Goal: Information Seeking & Learning: Learn about a topic

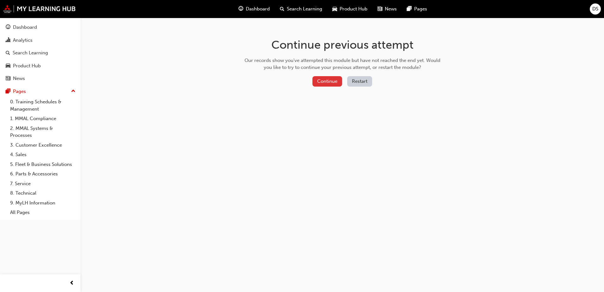
click at [324, 80] on button "Continue" at bounding box center [327, 81] width 30 height 10
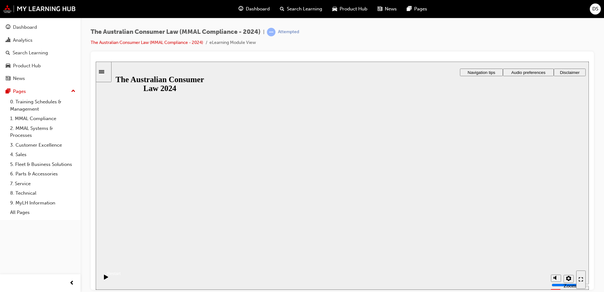
click at [121, 262] on button "Resume" at bounding box center [108, 266] width 25 height 8
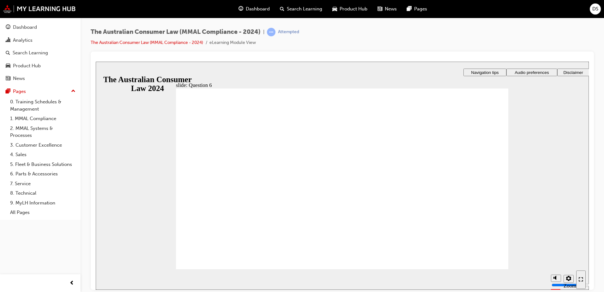
click at [598, 11] on span "DS" at bounding box center [595, 8] width 6 height 7
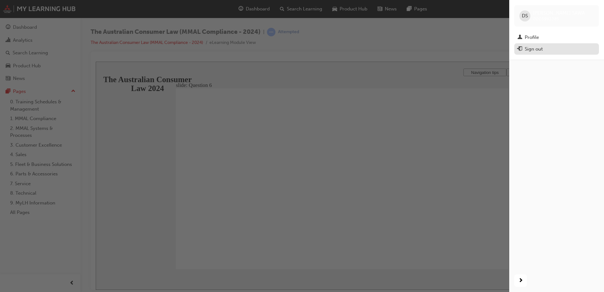
click at [529, 47] on div "Sign out" at bounding box center [534, 48] width 18 height 7
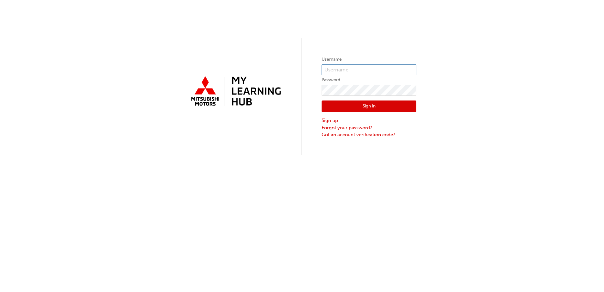
type input "0005993385"
click at [364, 104] on button "Sign In" at bounding box center [369, 106] width 95 height 12
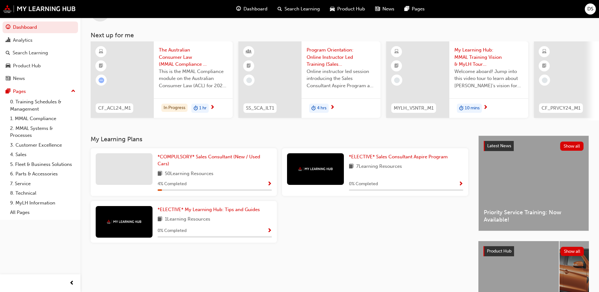
scroll to position [22, 0]
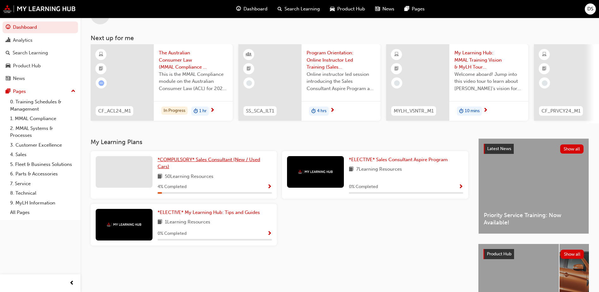
click at [238, 161] on span "*COMPULSORY* Sales Consultant (New / Used Cars)" at bounding box center [209, 163] width 103 height 13
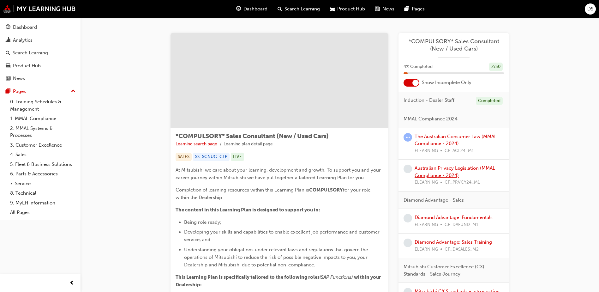
click at [447, 172] on link "Australian Privacy Legislation (MMAL Compliance - 2024)" at bounding box center [455, 171] width 81 height 13
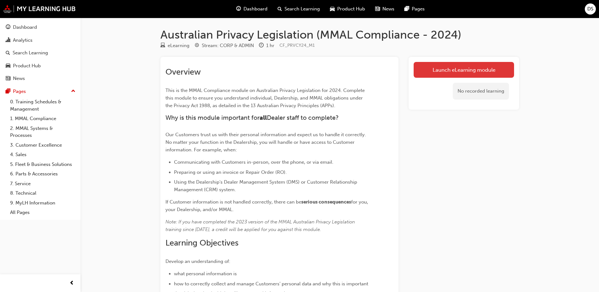
click at [462, 71] on link "Launch eLearning module" at bounding box center [464, 70] width 100 height 16
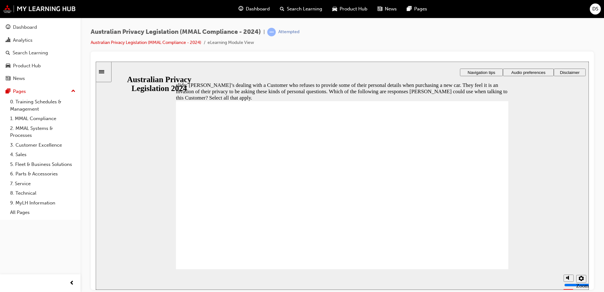
checkbox input "true"
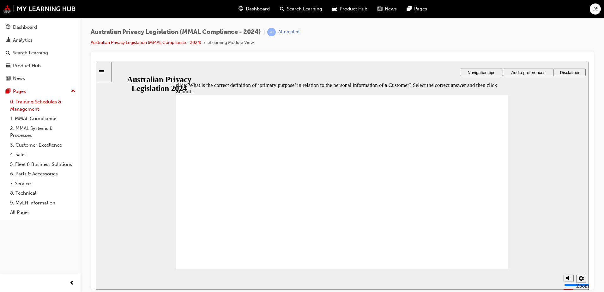
click at [27, 102] on link "0. Training Schedules & Management" at bounding box center [43, 105] width 70 height 17
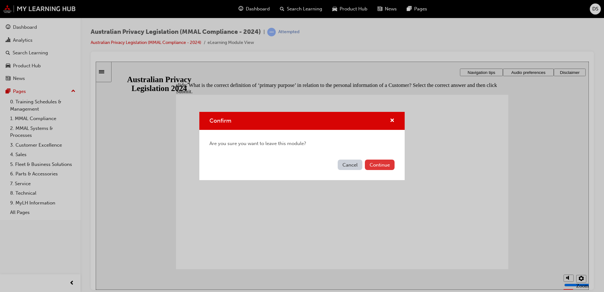
click at [377, 165] on button "Continue" at bounding box center [380, 165] width 30 height 10
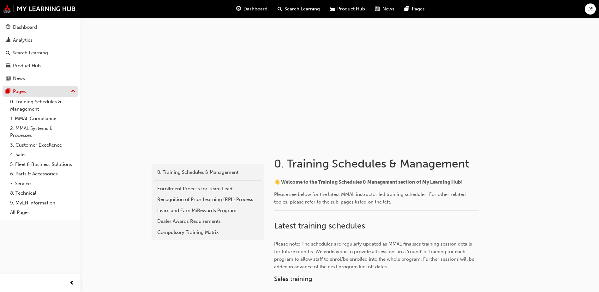
click at [17, 90] on div "Pages" at bounding box center [19, 91] width 13 height 7
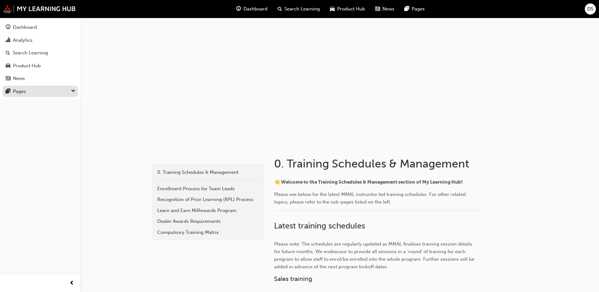
click at [17, 90] on div "Pages" at bounding box center [19, 91] width 13 height 7
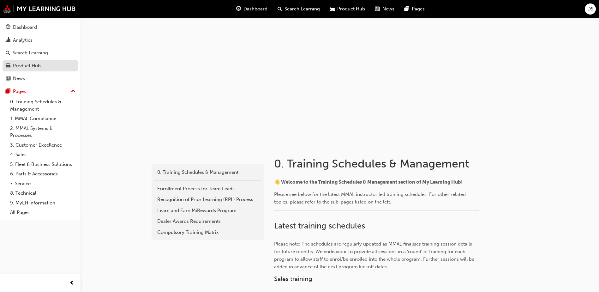
click at [33, 63] on div "Product Hub" at bounding box center [27, 65] width 28 height 7
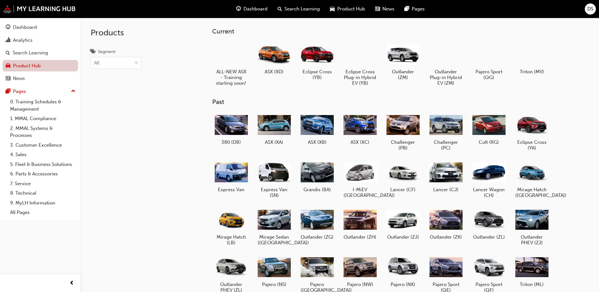
click at [37, 64] on link "Product Hub" at bounding box center [40, 66] width 75 height 12
click at [254, 11] on span "Dashboard" at bounding box center [256, 8] width 24 height 7
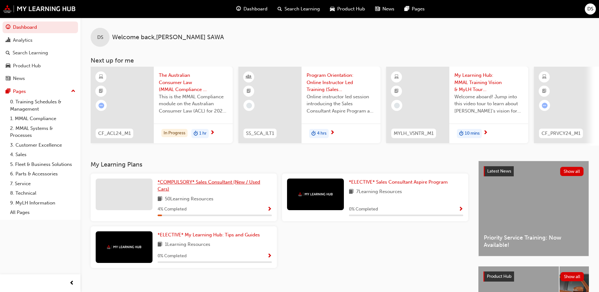
click at [216, 187] on link "*COMPULSORY* Sales Consultant (New / Used Cars)" at bounding box center [215, 185] width 114 height 14
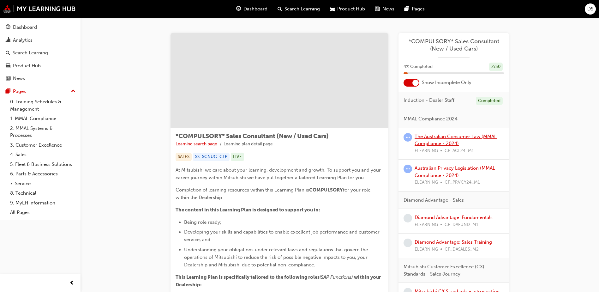
click at [441, 138] on link "The Australian Consumer Law (MMAL Compliance - 2024)" at bounding box center [456, 140] width 82 height 13
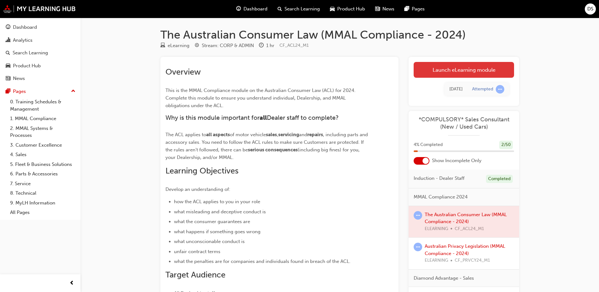
click at [471, 71] on link "Launch eLearning module" at bounding box center [464, 70] width 100 height 16
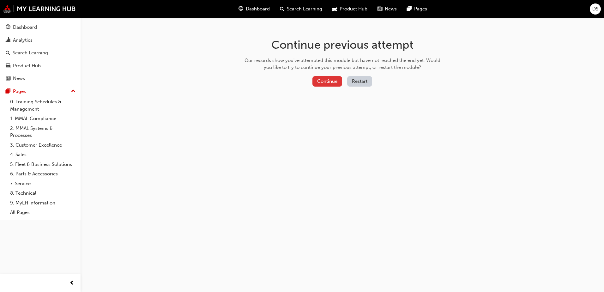
click at [327, 85] on button "Continue" at bounding box center [327, 81] width 30 height 10
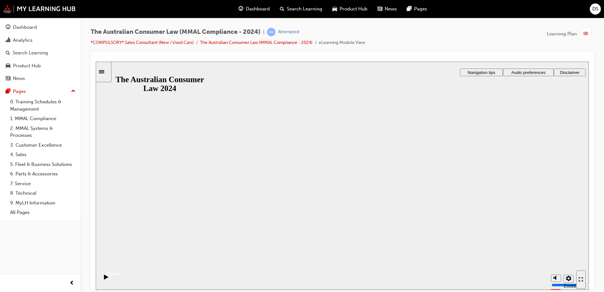
click at [121, 262] on button "Resume" at bounding box center [108, 266] width 25 height 8
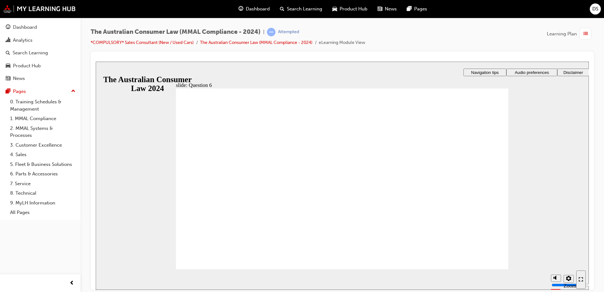
radio input "false"
radio input "true"
drag, startPoint x: 186, startPoint y: 258, endPoint x: 194, endPoint y: 255, distance: 8.6
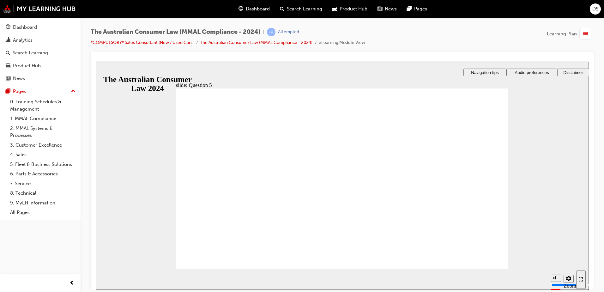
radio input "true"
checkbox input "true"
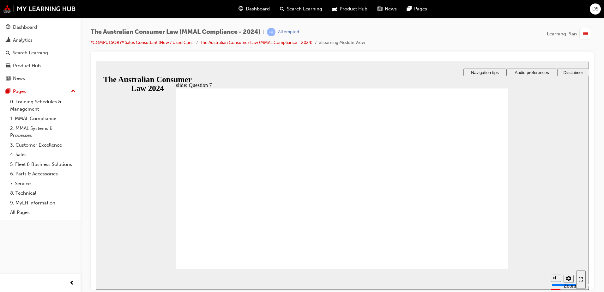
checkbox input "true"
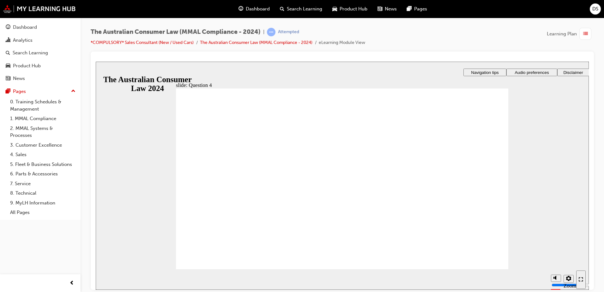
checkbox input "true"
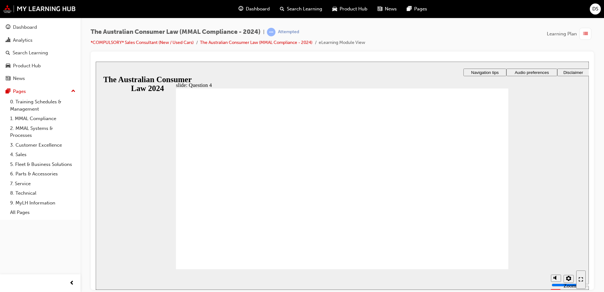
radio input "true"
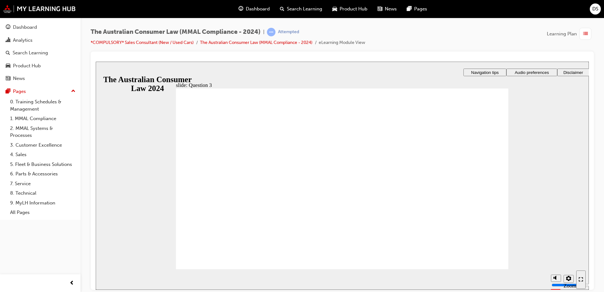
radio input "true"
checkbox input "true"
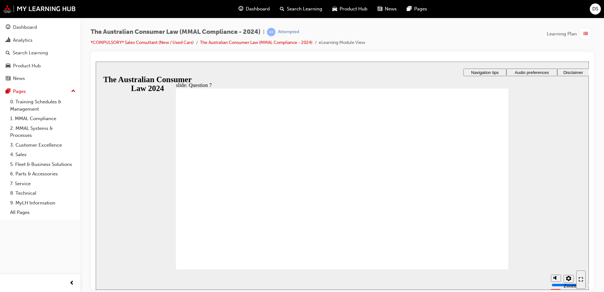
checkbox input "true"
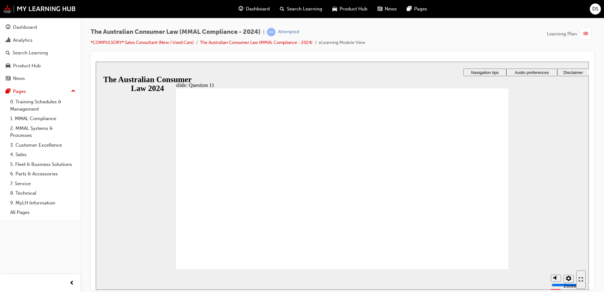
radio input "true"
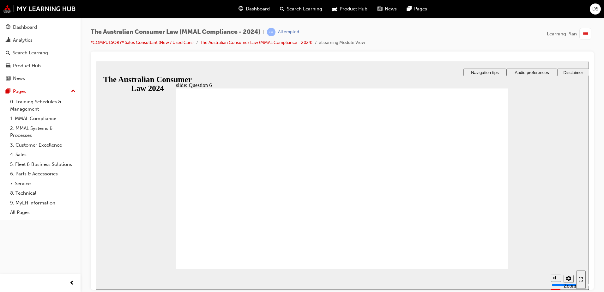
radio input "true"
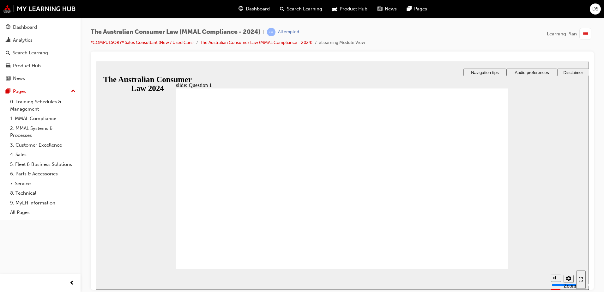
checkbox input "true"
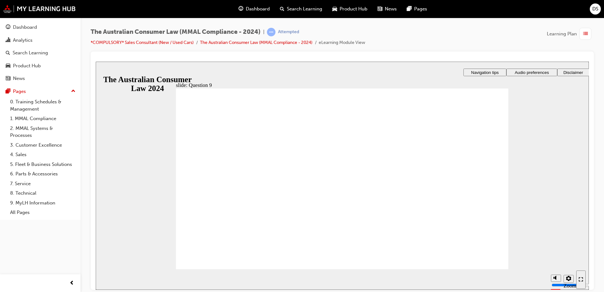
radio input "true"
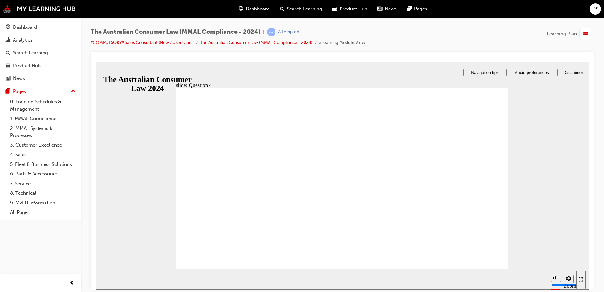
checkbox input "true"
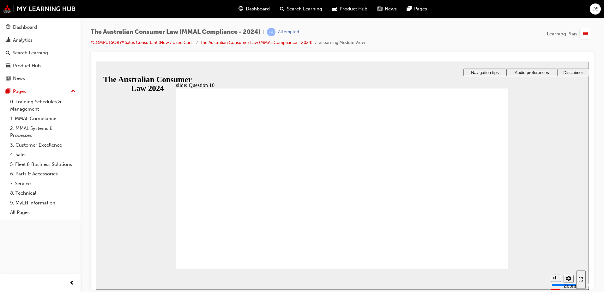
checkbox input "true"
radio input "true"
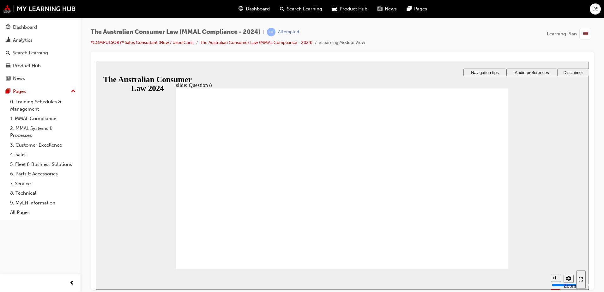
checkbox input "true"
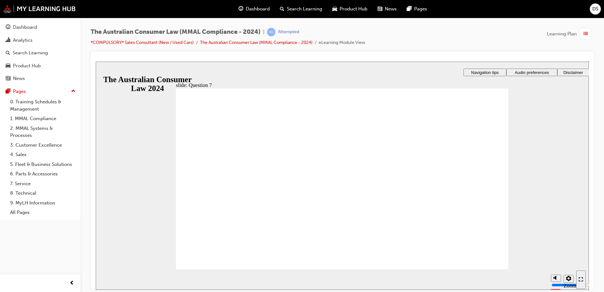
checkbox input "true"
checkbox input "false"
checkbox input "true"
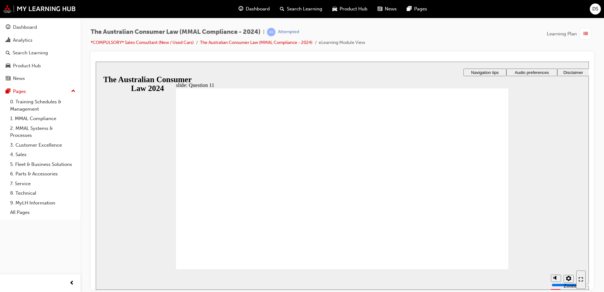
drag, startPoint x: 188, startPoint y: 162, endPoint x: 193, endPoint y: 150, distance: 12.9
drag, startPoint x: 193, startPoint y: 150, endPoint x: 215, endPoint y: 108, distance: 47.5
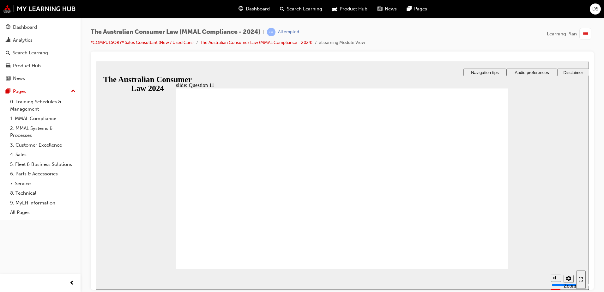
checkbox input "true"
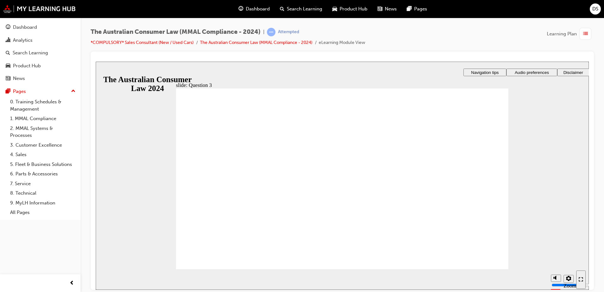
radio input "true"
drag, startPoint x: 209, startPoint y: 262, endPoint x: 212, endPoint y: 258, distance: 4.9
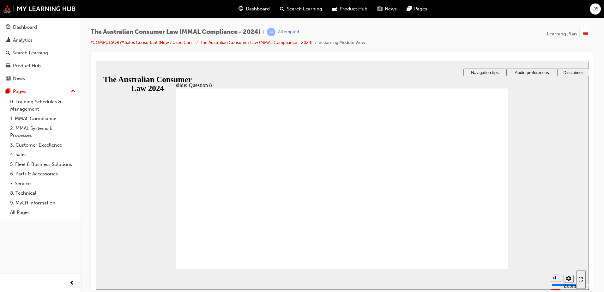
checkbox input "true"
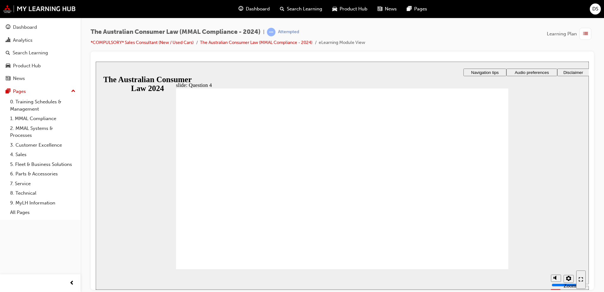
checkbox input "true"
radio input "true"
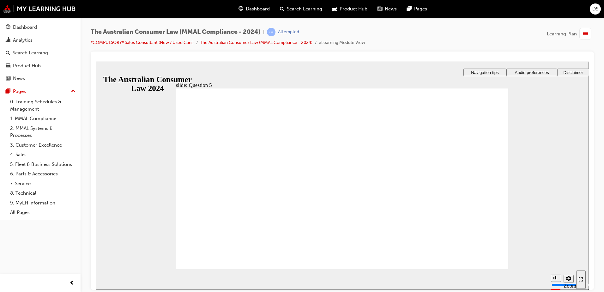
radio input "true"
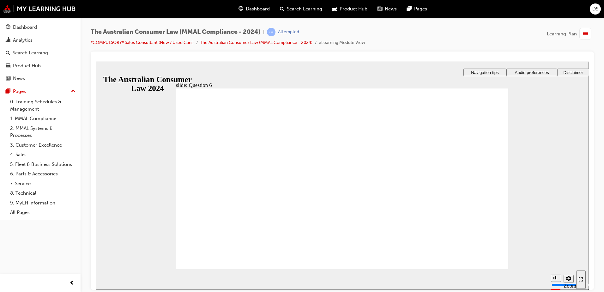
checkbox input "true"
checkbox input "false"
checkbox input "true"
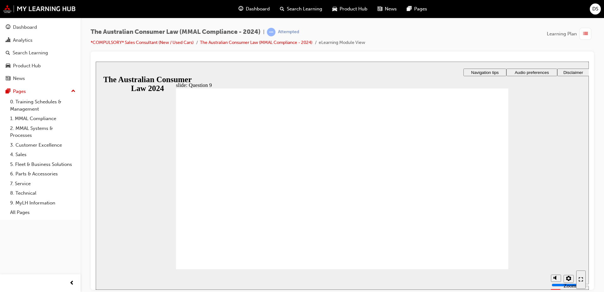
radio input "false"
radio input "true"
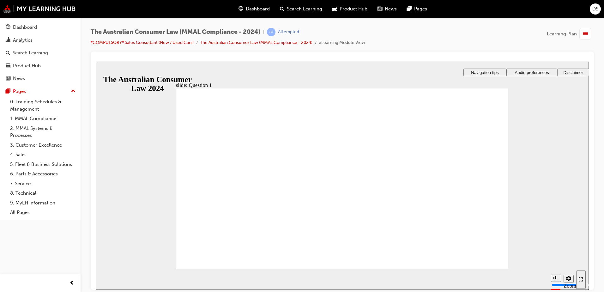
click at [50, 100] on link "0. Training Schedules & Management" at bounding box center [43, 105] width 70 height 17
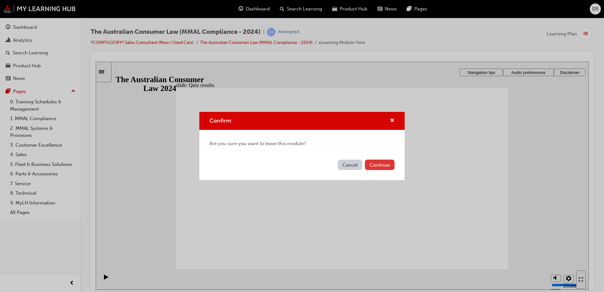
click at [387, 163] on button "Continue" at bounding box center [380, 165] width 30 height 10
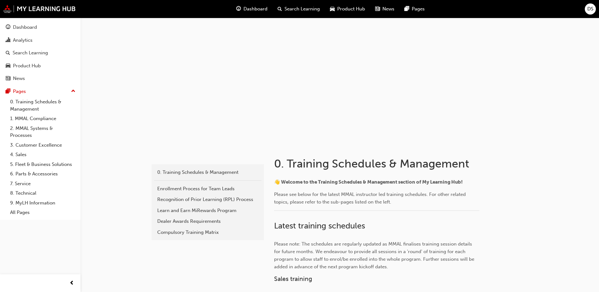
click at [252, 9] on span "Dashboard" at bounding box center [256, 8] width 24 height 7
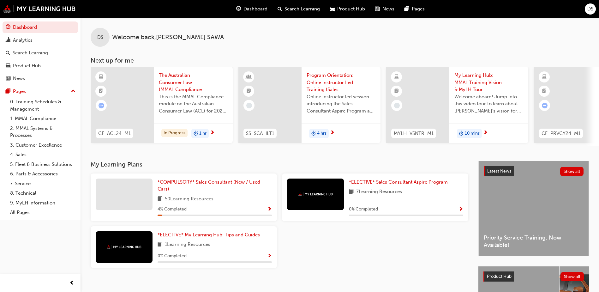
click at [232, 183] on span "*COMPULSORY* Sales Consultant (New / Used Cars)" at bounding box center [209, 185] width 103 height 13
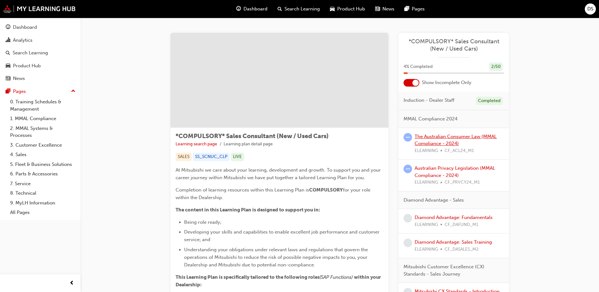
click at [458, 145] on link "The Australian Consumer Law (MMAL Compliance - 2024)" at bounding box center [456, 140] width 82 height 13
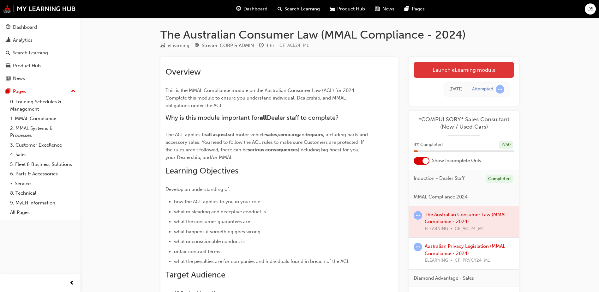
click at [473, 68] on link "Launch eLearning module" at bounding box center [464, 70] width 100 height 16
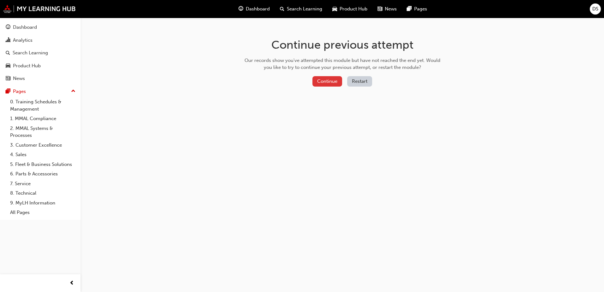
click at [327, 81] on button "Continue" at bounding box center [327, 81] width 30 height 10
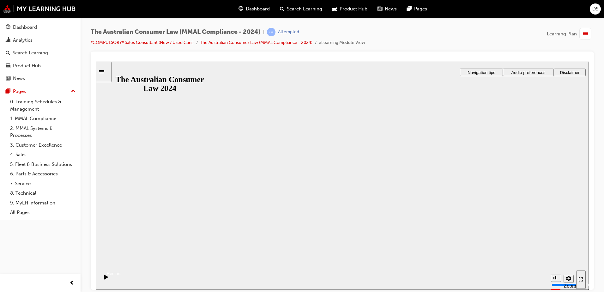
click at [121, 262] on button "Resume" at bounding box center [108, 266] width 25 height 8
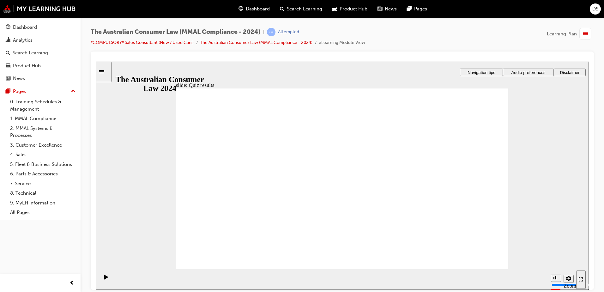
checkbox input "true"
checkbox input "false"
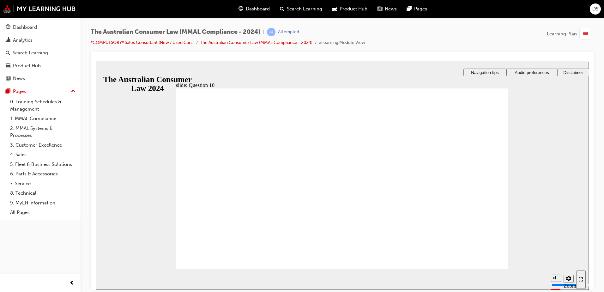
checkbox input "true"
radio input "true"
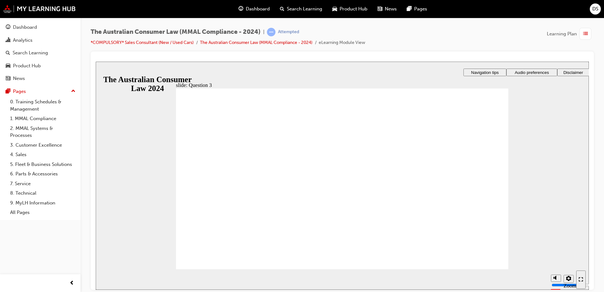
checkbox input "true"
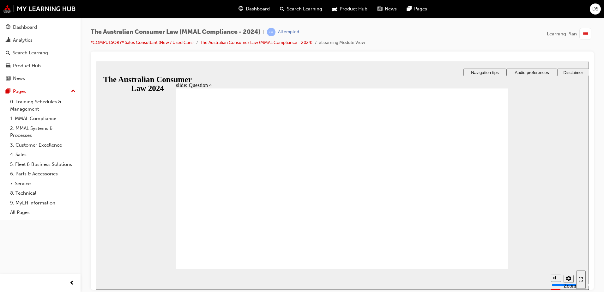
click at [264, 9] on span "Dashboard" at bounding box center [258, 8] width 24 height 7
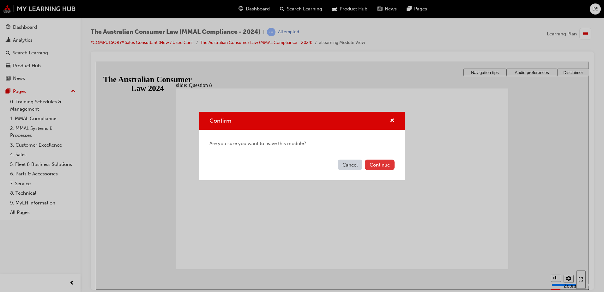
click at [380, 165] on button "Continue" at bounding box center [380, 165] width 30 height 10
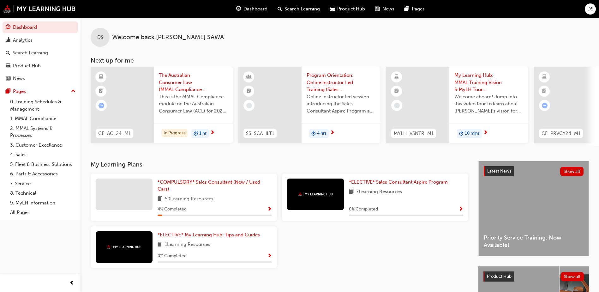
click at [208, 184] on span "*COMPULSORY* Sales Consultant (New / Used Cars)" at bounding box center [209, 185] width 103 height 13
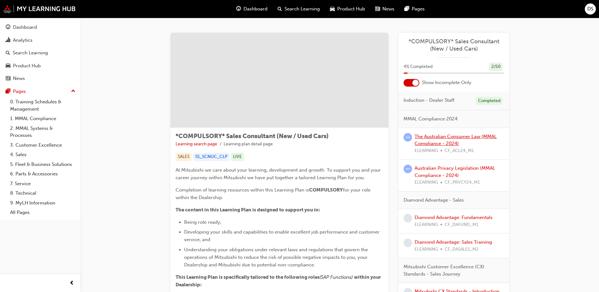
click at [449, 138] on link "The Australian Consumer Law (MMAL Compliance - 2024)" at bounding box center [456, 140] width 82 height 13
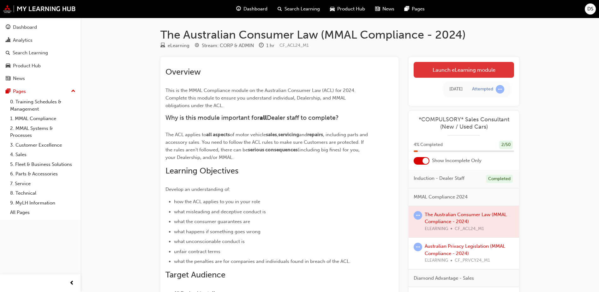
click at [482, 68] on link "Launch eLearning module" at bounding box center [464, 70] width 100 height 16
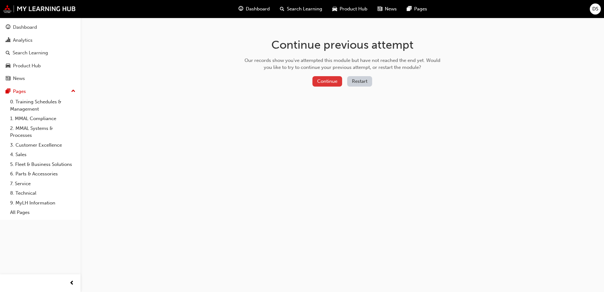
click at [323, 79] on button "Continue" at bounding box center [327, 81] width 30 height 10
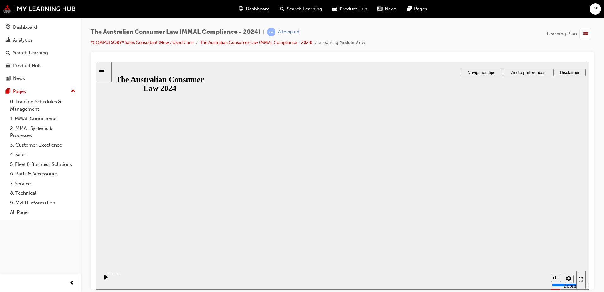
click at [364, 239] on div "The Australian Consumer Law 2024 The Australian Consumer Law 2024 Resume Restart" at bounding box center [342, 258] width 493 height 39
click at [121, 262] on button "Resume" at bounding box center [108, 266] width 25 height 8
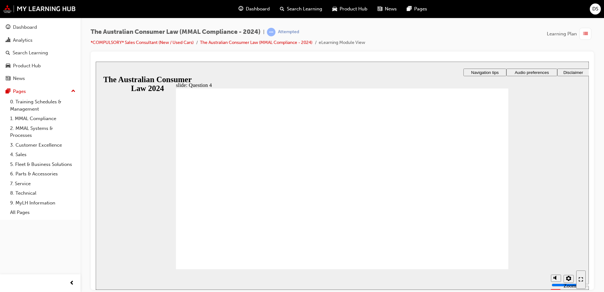
radio input "true"
checkbox input "true"
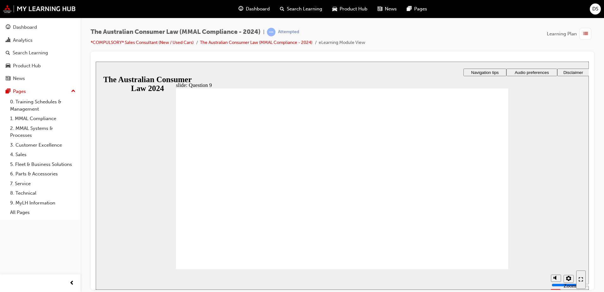
checkbox input "true"
drag, startPoint x: 286, startPoint y: 162, endPoint x: 270, endPoint y: 156, distance: 17.0
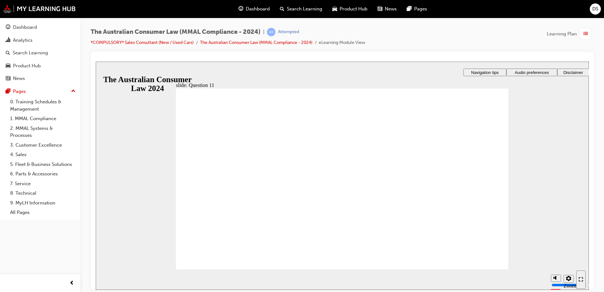
checkbox input "true"
drag, startPoint x: 196, startPoint y: 251, endPoint x: 197, endPoint y: 256, distance: 4.7
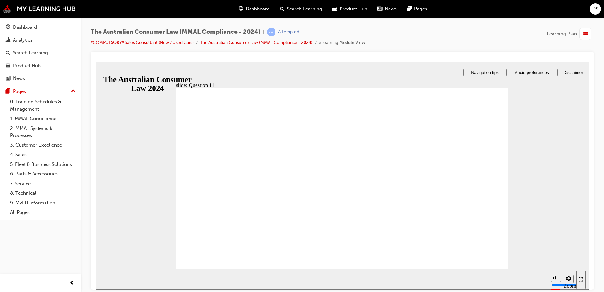
radio input "true"
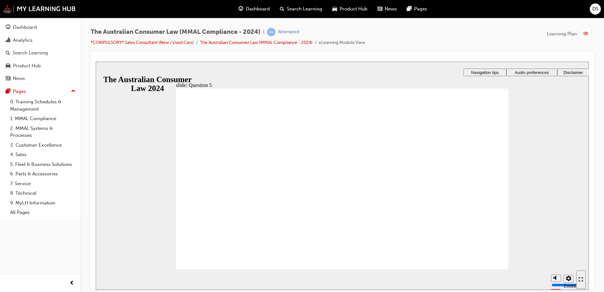
radio input "true"
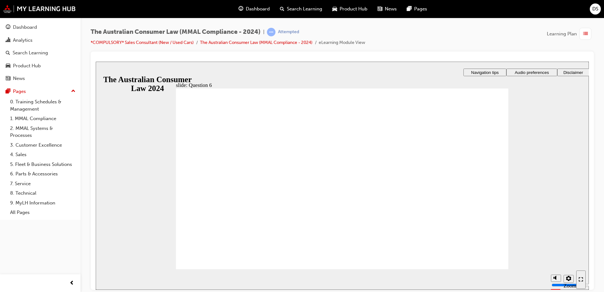
radio input "true"
checkbox input "true"
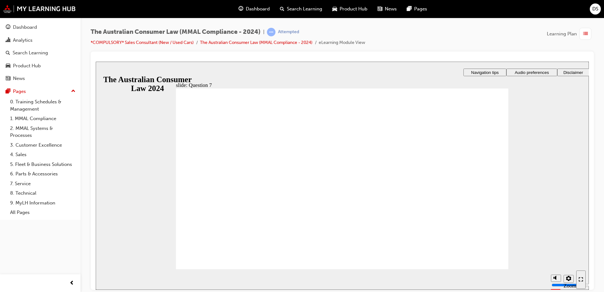
checkbox input "false"
checkbox input "true"
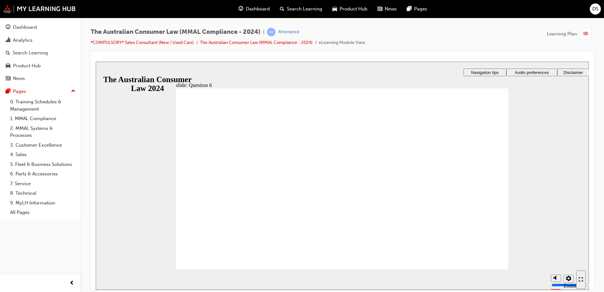
radio input "true"
checkbox input "true"
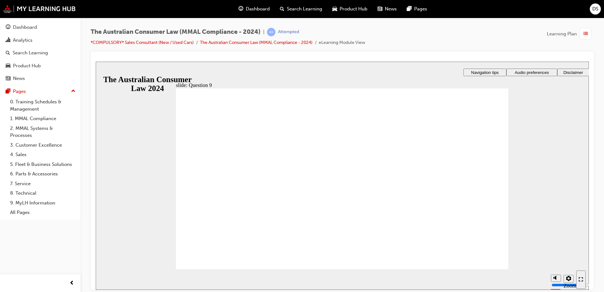
click at [263, 10] on span "Dashboard" at bounding box center [258, 8] width 24 height 7
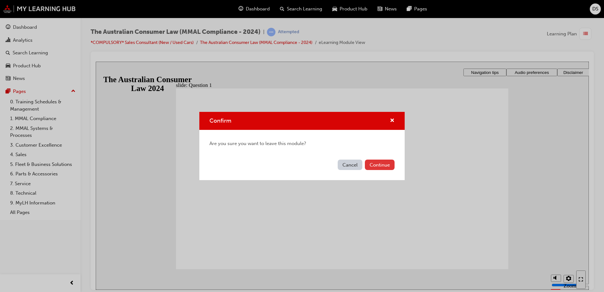
click at [387, 166] on button "Continue" at bounding box center [380, 165] width 30 height 10
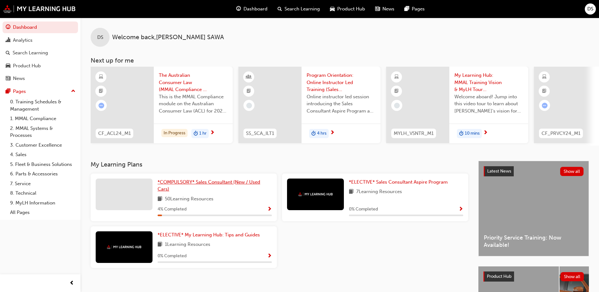
click at [232, 183] on span "*COMPULSORY* Sales Consultant (New / Used Cars)" at bounding box center [209, 185] width 103 height 13
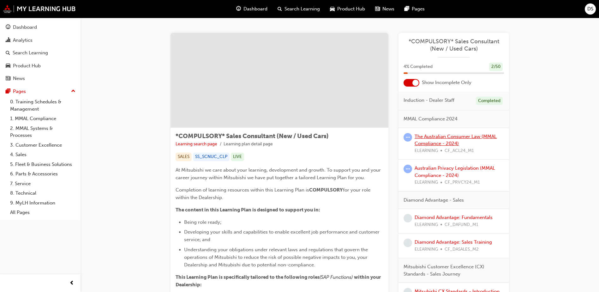
click at [432, 142] on link "The Australian Consumer Law (MMAL Compliance - 2024)" at bounding box center [456, 140] width 82 height 13
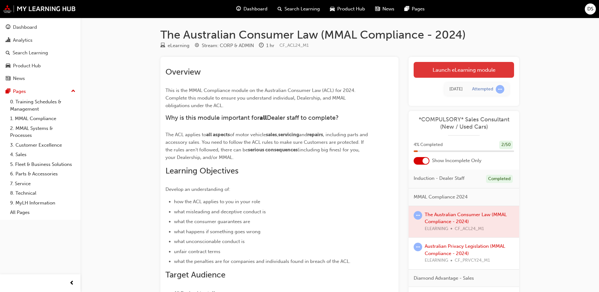
click at [439, 72] on link "Launch eLearning module" at bounding box center [464, 70] width 100 height 16
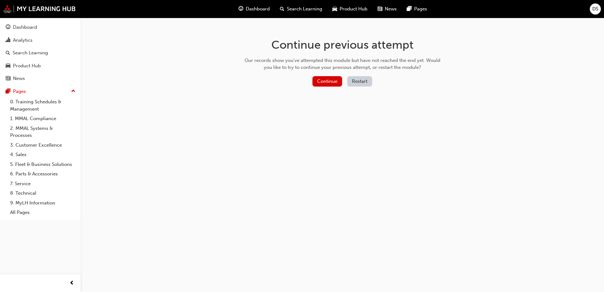
click at [334, 75] on div "Continue previous attempt Our records show you've attempted this module but hav…" at bounding box center [342, 64] width 205 height 92
click at [330, 81] on button "Continue" at bounding box center [327, 81] width 30 height 10
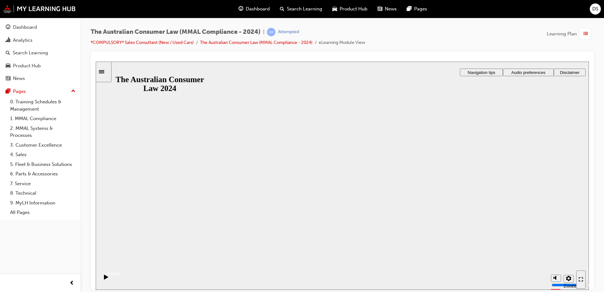
click at [121, 262] on button "Resume" at bounding box center [108, 266] width 25 height 8
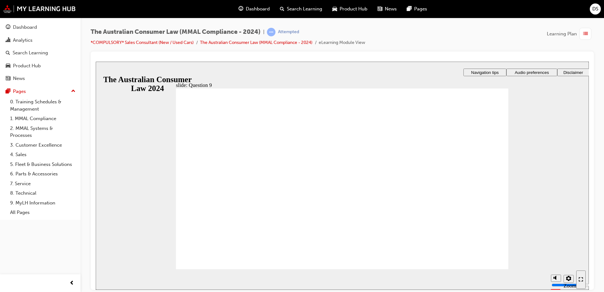
radio input "true"
drag, startPoint x: 209, startPoint y: 251, endPoint x: 394, endPoint y: 257, distance: 184.6
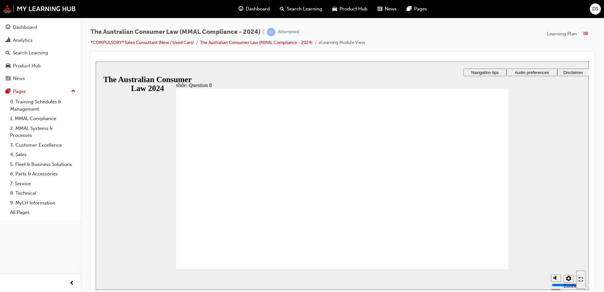
radio input "true"
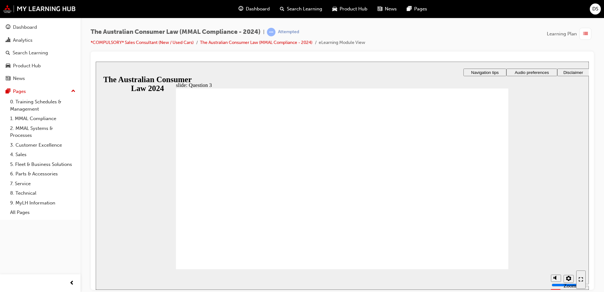
radio input "true"
checkbox input "true"
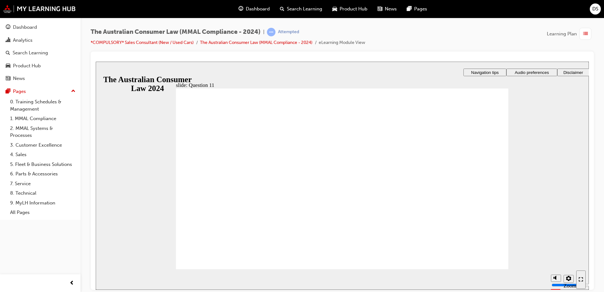
checkbox input "true"
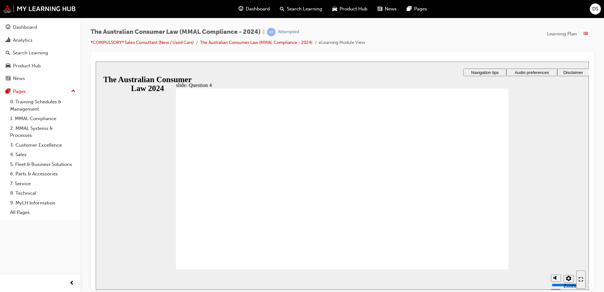
checkbox input "true"
drag, startPoint x: 247, startPoint y: 165, endPoint x: 242, endPoint y: 175, distance: 10.6
checkbox input "true"
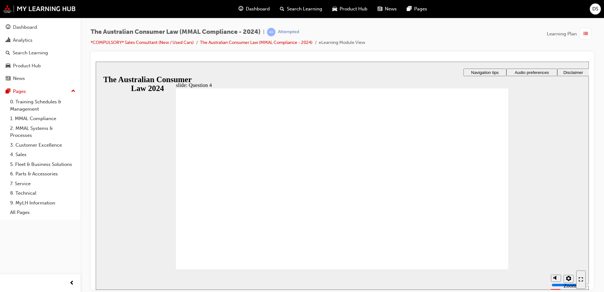
checkbox input "true"
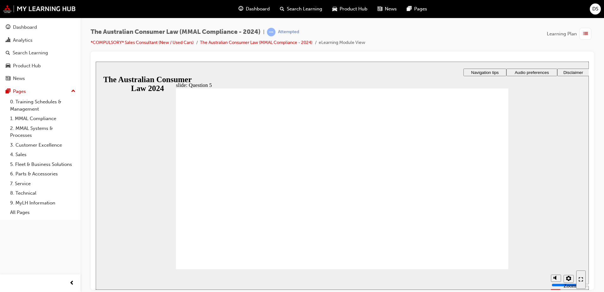
radio input "true"
checkbox input "true"
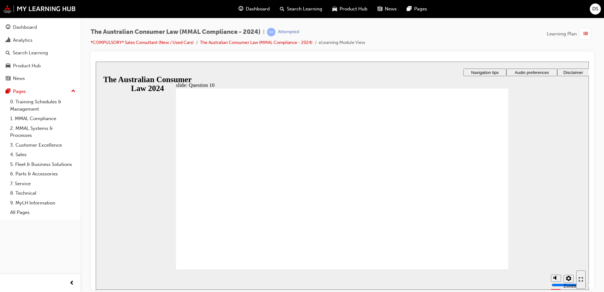
checkbox input "true"
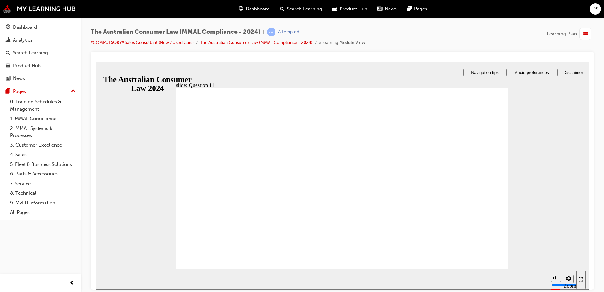
checkbox input "true"
radio input "true"
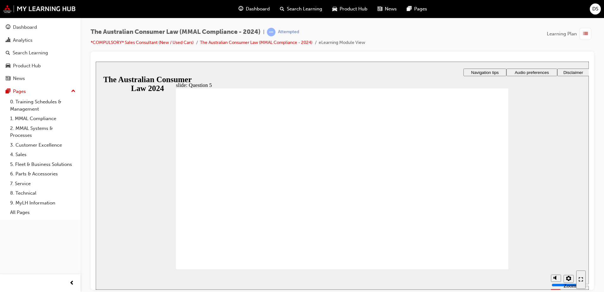
click at [263, 12] on span "Dashboard" at bounding box center [258, 8] width 24 height 7
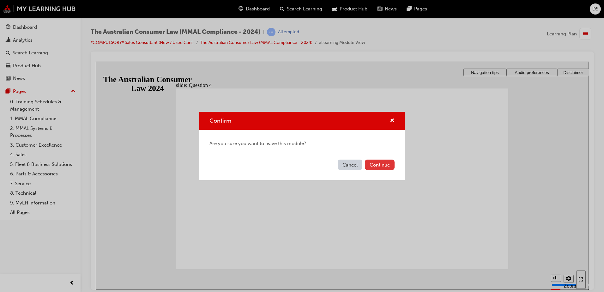
click at [377, 165] on button "Continue" at bounding box center [380, 165] width 30 height 10
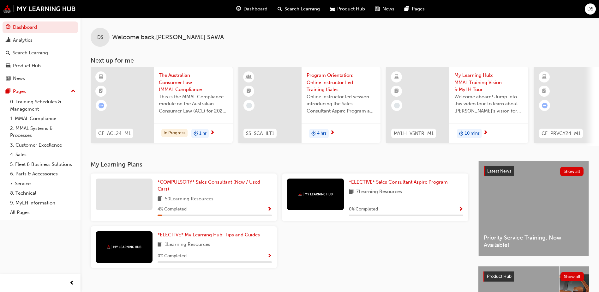
click at [219, 187] on link "*COMPULSORY* Sales Consultant (New / Used Cars)" at bounding box center [215, 185] width 114 height 14
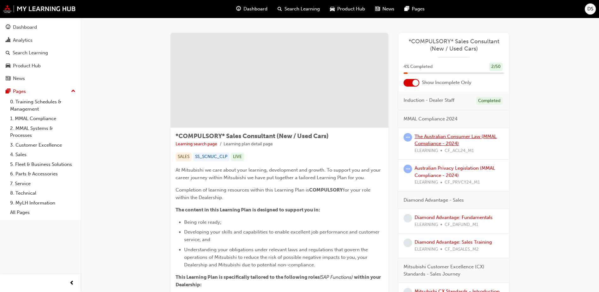
click at [454, 144] on link "The Australian Consumer Law (MMAL Compliance - 2024)" at bounding box center [456, 140] width 82 height 13
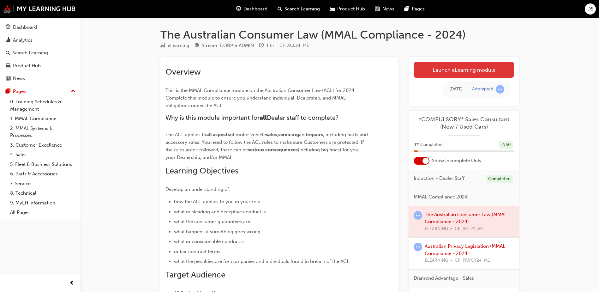
click at [475, 73] on link "Launch eLearning module" at bounding box center [464, 70] width 100 height 16
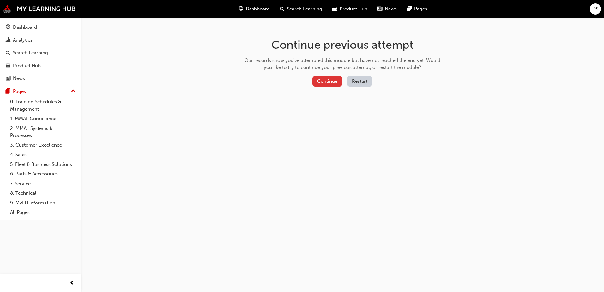
click at [331, 81] on button "Continue" at bounding box center [327, 81] width 30 height 10
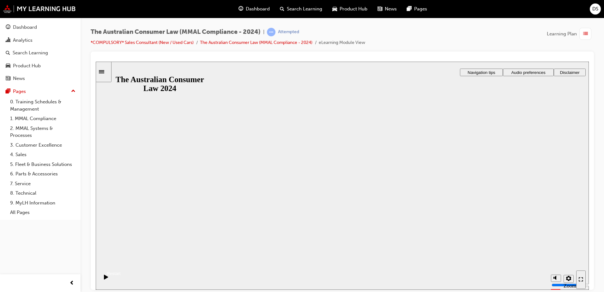
click at [121, 262] on button "Resume" at bounding box center [108, 266] width 25 height 8
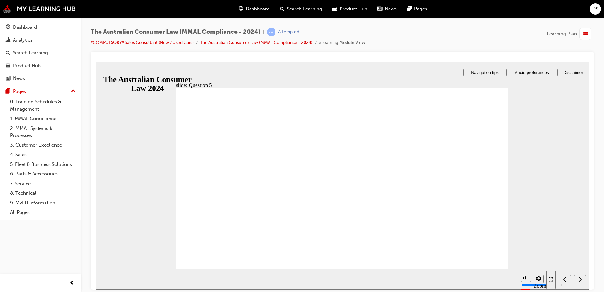
checkbox input "true"
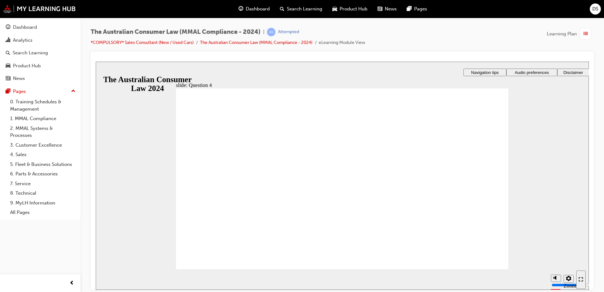
drag, startPoint x: 269, startPoint y: 170, endPoint x: 293, endPoint y: 132, distance: 45.0
radio input "false"
radio input "true"
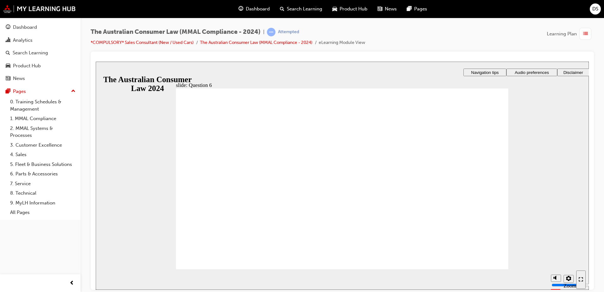
radio input "true"
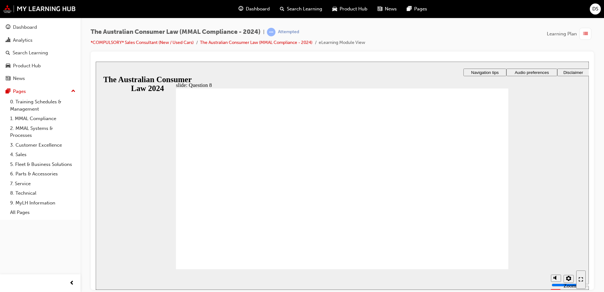
radio input "true"
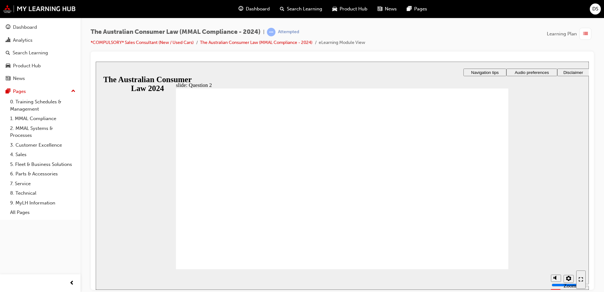
checkbox input "true"
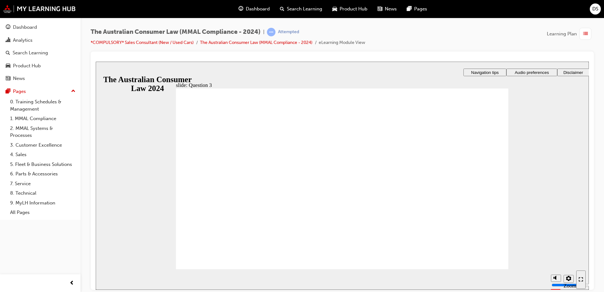
radio input "true"
checkbox input "true"
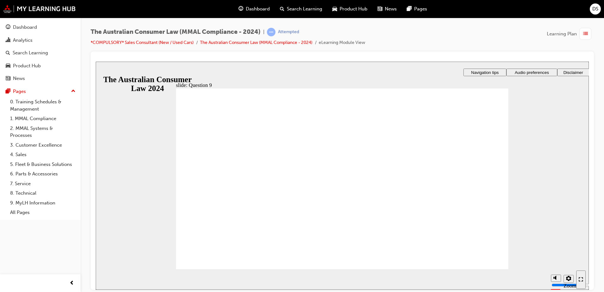
checkbox input "true"
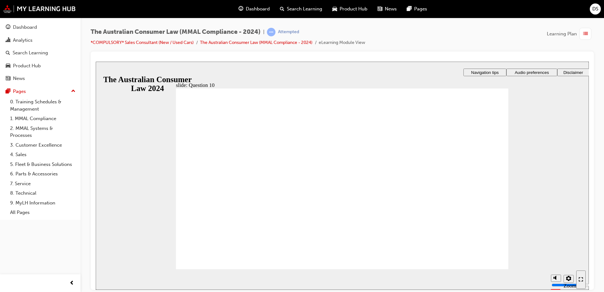
checkbox input "true"
click at [249, 4] on div "Dashboard" at bounding box center [253, 9] width 41 height 13
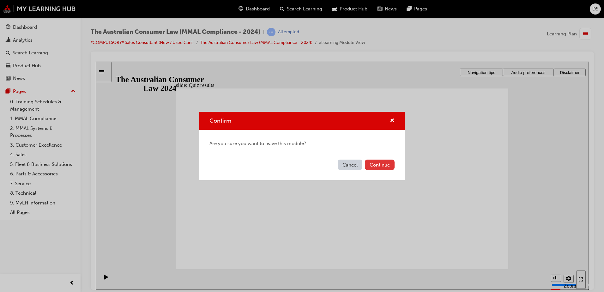
click at [388, 162] on button "Continue" at bounding box center [380, 165] width 30 height 10
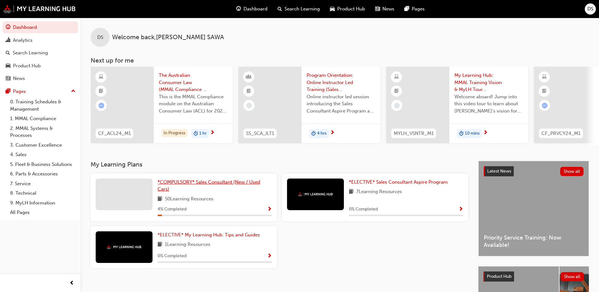
click at [210, 187] on span "*COMPULSORY* Sales Consultant (New / Used Cars)" at bounding box center [209, 185] width 103 height 13
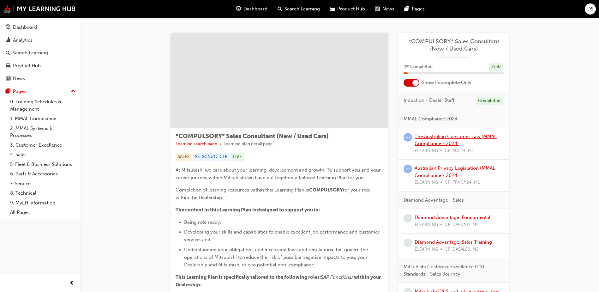
click at [425, 135] on link "The Australian Consumer Law (MMAL Compliance - 2024)" at bounding box center [456, 140] width 82 height 13
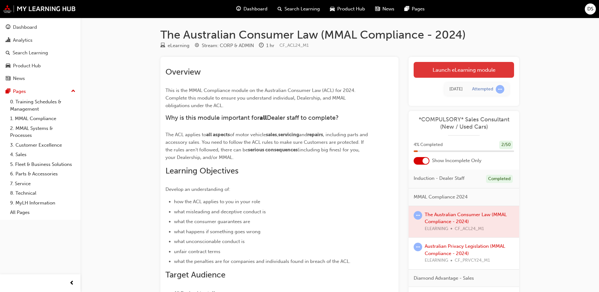
click at [464, 71] on link "Launch eLearning module" at bounding box center [464, 70] width 100 height 16
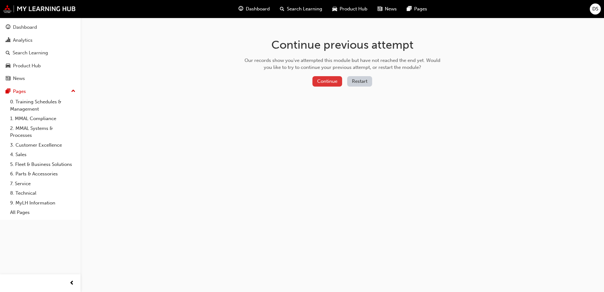
click at [325, 81] on button "Continue" at bounding box center [327, 81] width 30 height 10
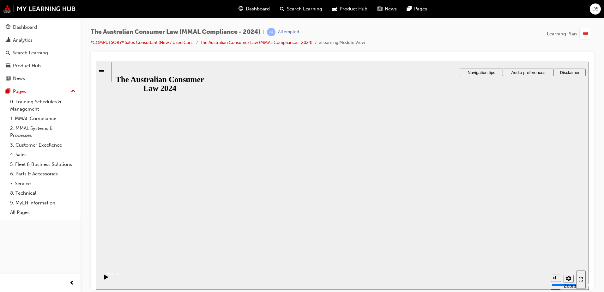
drag, startPoint x: 332, startPoint y: 199, endPoint x: 338, endPoint y: 195, distance: 6.9
click at [336, 239] on div "The Australian Consumer Law 2024 The Australian Consumer Law 2024 Resume Restart" at bounding box center [342, 258] width 493 height 39
click at [121, 262] on button "Resume" at bounding box center [108, 266] width 25 height 8
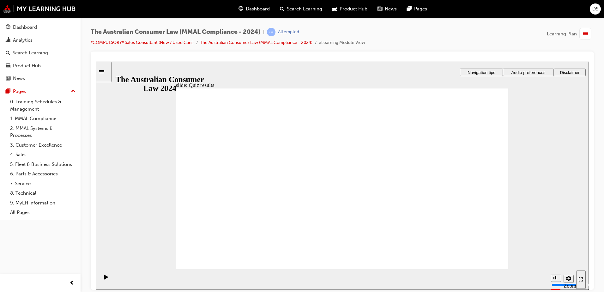
radio input "true"
checkbox input "true"
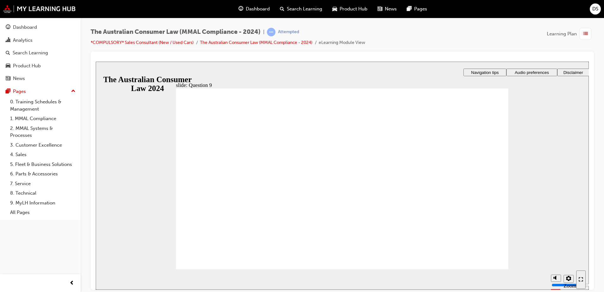
checkbox input "true"
drag, startPoint x: 199, startPoint y: 191, endPoint x: 203, endPoint y: 197, distance: 7.4
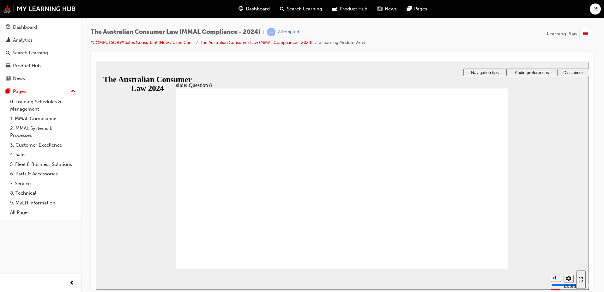
radio input "true"
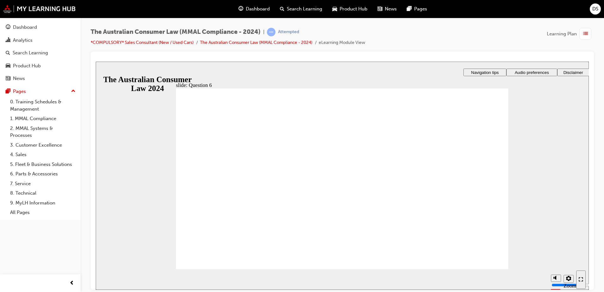
radio input "false"
radio input "true"
checkbox input "true"
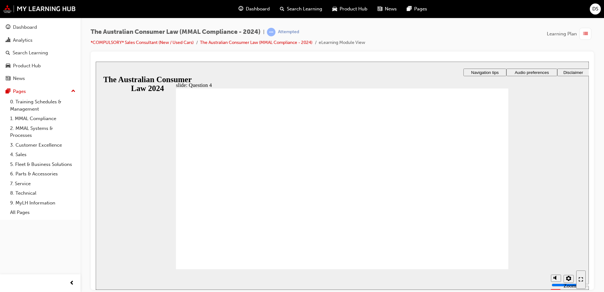
checkbox input "true"
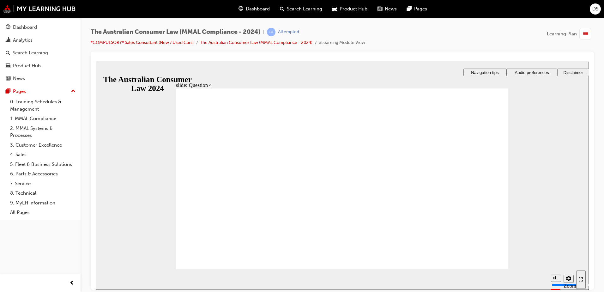
radio input "true"
drag, startPoint x: 217, startPoint y: 204, endPoint x: 267, endPoint y: 250, distance: 67.9
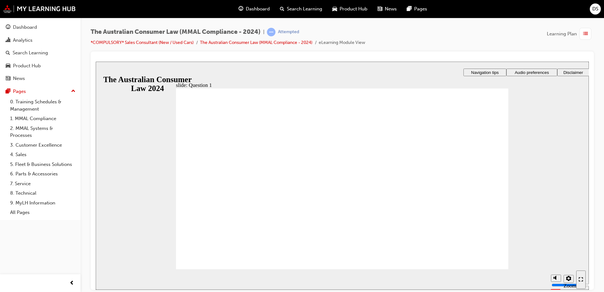
radio input "true"
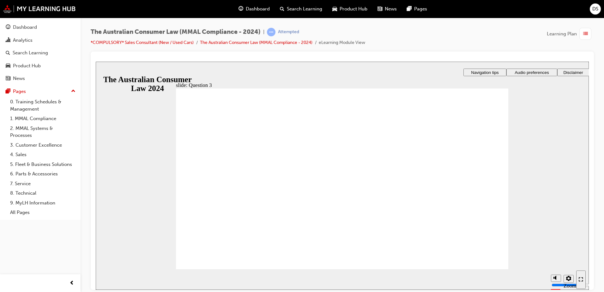
checkbox input "true"
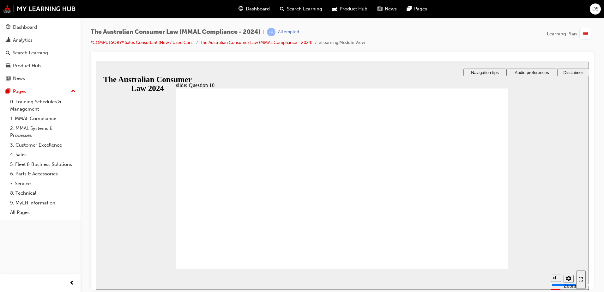
checkbox input "true"
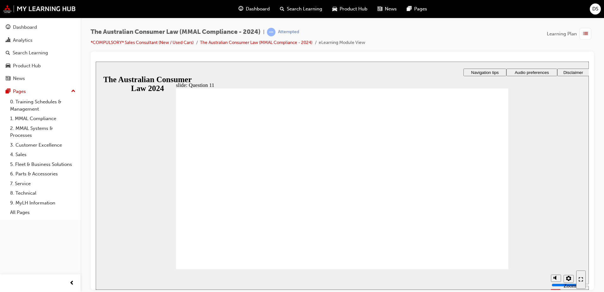
checkbox input "true"
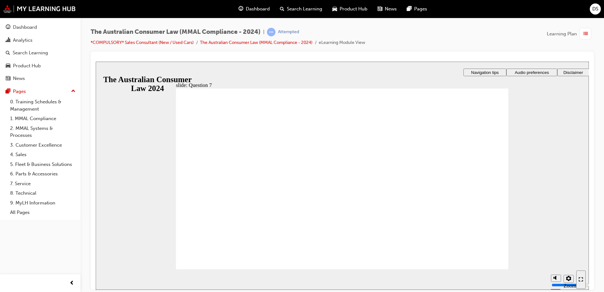
click at [251, 9] on span "Dashboard" at bounding box center [258, 8] width 24 height 7
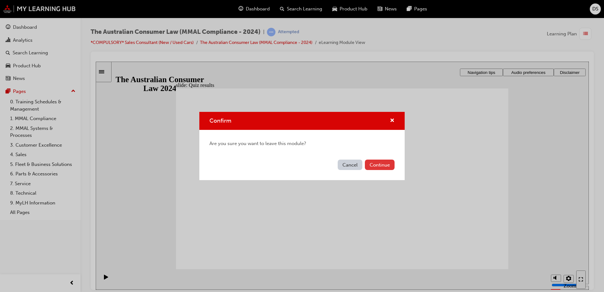
click at [379, 168] on button "Continue" at bounding box center [380, 165] width 30 height 10
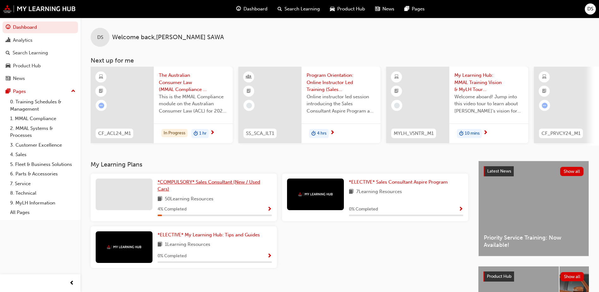
click at [215, 187] on span "*COMPULSORY* Sales Consultant (New / Used Cars)" at bounding box center [209, 185] width 103 height 13
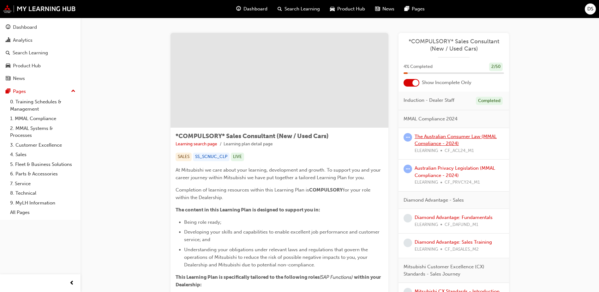
click at [449, 137] on link "The Australian Consumer Law (MMAL Compliance - 2024)" at bounding box center [456, 140] width 82 height 13
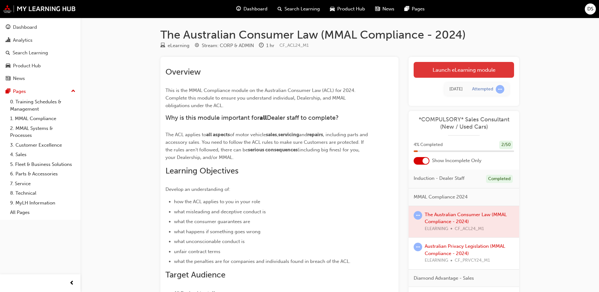
click at [459, 70] on link "Launch eLearning module" at bounding box center [464, 70] width 100 height 16
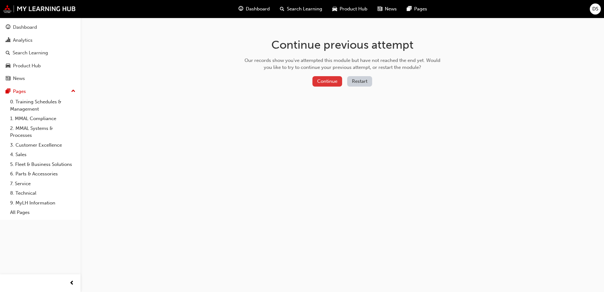
click at [325, 81] on button "Continue" at bounding box center [327, 81] width 30 height 10
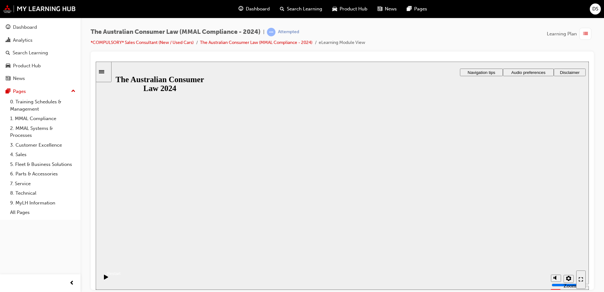
click at [121, 262] on button "Resume" at bounding box center [108, 266] width 25 height 8
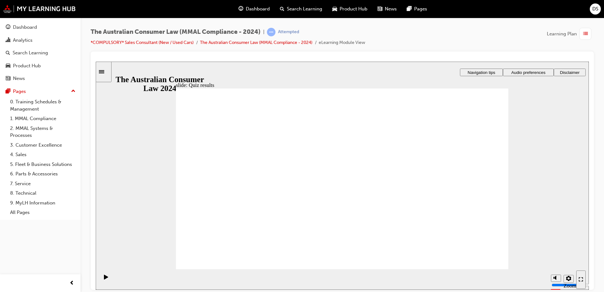
radio input "true"
drag, startPoint x: 241, startPoint y: 205, endPoint x: 229, endPoint y: 260, distance: 56.3
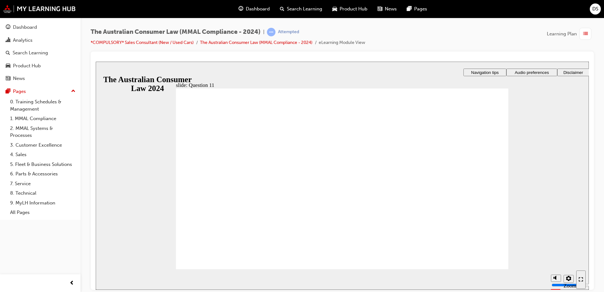
checkbox input "true"
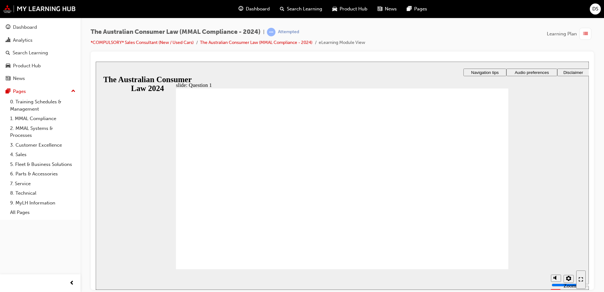
radio input "true"
checkbox input "true"
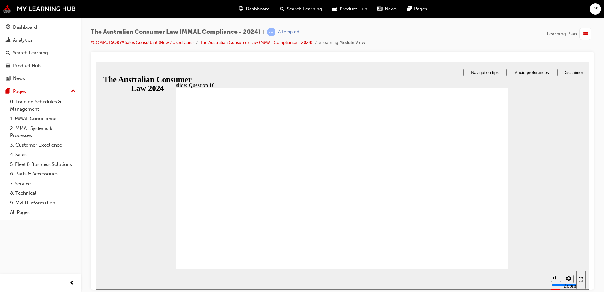
checkbox input "true"
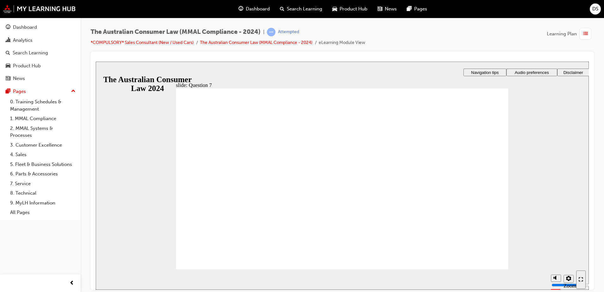
checkbox input "true"
checkbox input "false"
radio input "true"
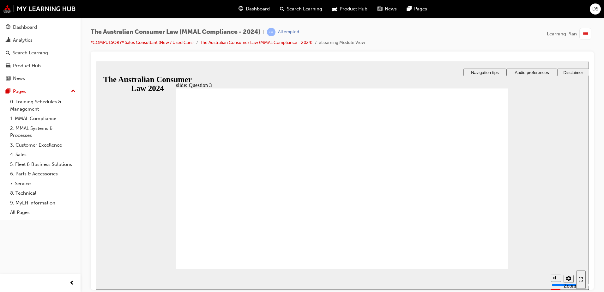
radio input "true"
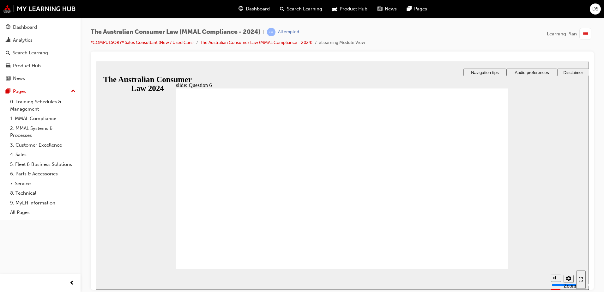
radio input "true"
checkbox input "true"
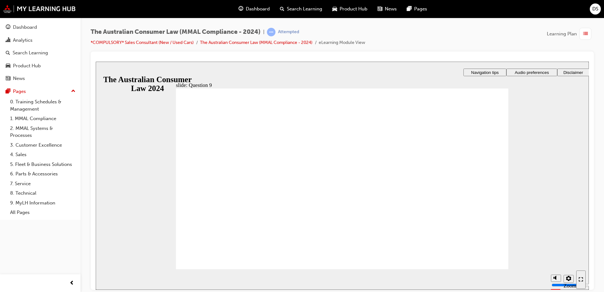
checkbox input "true"
radio input "true"
drag, startPoint x: 208, startPoint y: 256, endPoint x: 206, endPoint y: 258, distance: 3.4
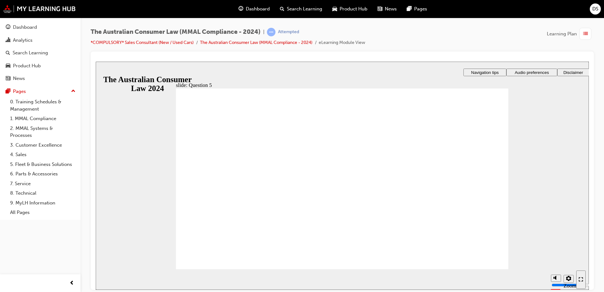
checkbox input "true"
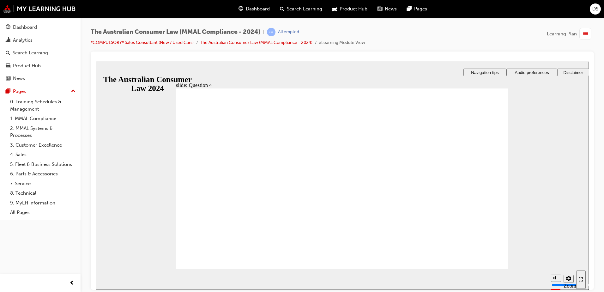
click at [263, 9] on span "Dashboard" at bounding box center [258, 8] width 24 height 7
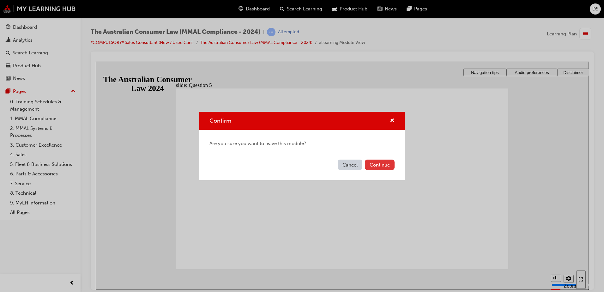
click at [381, 166] on button "Continue" at bounding box center [380, 165] width 30 height 10
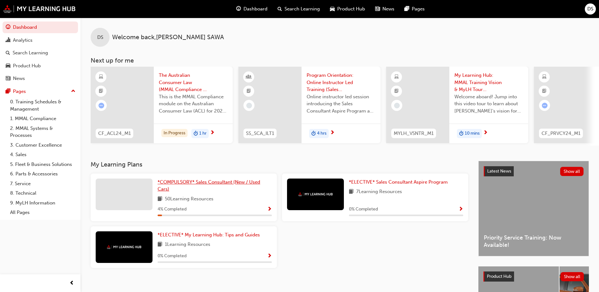
click at [214, 184] on span "*COMPULSORY* Sales Consultant (New / Used Cars)" at bounding box center [209, 185] width 103 height 13
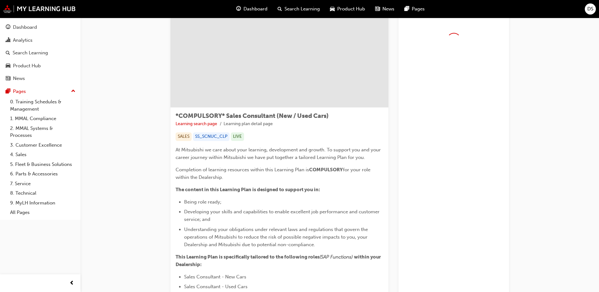
scroll to position [32, 0]
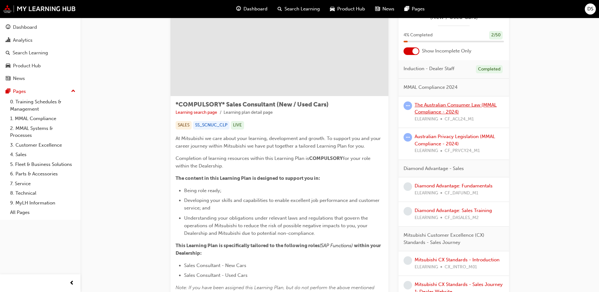
click at [456, 109] on link "The Australian Consumer Law (MMAL Compliance - 2024)" at bounding box center [456, 108] width 82 height 13
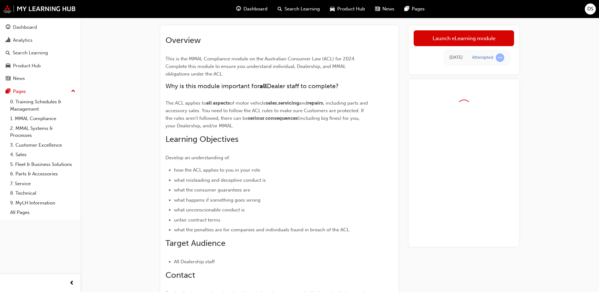
click at [457, 31] on link "Launch eLearning module" at bounding box center [464, 38] width 100 height 16
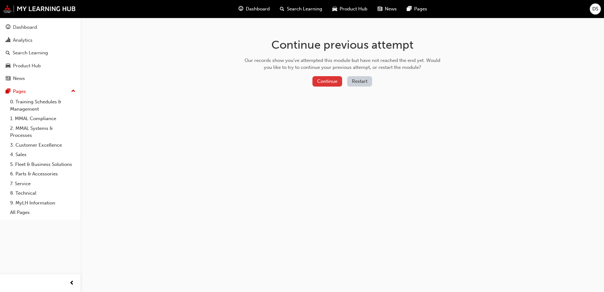
click at [333, 76] on button "Continue" at bounding box center [327, 81] width 30 height 10
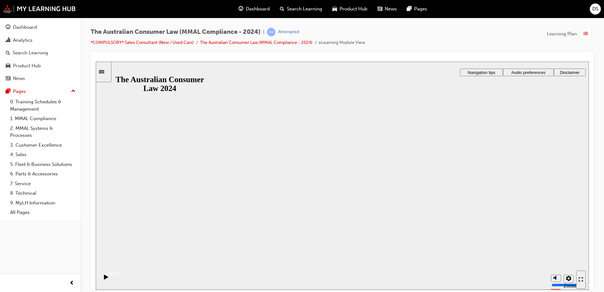
click at [121, 262] on button "Resume" at bounding box center [108, 266] width 25 height 8
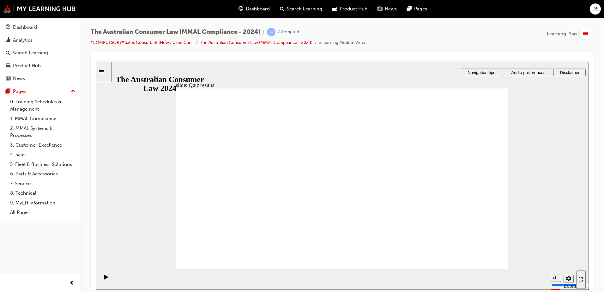
radio input "true"
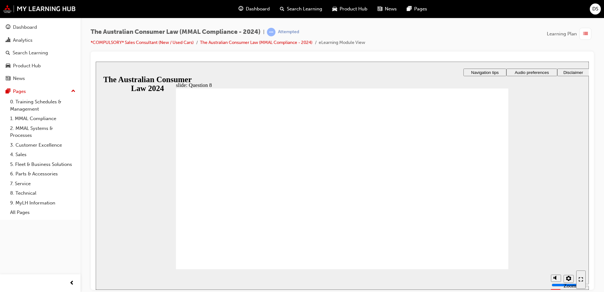
radio input "true"
checkbox input "true"
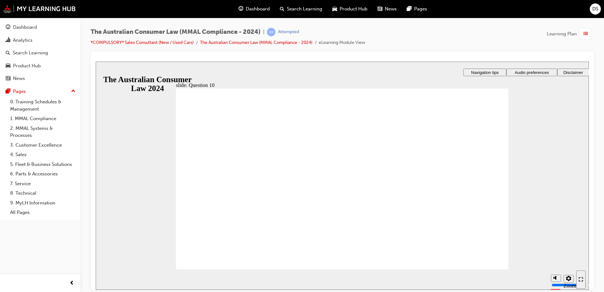
checkbox input "true"
radio input "true"
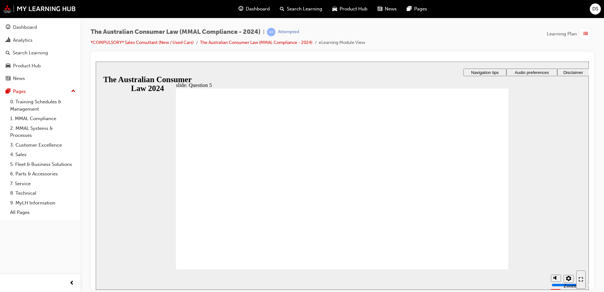
drag, startPoint x: 485, startPoint y: 255, endPoint x: 479, endPoint y: 256, distance: 5.8
checkbox input "true"
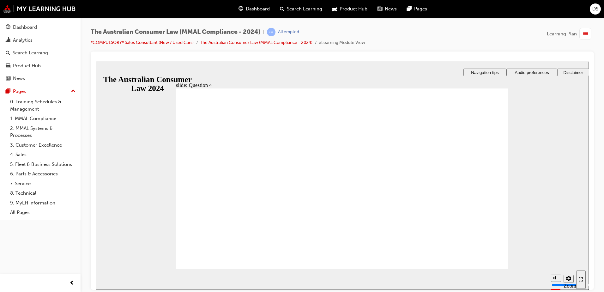
checkbox input "true"
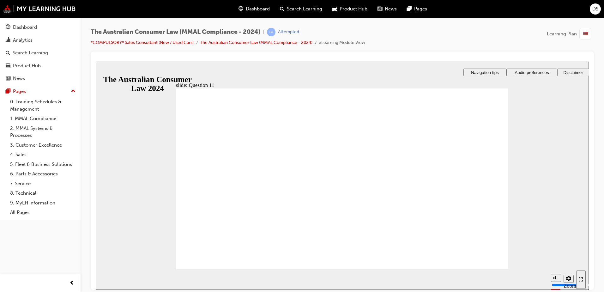
checkbox input "true"
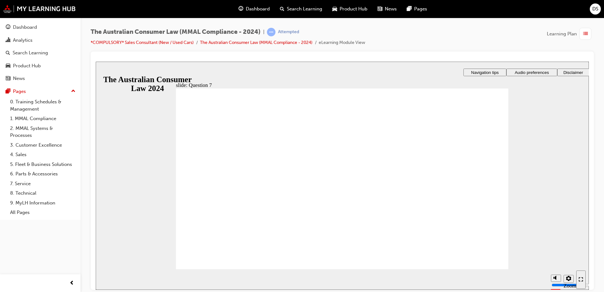
checkbox input "false"
radio input "true"
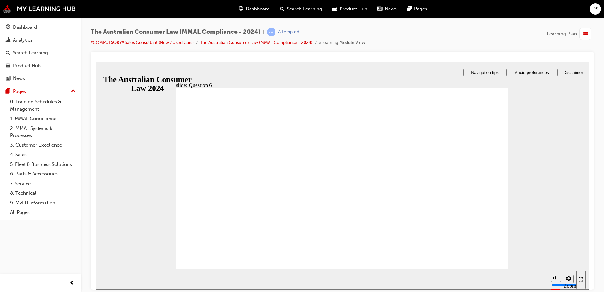
checkbox input "true"
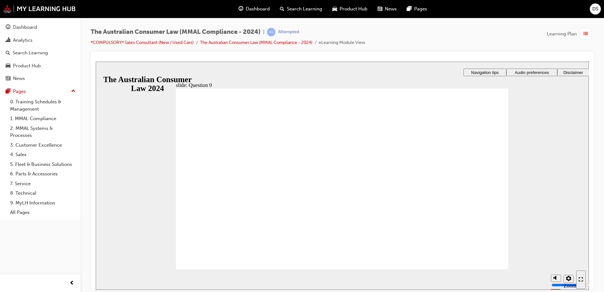
radio input "true"
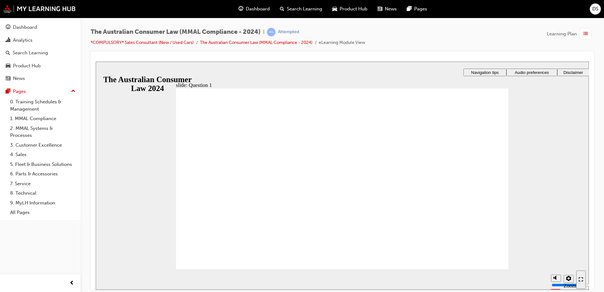
radio input "true"
drag, startPoint x: 214, startPoint y: 251, endPoint x: 225, endPoint y: 257, distance: 12.3
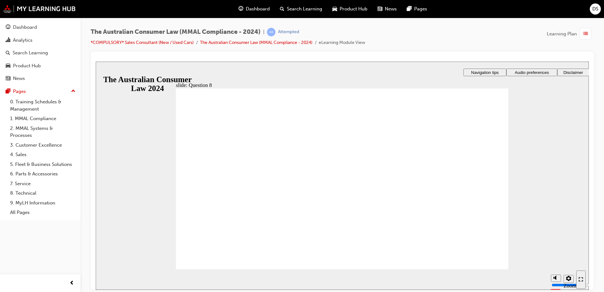
radio input "true"
drag, startPoint x: 209, startPoint y: 254, endPoint x: 214, endPoint y: 253, distance: 4.8
radio input "true"
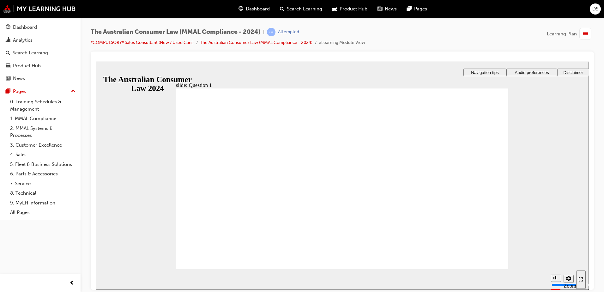
checkbox input "true"
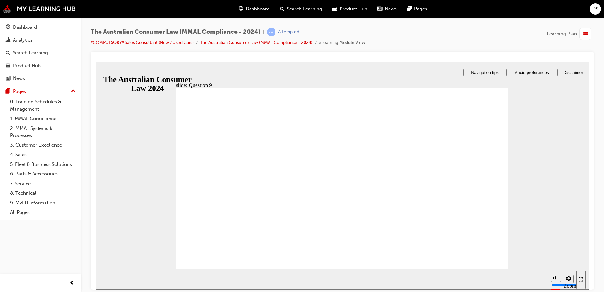
radio input "true"
checkbox input "true"
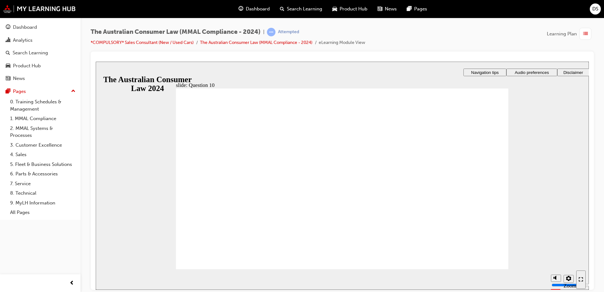
checkbox input "true"
radio input "true"
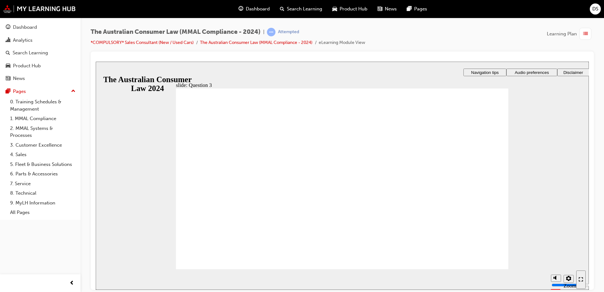
radio input "true"
drag, startPoint x: 224, startPoint y: 170, endPoint x: 223, endPoint y: 259, distance: 88.8
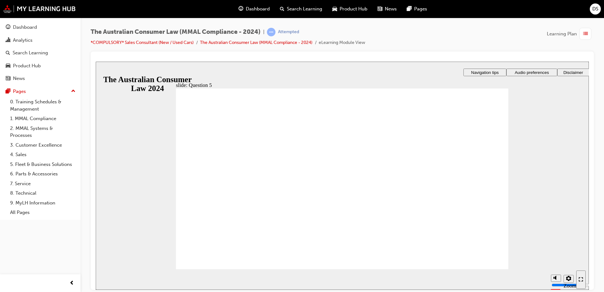
radio input "true"
checkbox input "true"
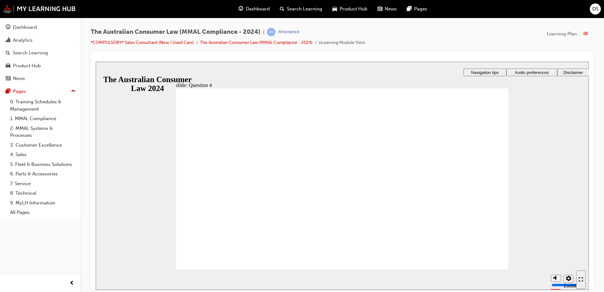
checkbox input "true"
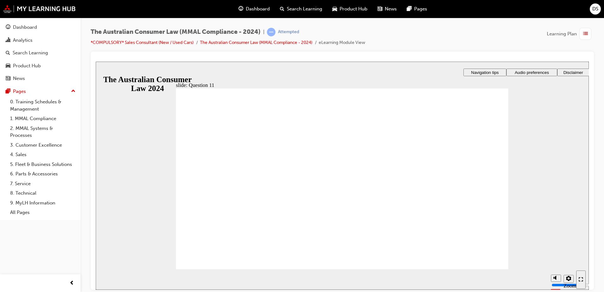
checkbox input "true"
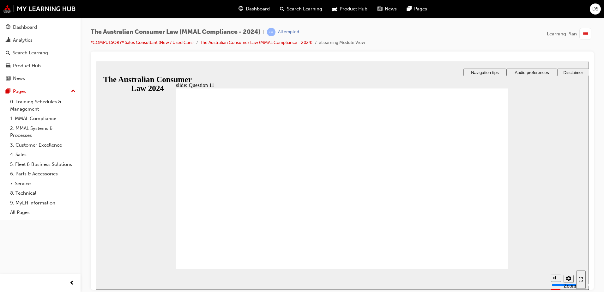
checkbox input "true"
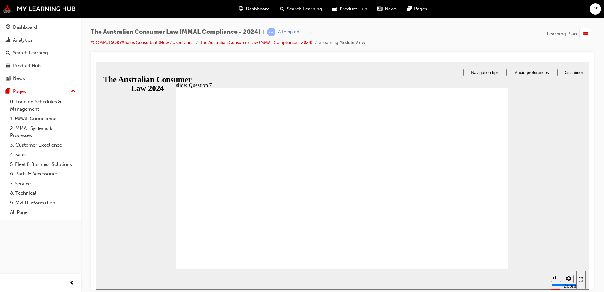
drag, startPoint x: 477, startPoint y: 262, endPoint x: 473, endPoint y: 268, distance: 7.2
drag, startPoint x: 407, startPoint y: 211, endPoint x: 413, endPoint y: 217, distance: 7.6
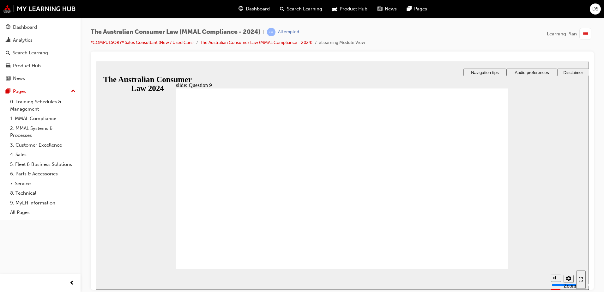
checkbox input "true"
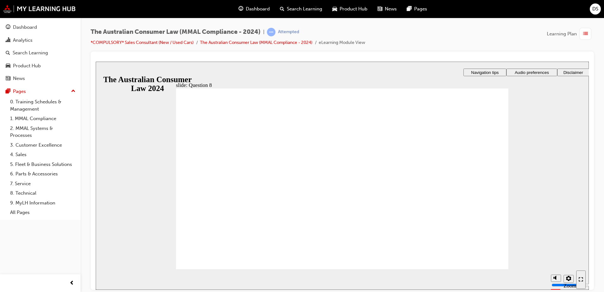
radio input "true"
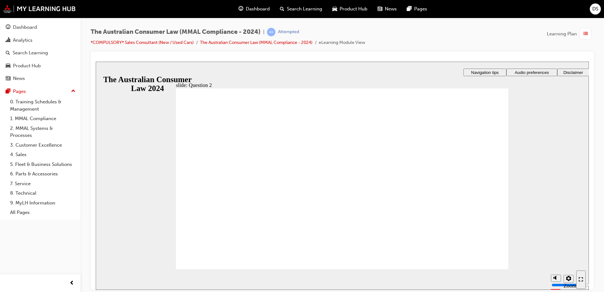
radio input "true"
checkbox input "true"
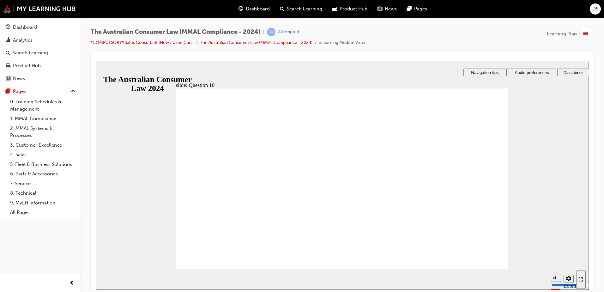
checkbox input "true"
radio input "true"
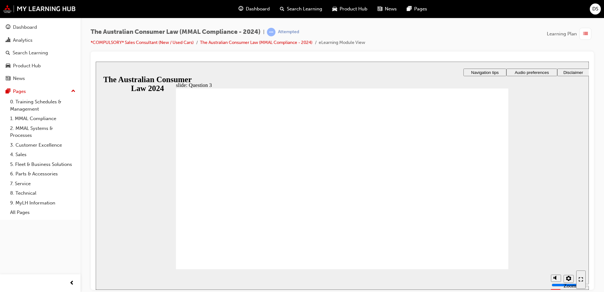
checkbox input "true"
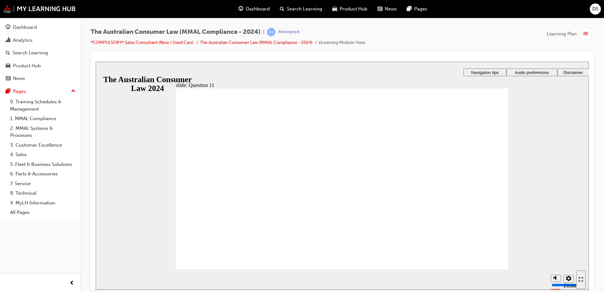
checkbox input "true"
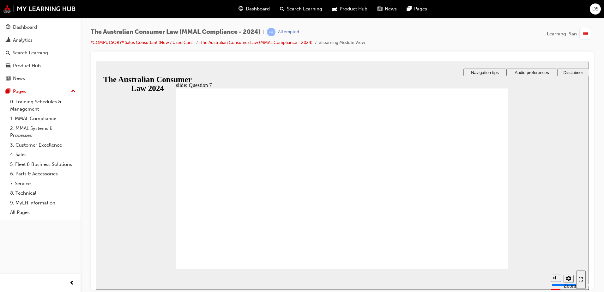
radio input "true"
drag, startPoint x: 218, startPoint y: 256, endPoint x: 245, endPoint y: 268, distance: 29.3
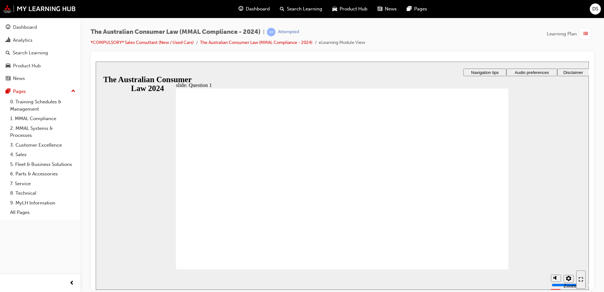
radio input "true"
drag, startPoint x: 256, startPoint y: 162, endPoint x: 222, endPoint y: 250, distance: 94.9
checkbox input "true"
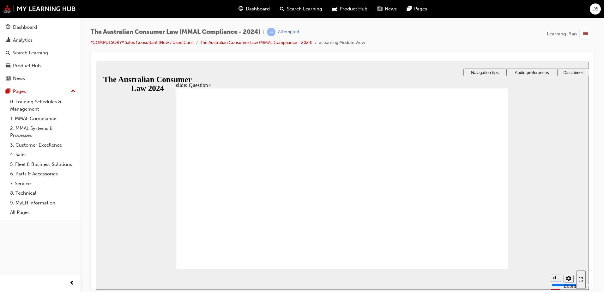
drag, startPoint x: 251, startPoint y: 170, endPoint x: 252, endPoint y: 175, distance: 4.5
checkbox input "true"
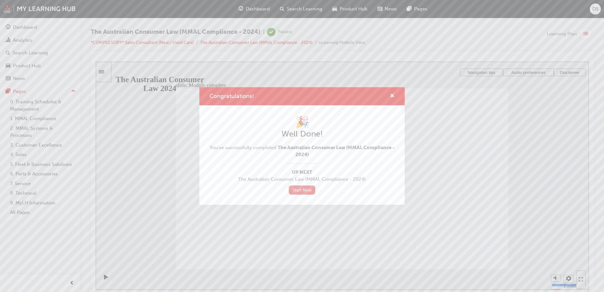
click at [305, 190] on link "Start Now" at bounding box center [302, 189] width 27 height 9
click at [308, 185] on link "Start Now" at bounding box center [302, 189] width 27 height 9
click at [303, 189] on link "Start Now" at bounding box center [302, 189] width 27 height 9
click at [304, 190] on link "Start Now" at bounding box center [302, 189] width 27 height 9
click at [392, 93] on span "cross-icon" at bounding box center [392, 96] width 5 height 6
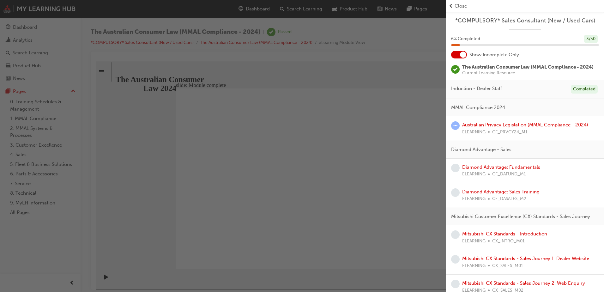
click at [510, 125] on link "Australian Privacy Legislation (MMAL Compliance - 2024)" at bounding box center [525, 125] width 126 height 6
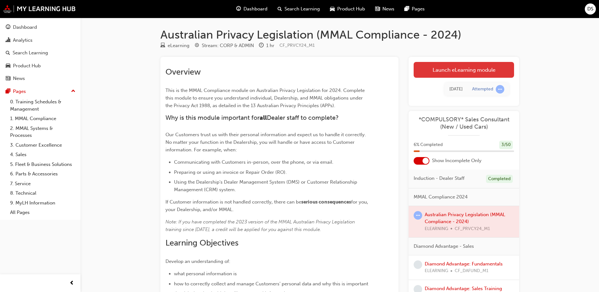
click at [470, 66] on link "Launch eLearning module" at bounding box center [464, 70] width 100 height 16
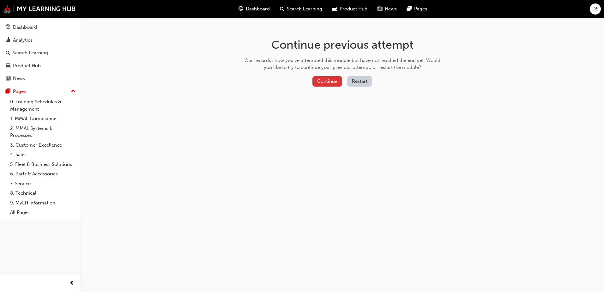
click at [334, 76] on button "Continue" at bounding box center [327, 81] width 30 height 10
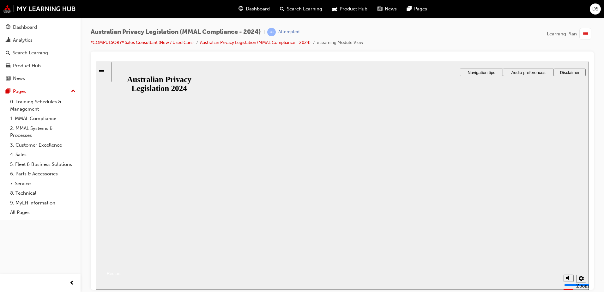
click at [121, 262] on button "Resume" at bounding box center [108, 266] width 25 height 8
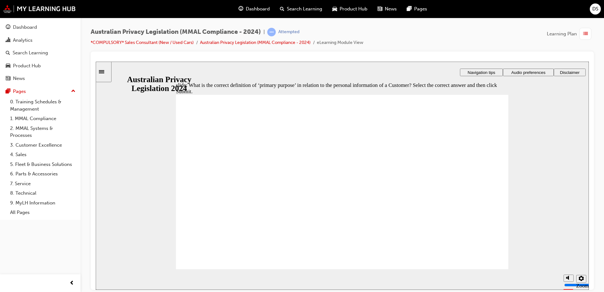
click at [42, 104] on link "0. Training Schedules & Management" at bounding box center [43, 105] width 70 height 17
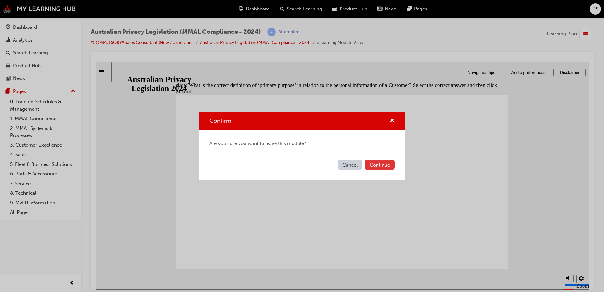
click at [391, 164] on button "Continue" at bounding box center [380, 165] width 30 height 10
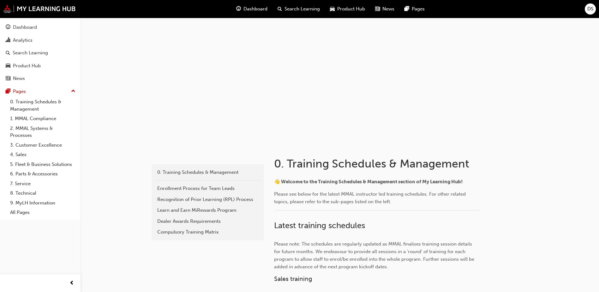
click at [261, 9] on span "Dashboard" at bounding box center [256, 8] width 24 height 7
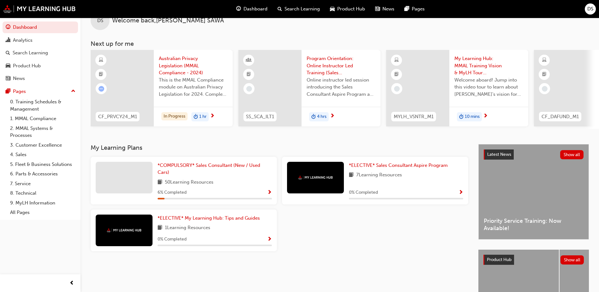
scroll to position [32, 0]
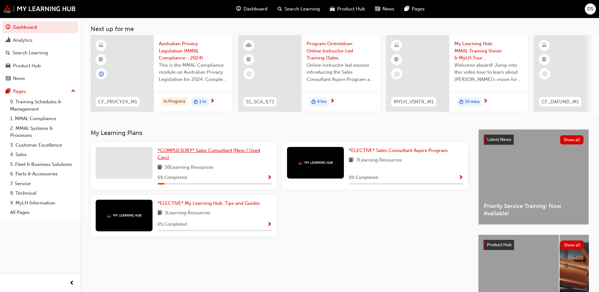
click at [211, 153] on span "*COMPULSORY* Sales Consultant (New / Used Cars)" at bounding box center [209, 154] width 103 height 13
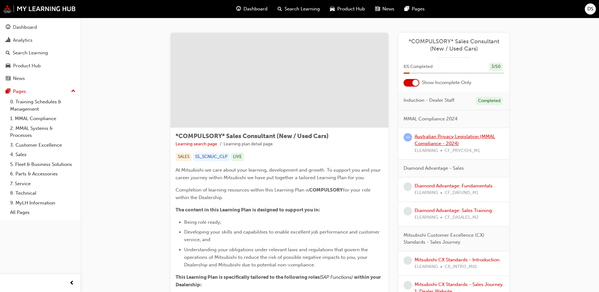
click at [436, 138] on link "Australian Privacy Legislation (MMAL Compliance - 2024)" at bounding box center [455, 140] width 81 height 13
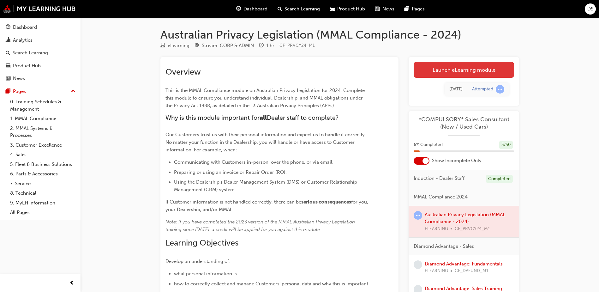
click at [467, 69] on link "Launch eLearning module" at bounding box center [464, 70] width 100 height 16
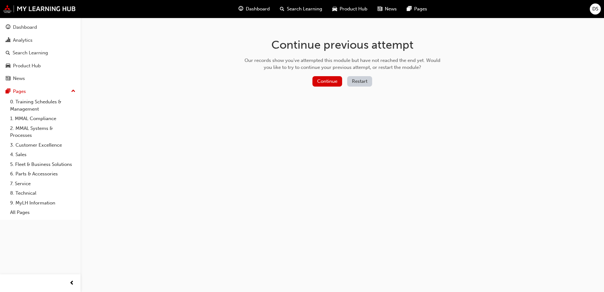
click at [365, 80] on button "Restart" at bounding box center [359, 81] width 25 height 10
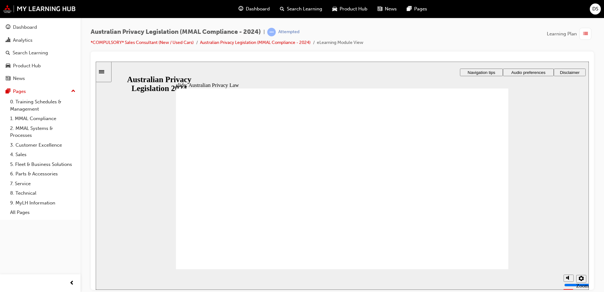
checkbox input "true"
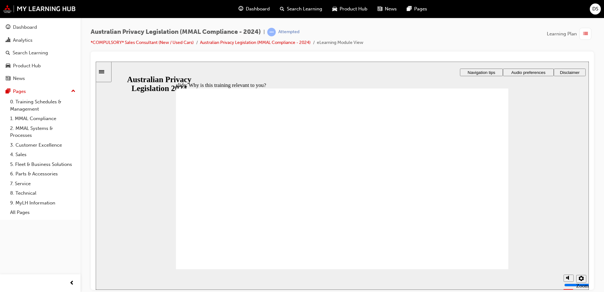
checkbox input "true"
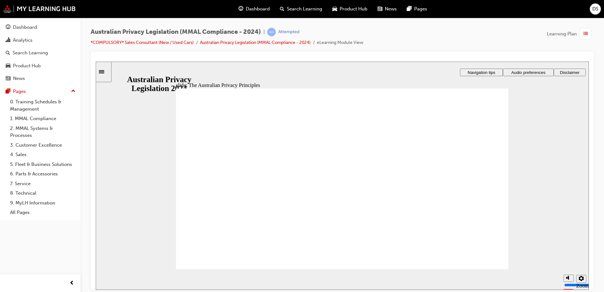
drag, startPoint x: 396, startPoint y: 244, endPoint x: 397, endPoint y: 250, distance: 5.7
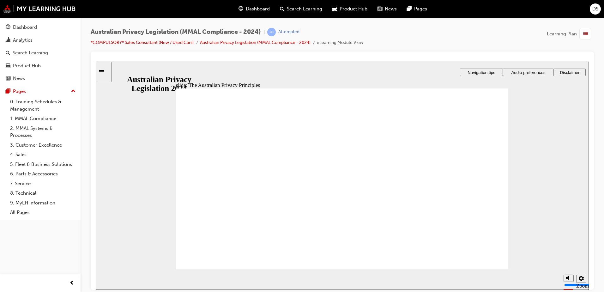
drag, startPoint x: 487, startPoint y: 193, endPoint x: 473, endPoint y: 211, distance: 22.7
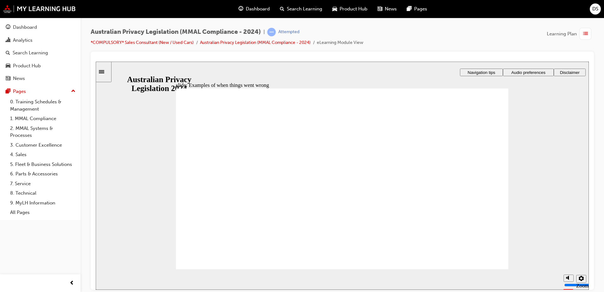
radio input "true"
drag, startPoint x: 467, startPoint y: 260, endPoint x: 381, endPoint y: 256, distance: 86.3
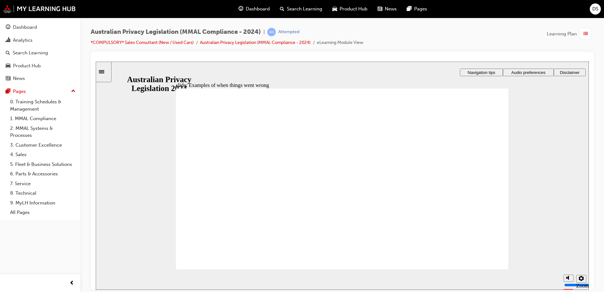
radio input "true"
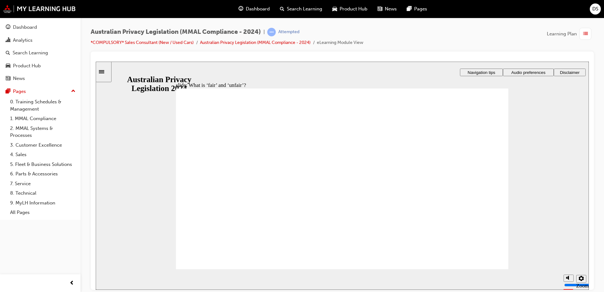
drag, startPoint x: 361, startPoint y: 171, endPoint x: 449, endPoint y: 208, distance: 95.4
drag, startPoint x: 350, startPoint y: 172, endPoint x: 261, endPoint y: 202, distance: 93.8
drag, startPoint x: 354, startPoint y: 168, endPoint x: 439, endPoint y: 204, distance: 91.8
drag, startPoint x: 342, startPoint y: 168, endPoint x: 449, endPoint y: 208, distance: 113.9
drag, startPoint x: 350, startPoint y: 167, endPoint x: 434, endPoint y: 201, distance: 91.0
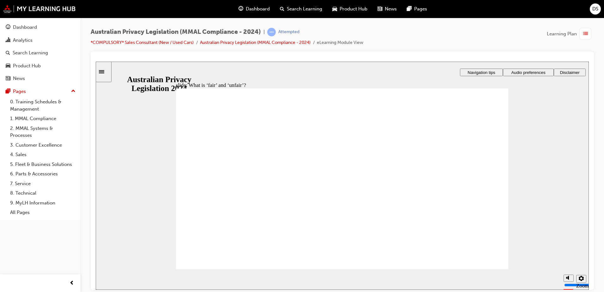
drag, startPoint x: 435, startPoint y: 200, endPoint x: 236, endPoint y: 205, distance: 198.4
drag, startPoint x: 358, startPoint y: 168, endPoint x: 278, endPoint y: 200, distance: 86.3
drag, startPoint x: 347, startPoint y: 168, endPoint x: 265, endPoint y: 207, distance: 90.4
drag, startPoint x: 265, startPoint y: 205, endPoint x: 456, endPoint y: 207, distance: 190.8
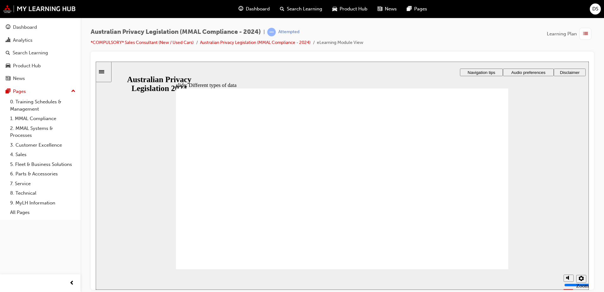
checkbox input "true"
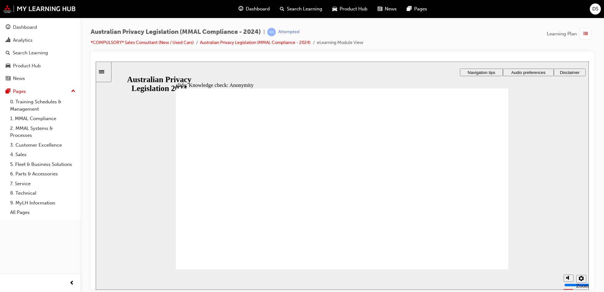
checkbox input "true"
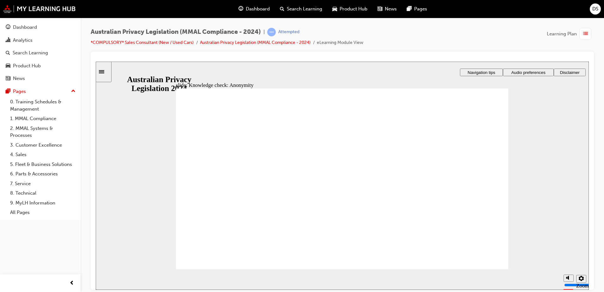
checkbox input "true"
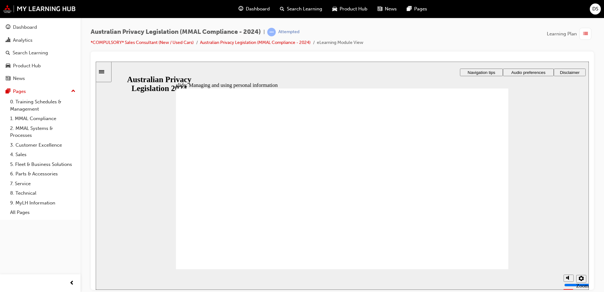
checkbox input "true"
checkbox input "false"
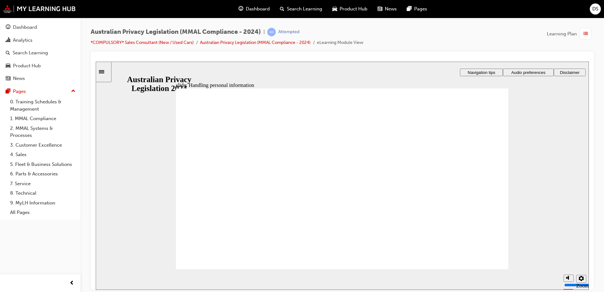
checkbox input "true"
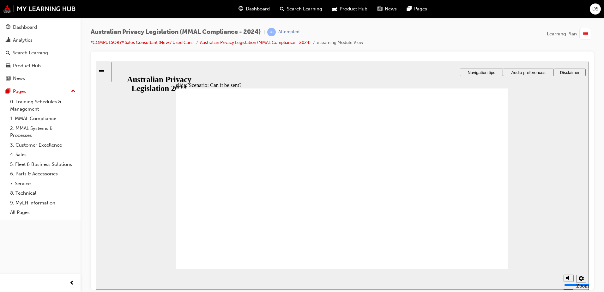
radio input "true"
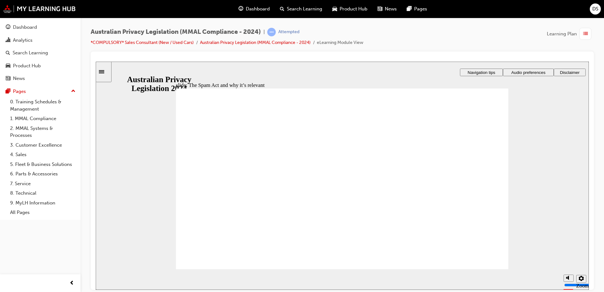
radio input "true"
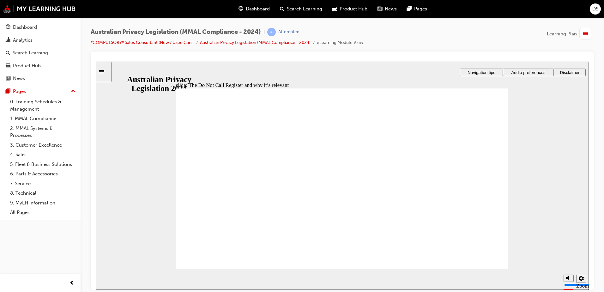
radio input "true"
click at [440, 270] on section "Playback Speed 2 1.75 1.5 1.25 0.75" at bounding box center [342, 279] width 493 height 21
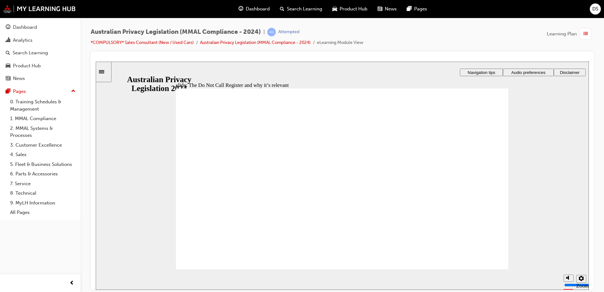
radio input "true"
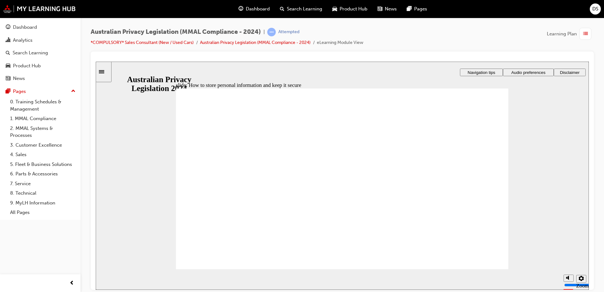
radio input "true"
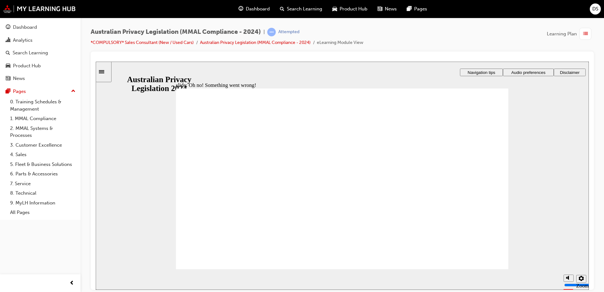
radio input "true"
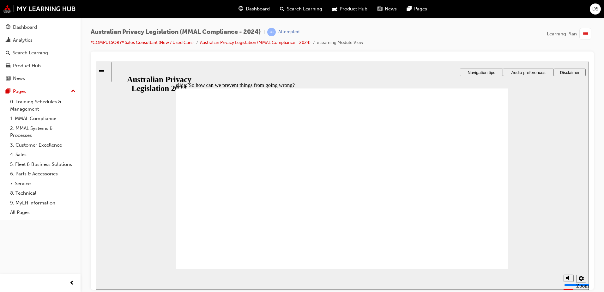
radio input "true"
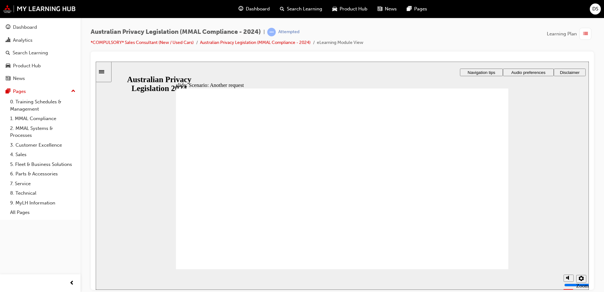
drag, startPoint x: 287, startPoint y: 189, endPoint x: 389, endPoint y: 216, distance: 105.4
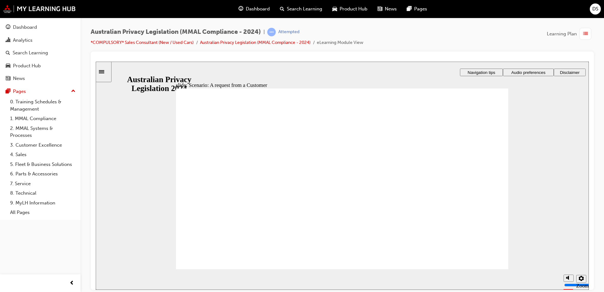
radio input "true"
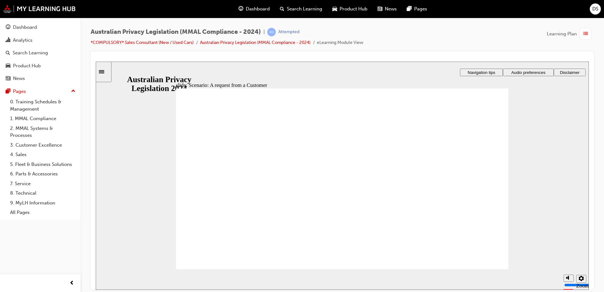
radio input "true"
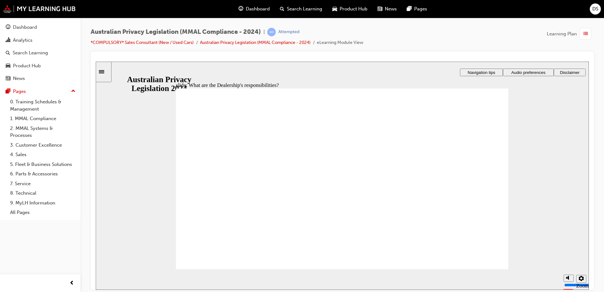
drag, startPoint x: 448, startPoint y: 152, endPoint x: 467, endPoint y: 227, distance: 78.1
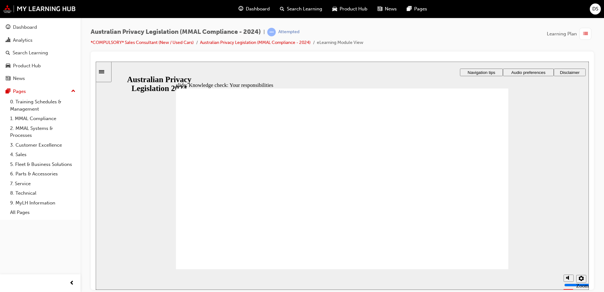
checkbox input "true"
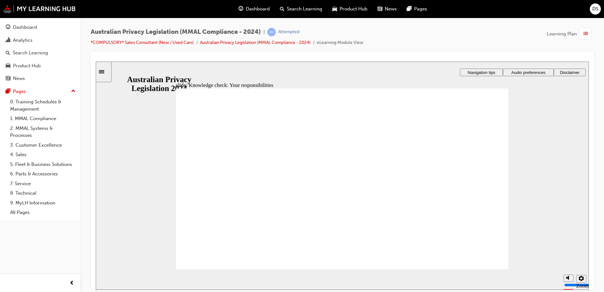
checkbox input "true"
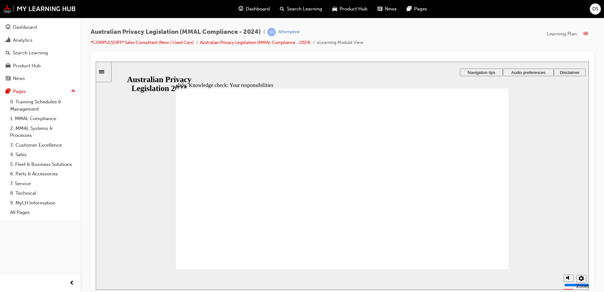
checkbox input "true"
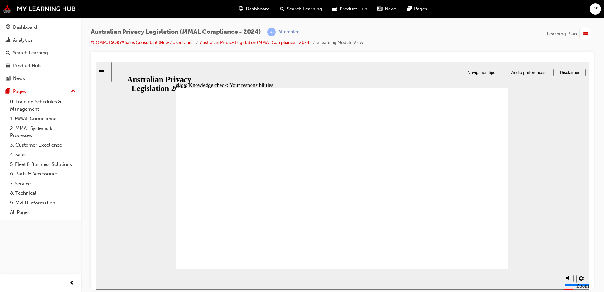
drag, startPoint x: 236, startPoint y: 147, endPoint x: 208, endPoint y: 258, distance: 115.4
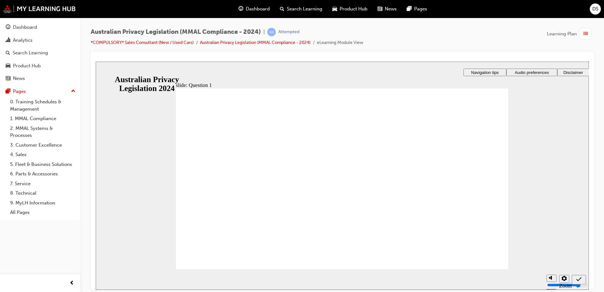
radio input "true"
radio input "false"
radio input "true"
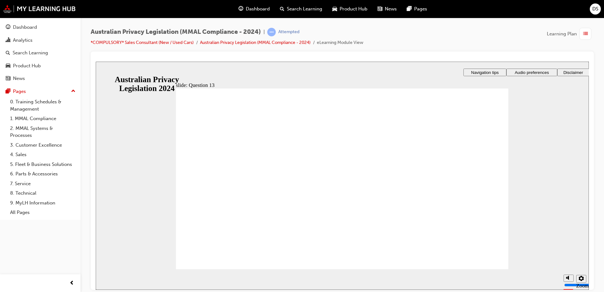
radio input "true"
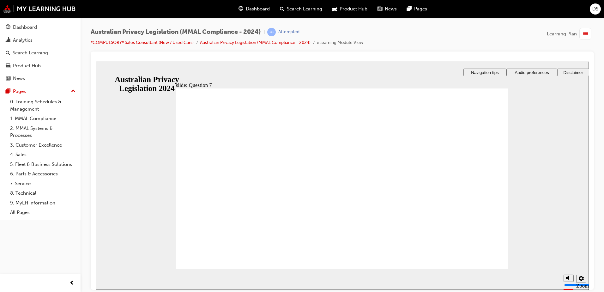
radio input "true"
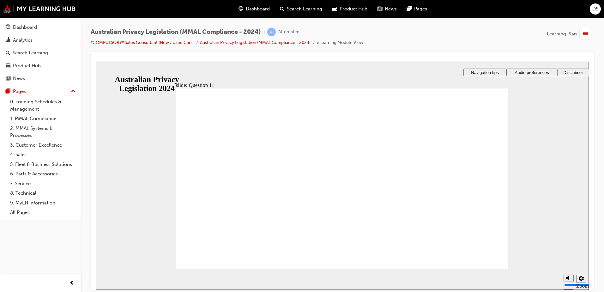
checkbox input "true"
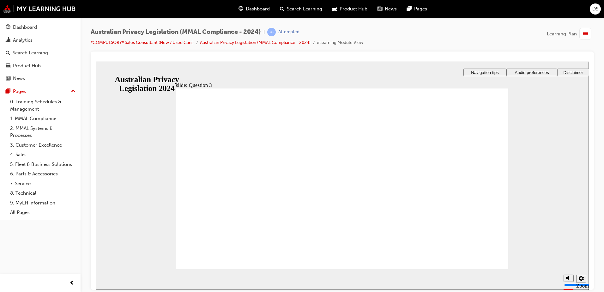
radio input "true"
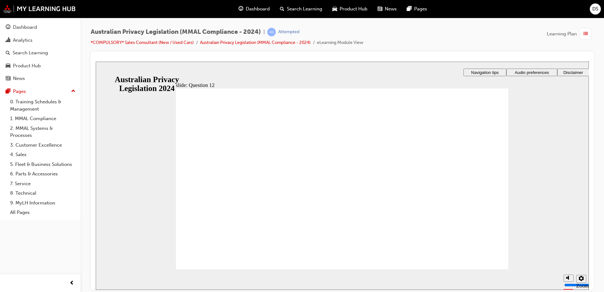
checkbox input "true"
drag, startPoint x: 206, startPoint y: 175, endPoint x: 216, endPoint y: 250, distance: 75.9
radio input "true"
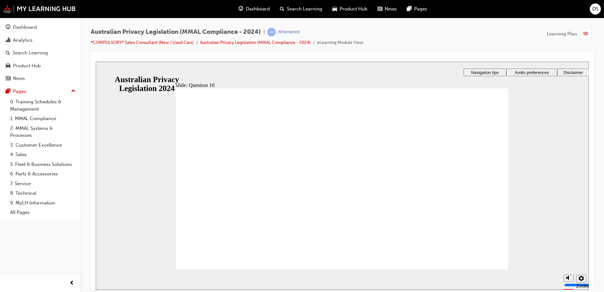
radio input "true"
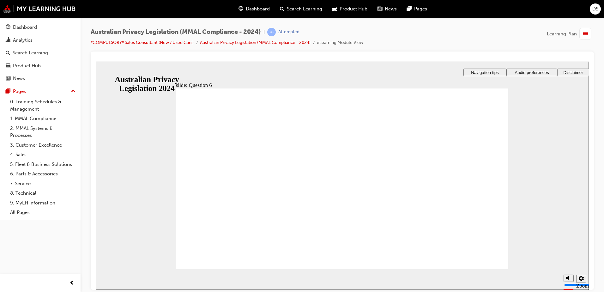
radio input "true"
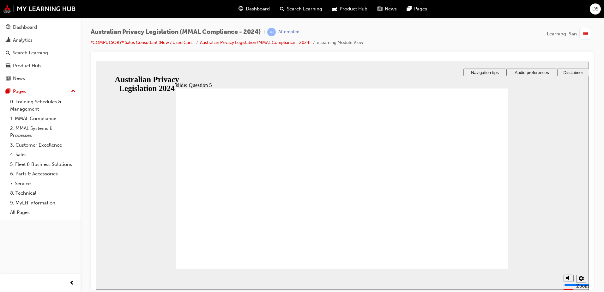
radio input "true"
radio input "false"
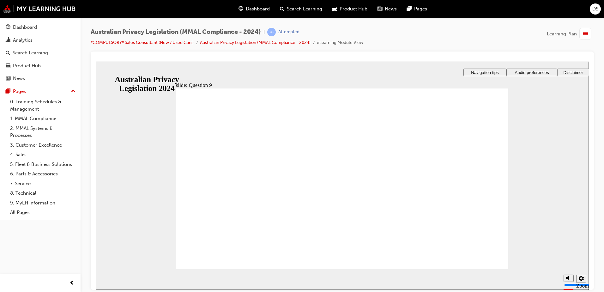
radio input "true"
radio input "false"
radio input "true"
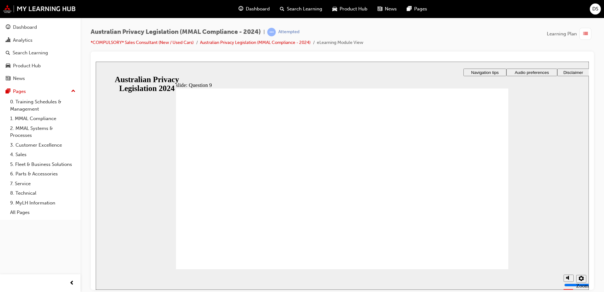
radio input "true"
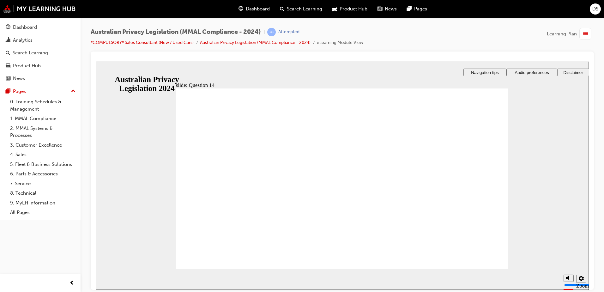
radio input "true"
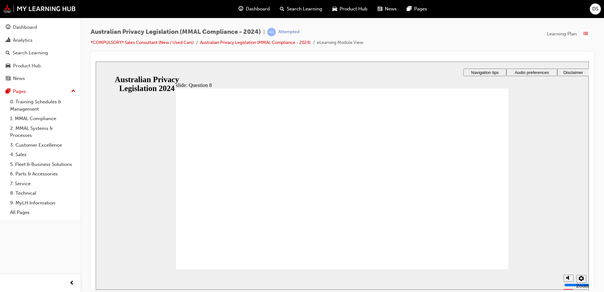
click at [479, 269] on section "Playback Speed 2 1.75 1.5 1.25 0.75" at bounding box center [342, 279] width 493 height 21
radio input "true"
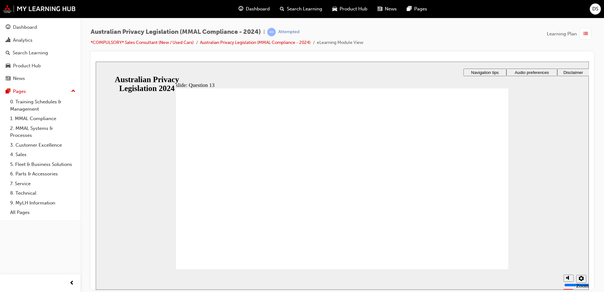
radio input "true"
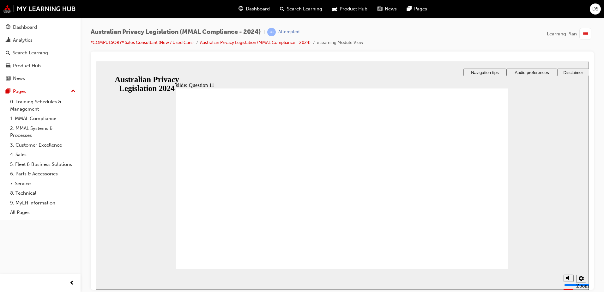
radio input "true"
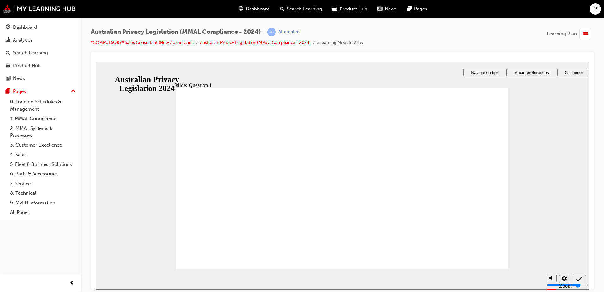
radio input "false"
radio input "true"
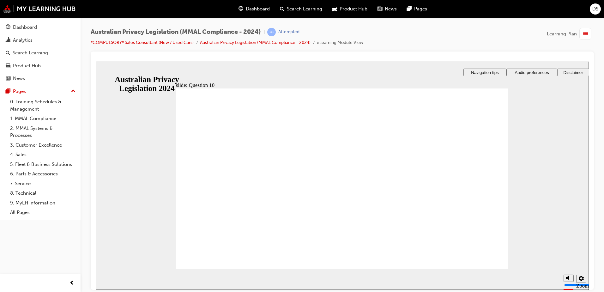
radio input "true"
radio input "false"
radio input "true"
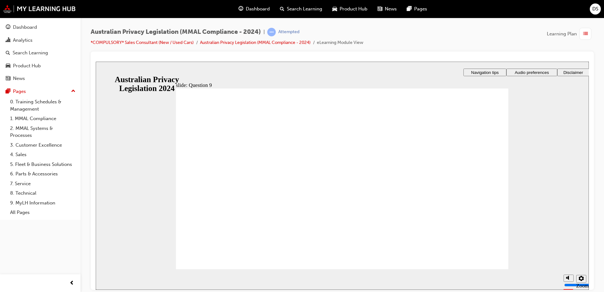
radio input "true"
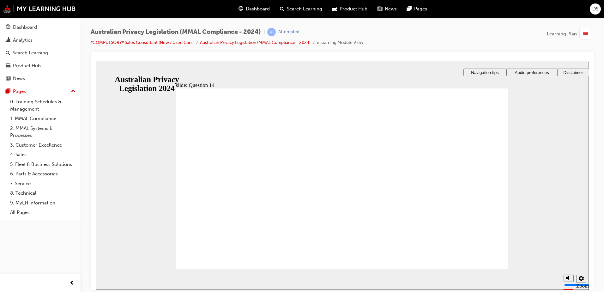
radio input "true"
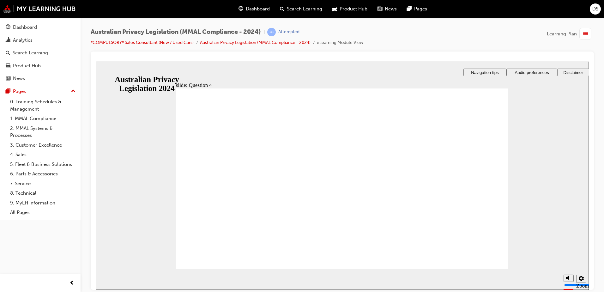
checkbox input "true"
checkbox input "false"
checkbox input "true"
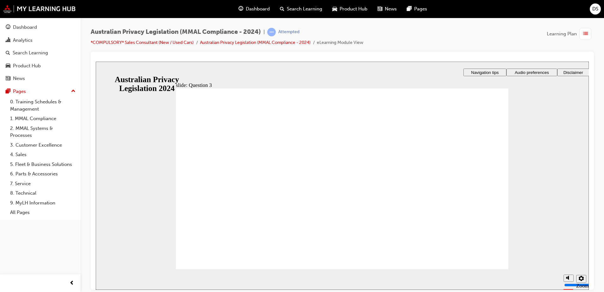
radio input "true"
radio input "false"
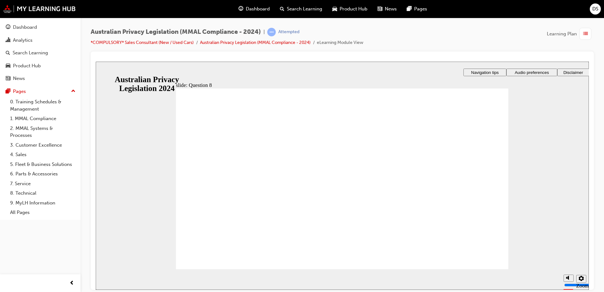
radio input "false"
radio input "true"
radio input "false"
radio input "true"
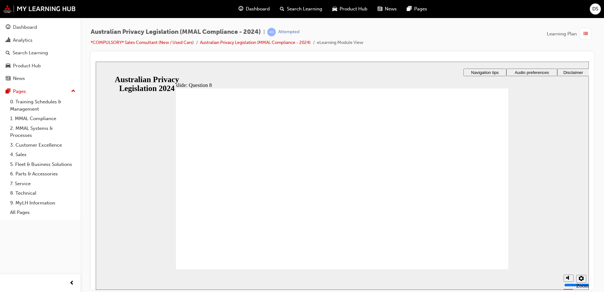
checkbox input "true"
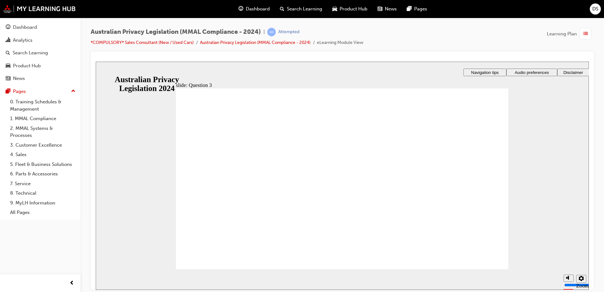
checkbox input "true"
radio input "false"
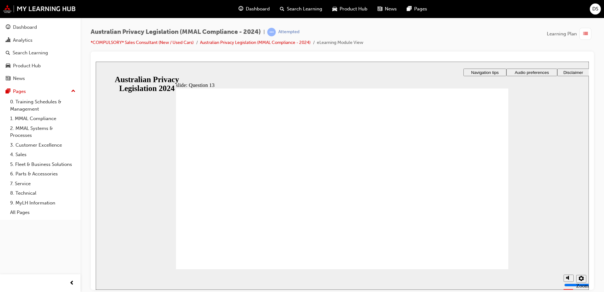
radio input "true"
drag, startPoint x: 273, startPoint y: 204, endPoint x: 277, endPoint y: 206, distance: 4.3
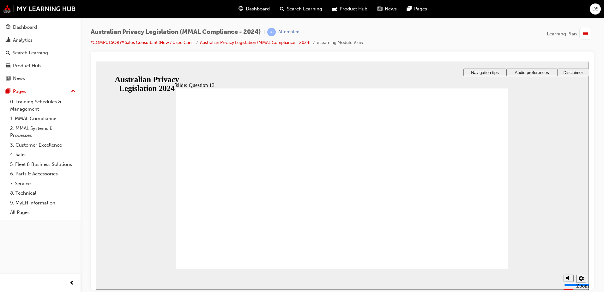
radio input "true"
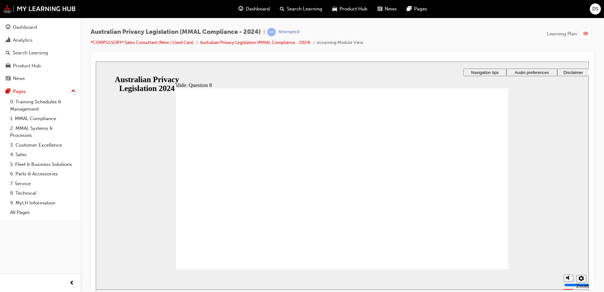
checkbox input "true"
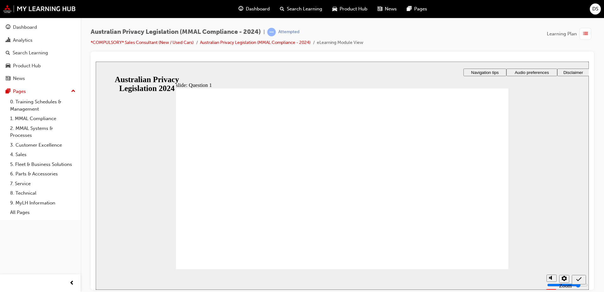
radio input "false"
radio input "true"
radio input "false"
radio input "true"
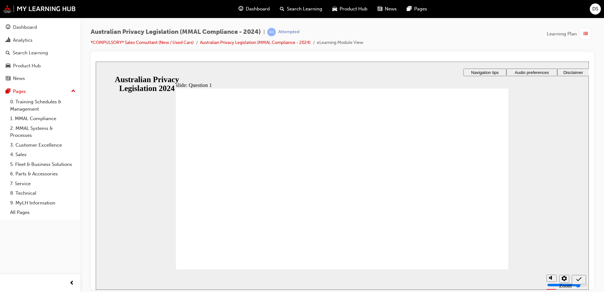
radio input "true"
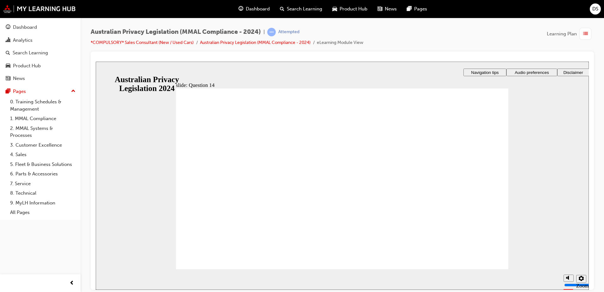
drag, startPoint x: 227, startPoint y: 179, endPoint x: 217, endPoint y: 250, distance: 72.2
radio input "true"
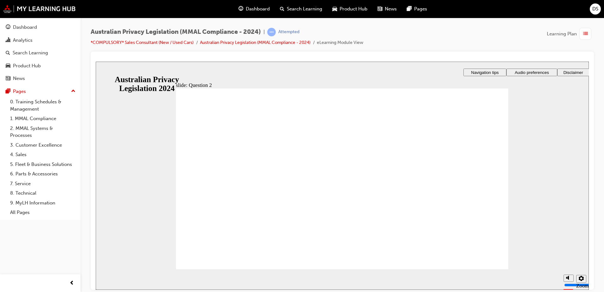
radio input "true"
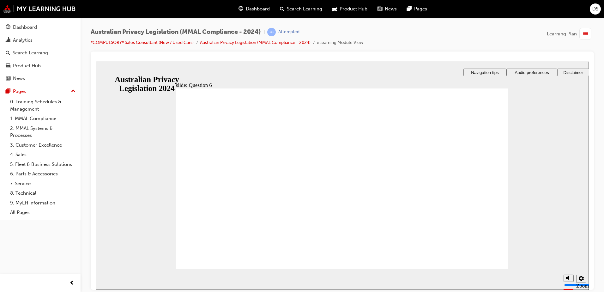
radio input "true"
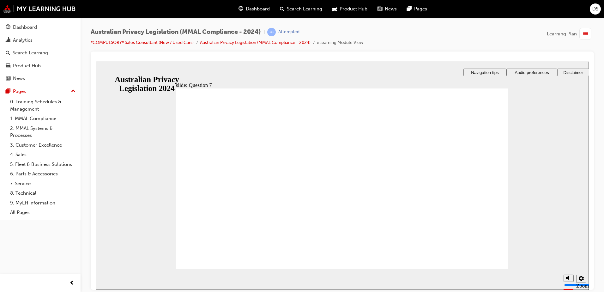
radio input "true"
radio input "false"
radio input "true"
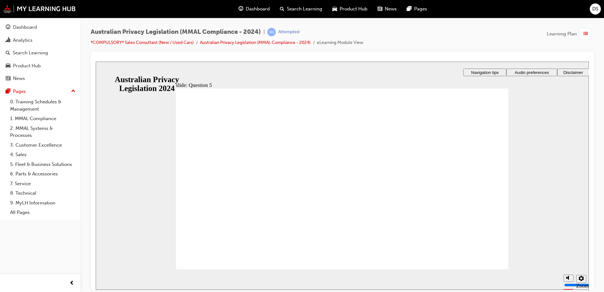
radio input "false"
radio input "true"
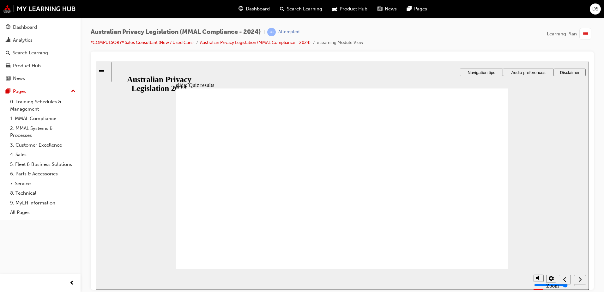
radio input "true"
drag, startPoint x: 230, startPoint y: 181, endPoint x: 223, endPoint y: 252, distance: 71.4
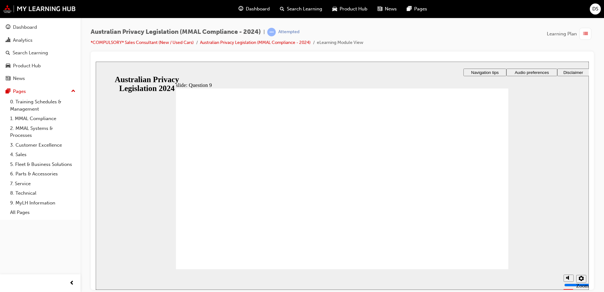
radio input "true"
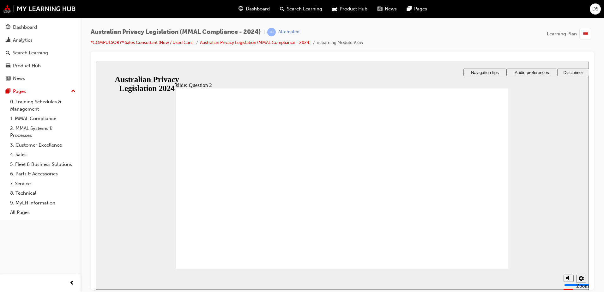
radio input "true"
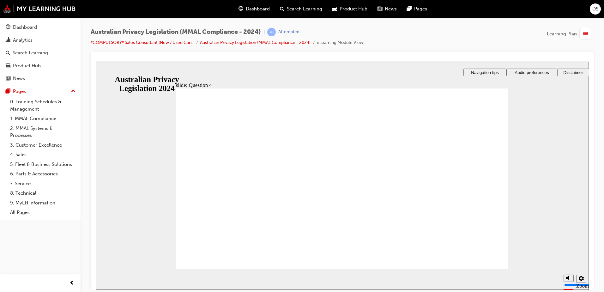
radio input "true"
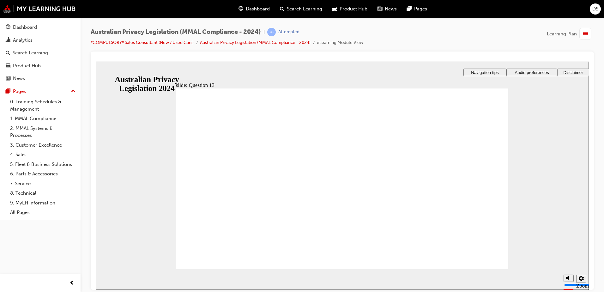
radio input "true"
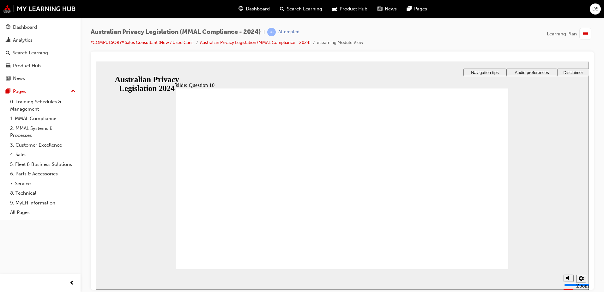
drag, startPoint x: 205, startPoint y: 258, endPoint x: 238, endPoint y: 265, distance: 33.9
radio input "true"
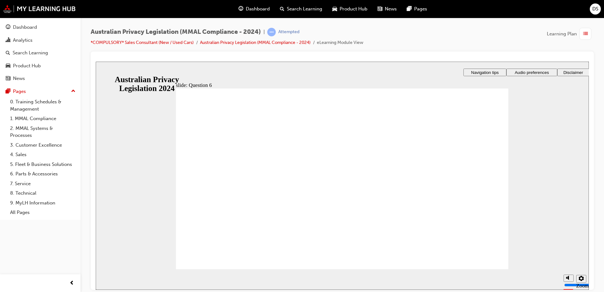
checkbox input "true"
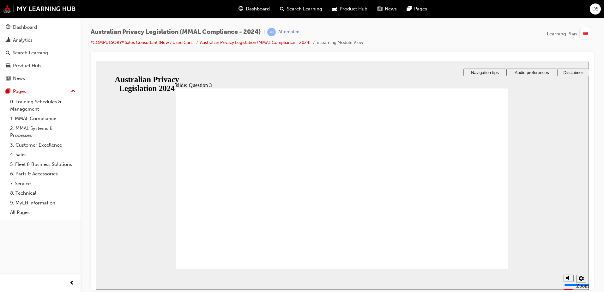
checkbox input "true"
radio input "true"
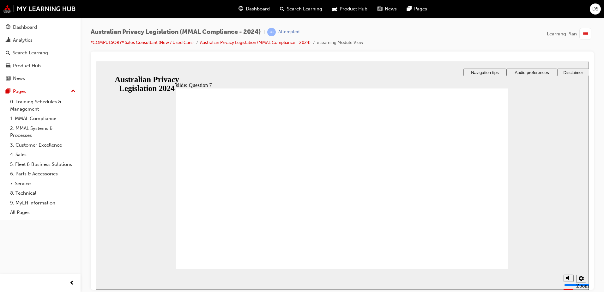
radio input "true"
drag, startPoint x: 300, startPoint y: 181, endPoint x: 211, endPoint y: 254, distance: 115.4
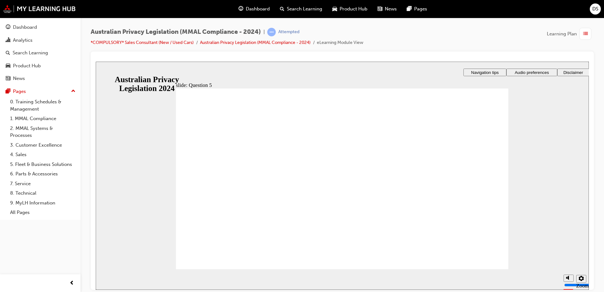
radio input "true"
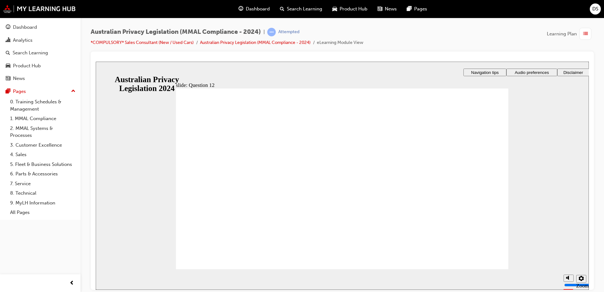
checkbox input "true"
checkbox input "false"
checkbox input "true"
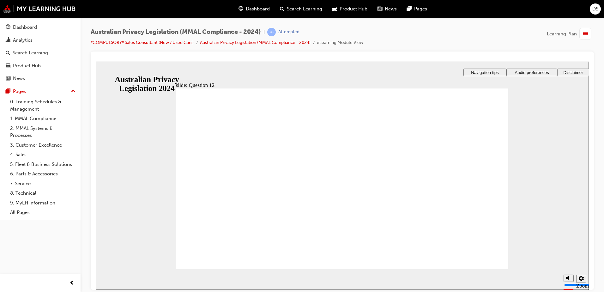
checkbox input "true"
radio input "true"
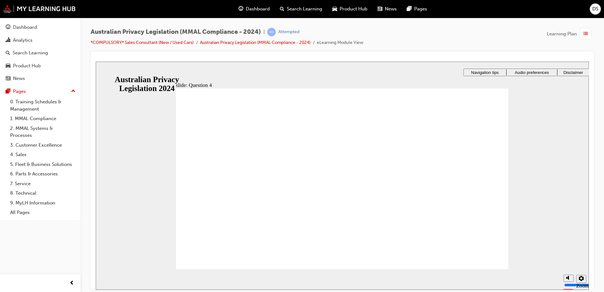
radio input "true"
drag, startPoint x: 239, startPoint y: 179, endPoint x: 211, endPoint y: 251, distance: 77.3
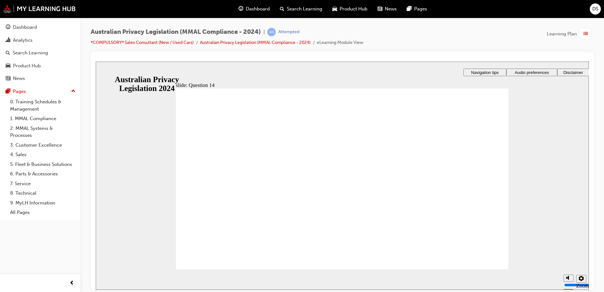
radio input "true"
drag, startPoint x: 215, startPoint y: 251, endPoint x: 219, endPoint y: 251, distance: 3.2
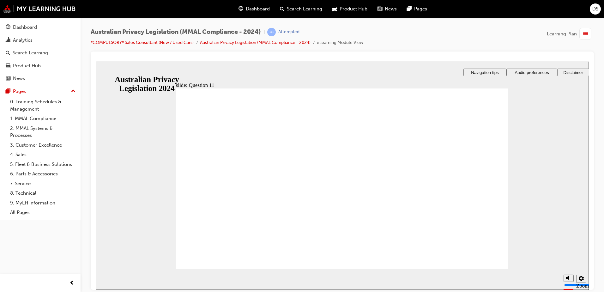
radio input "true"
drag, startPoint x: 218, startPoint y: 178, endPoint x: 283, endPoint y: 255, distance: 100.4
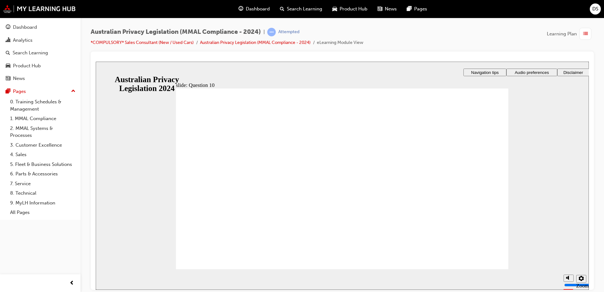
radio input "true"
drag, startPoint x: 209, startPoint y: 252, endPoint x: 238, endPoint y: 256, distance: 29.0
radio input "false"
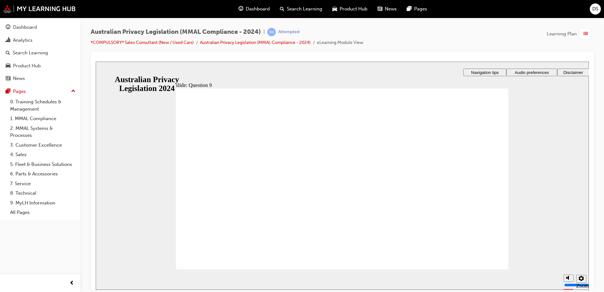
radio input "false"
radio input "true"
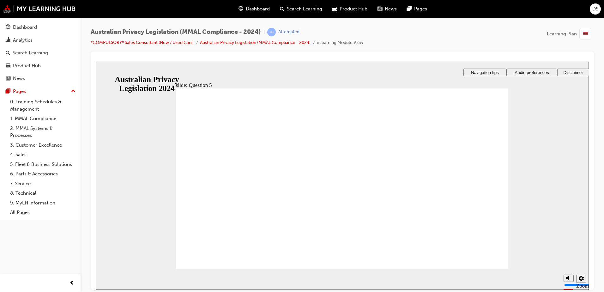
radio input "true"
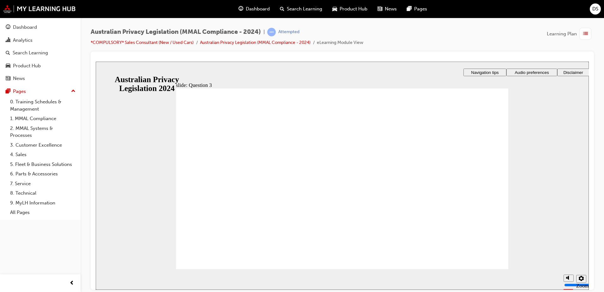
checkbox input "true"
drag, startPoint x: 239, startPoint y: 201, endPoint x: 209, endPoint y: 252, distance: 59.9
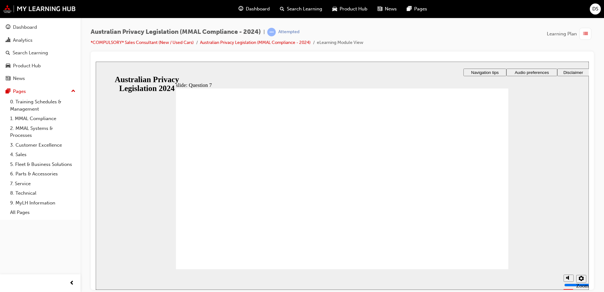
drag, startPoint x: 288, startPoint y: 177, endPoint x: 290, endPoint y: 180, distance: 3.4
radio input "true"
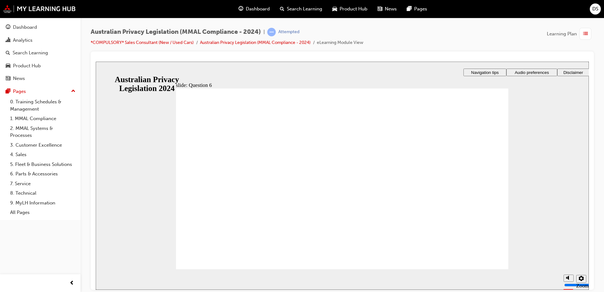
radio input "true"
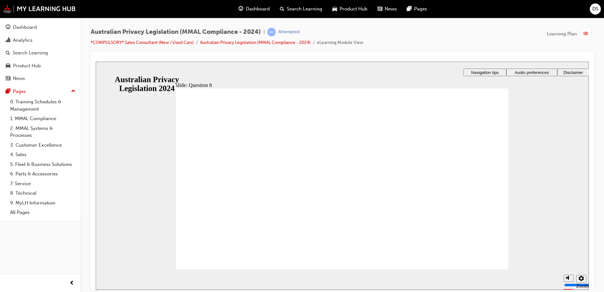
radio input "true"
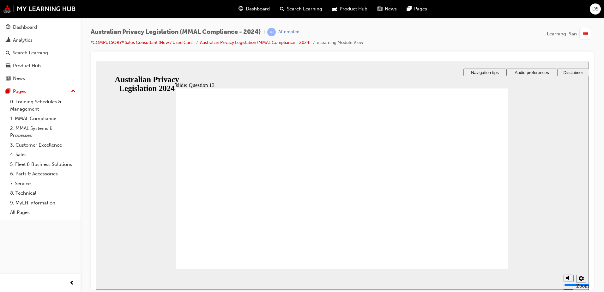
radio input "true"
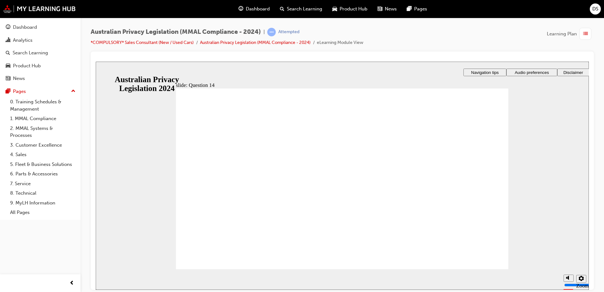
radio input "true"
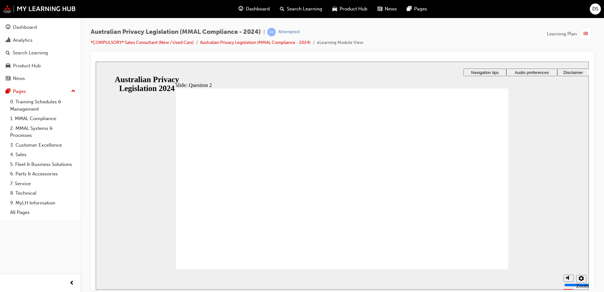
radio input "true"
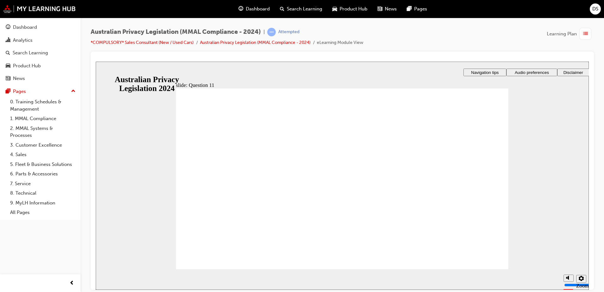
checkbox input "true"
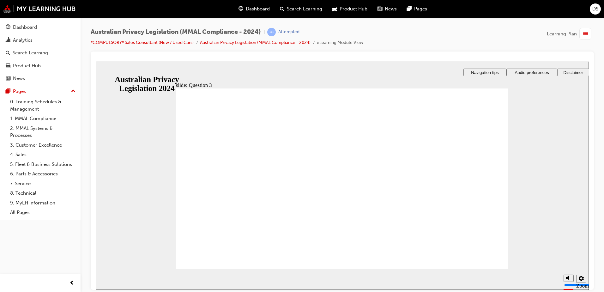
radio input "true"
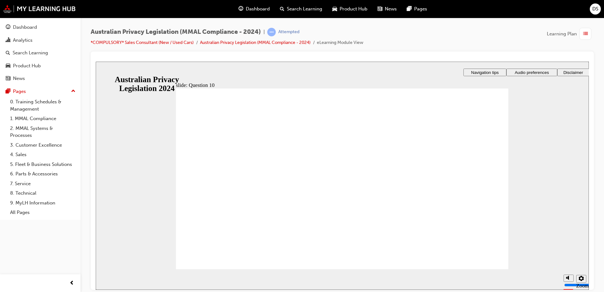
radio input "true"
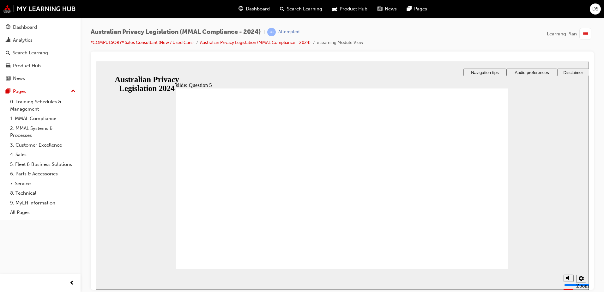
checkbox input "true"
checkbox input "false"
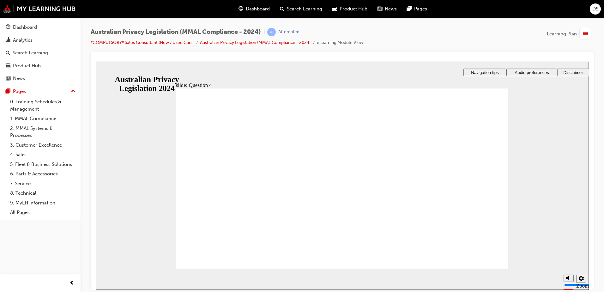
radio input "true"
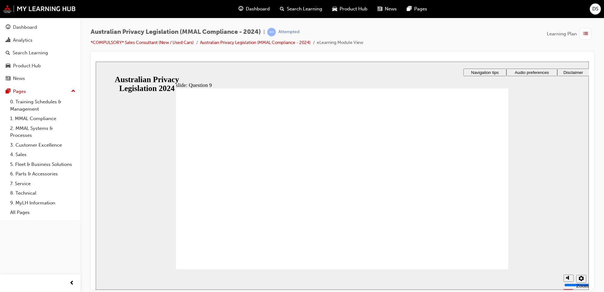
radio input "false"
radio input "true"
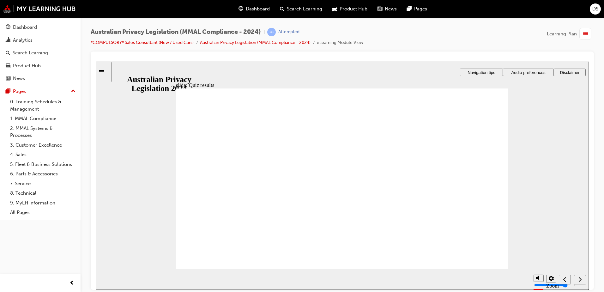
radio input "true"
checkbox input "true"
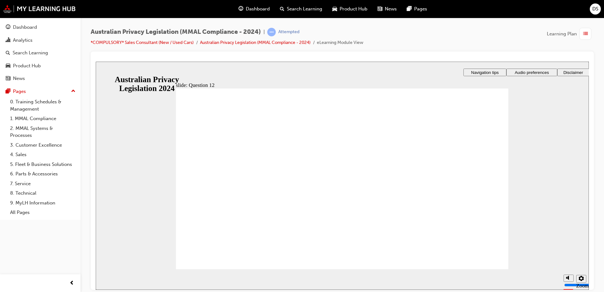
radio input "false"
radio input "true"
drag, startPoint x: 284, startPoint y: 191, endPoint x: 294, endPoint y: 176, distance: 18.8
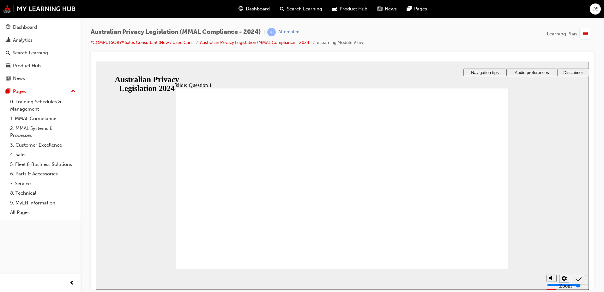
radio input "true"
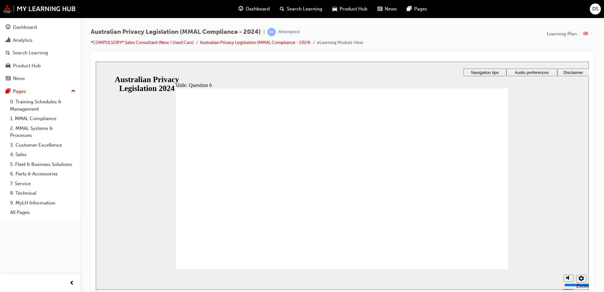
radio input "true"
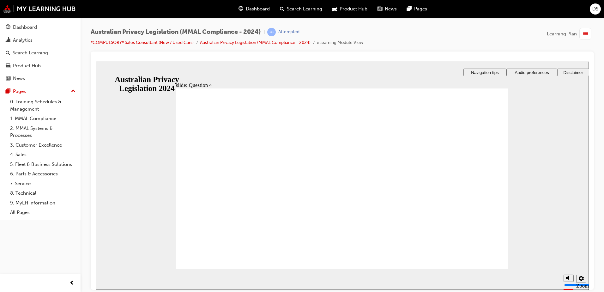
radio input "true"
drag, startPoint x: 256, startPoint y: 155, endPoint x: 193, endPoint y: 256, distance: 118.7
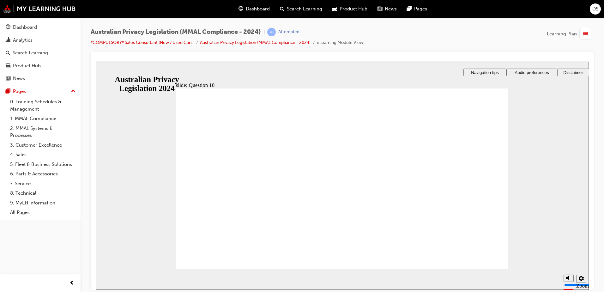
radio input "true"
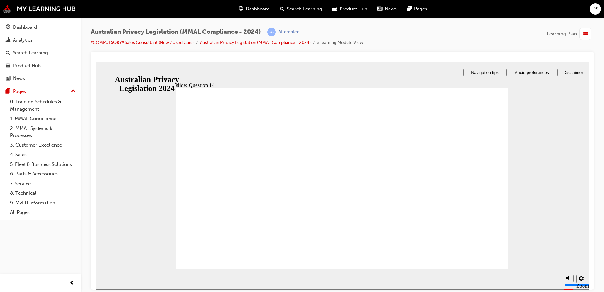
checkbox input "true"
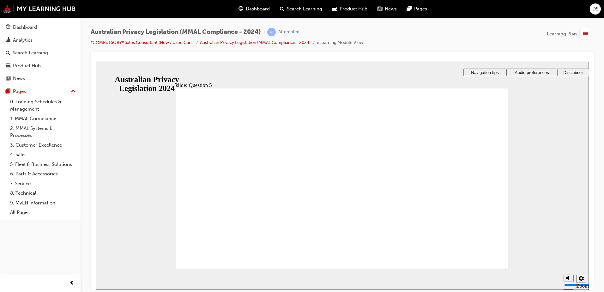
radio input "true"
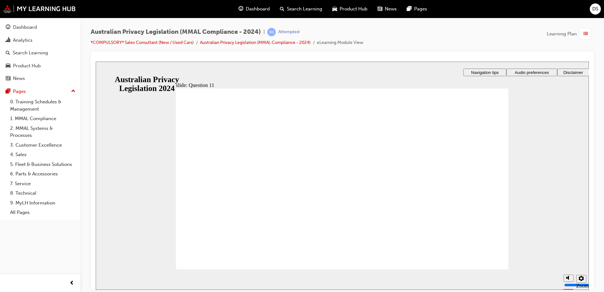
radio input "true"
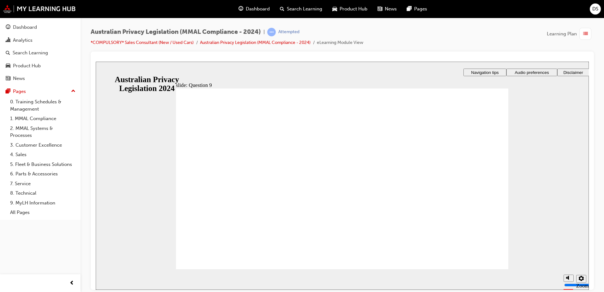
radio input "true"
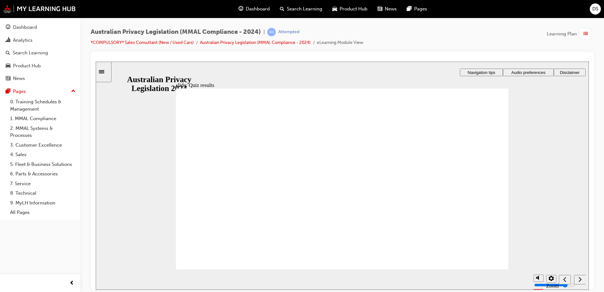
drag, startPoint x: 385, startPoint y: 215, endPoint x: 379, endPoint y: 214, distance: 5.9
radio input "true"
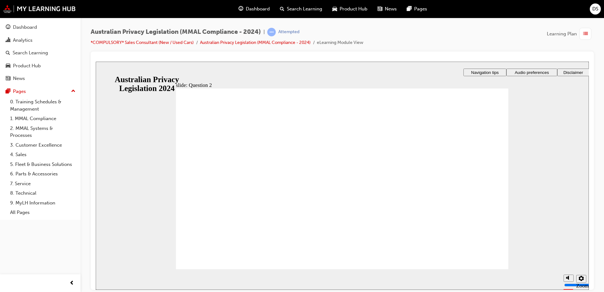
radio input "true"
drag, startPoint x: 214, startPoint y: 191, endPoint x: 208, endPoint y: 252, distance: 61.0
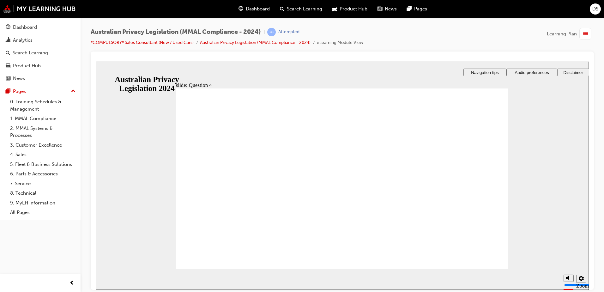
radio input "true"
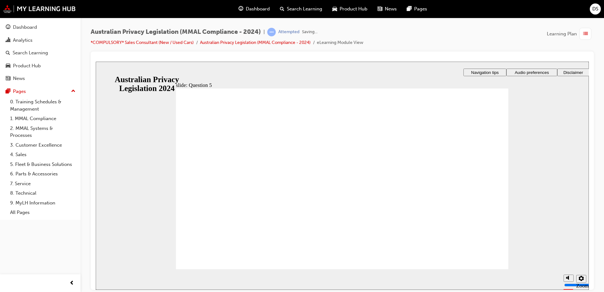
checkbox input "true"
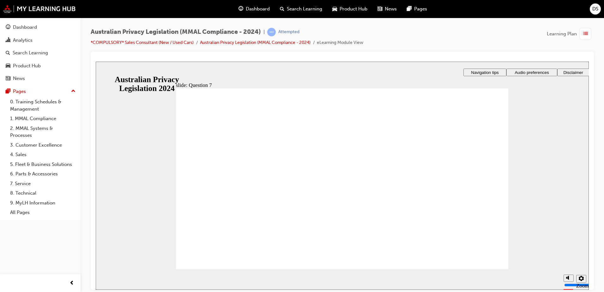
radio input "true"
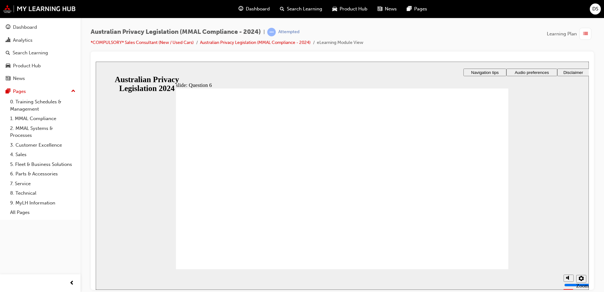
radio input "false"
radio input "true"
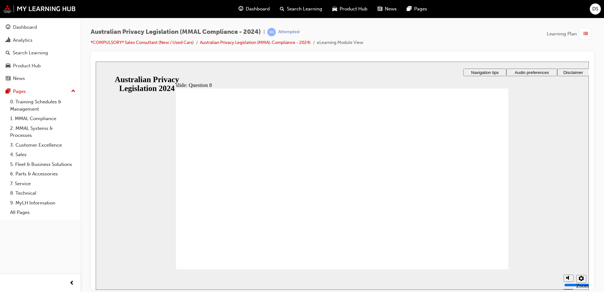
radio input "true"
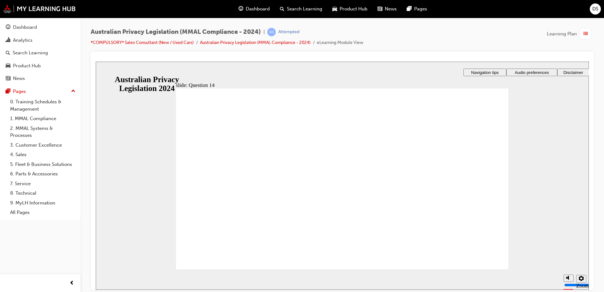
radio input "true"
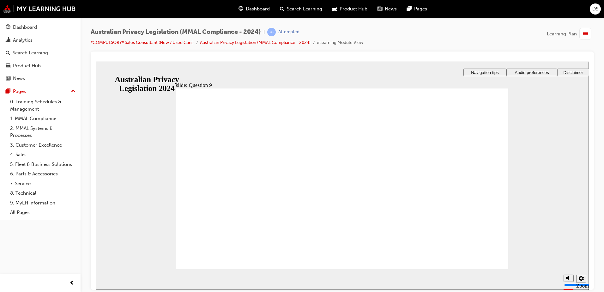
radio input "true"
radio input "false"
radio input "true"
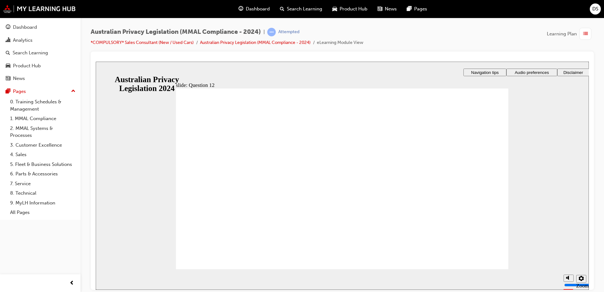
checkbox input "true"
radio input "true"
drag, startPoint x: 245, startPoint y: 156, endPoint x: 219, endPoint y: 258, distance: 105.6
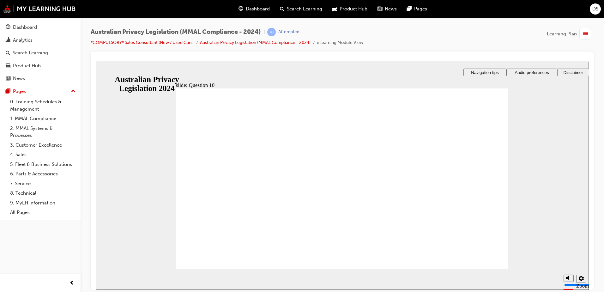
drag, startPoint x: 393, startPoint y: 220, endPoint x: 400, endPoint y: 223, distance: 7.5
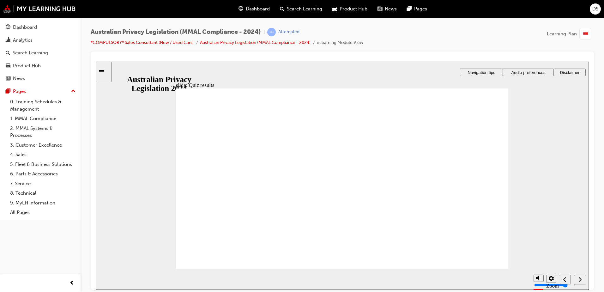
radio input "true"
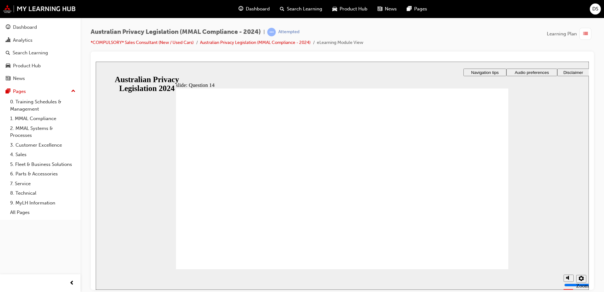
radio input "true"
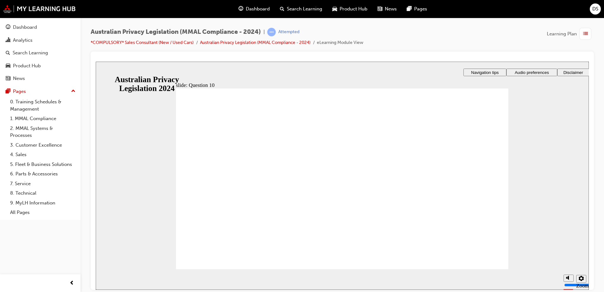
radio input "true"
drag, startPoint x: 249, startPoint y: 155, endPoint x: 214, endPoint y: 254, distance: 105.1
radio input "true"
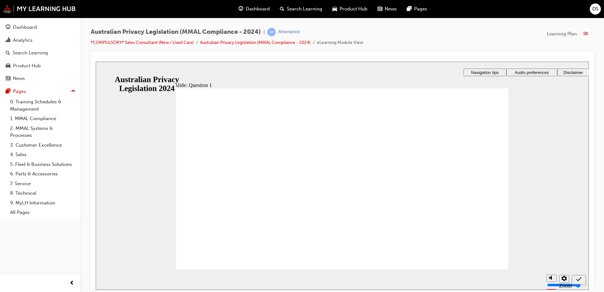
checkbox input "true"
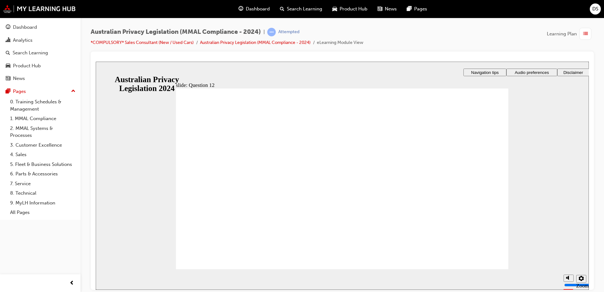
checkbox input "false"
checkbox input "true"
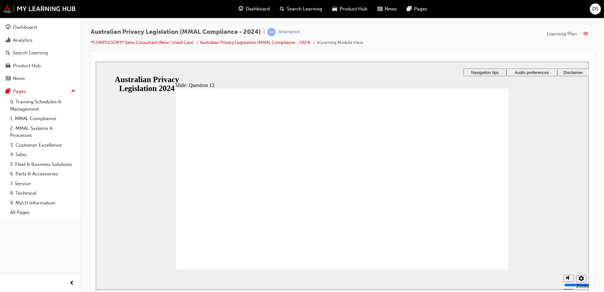
drag, startPoint x: 490, startPoint y: 264, endPoint x: 497, endPoint y: 268, distance: 8.3
radio input "true"
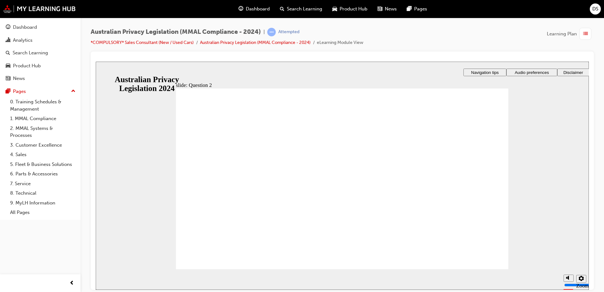
radio input "true"
drag, startPoint x: 212, startPoint y: 176, endPoint x: 199, endPoint y: 254, distance: 78.7
radio input "false"
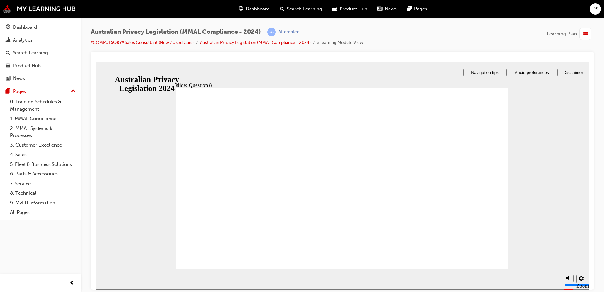
radio input "true"
checkbox input "true"
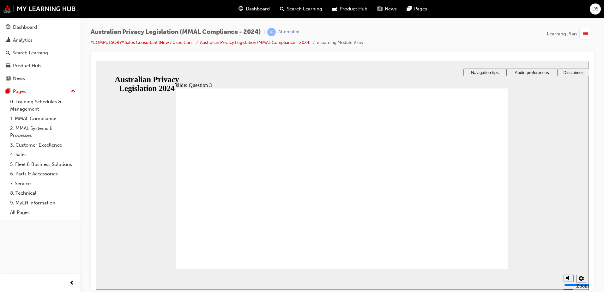
checkbox input "true"
drag, startPoint x: 291, startPoint y: 203, endPoint x: 226, endPoint y: 259, distance: 85.5
radio input "true"
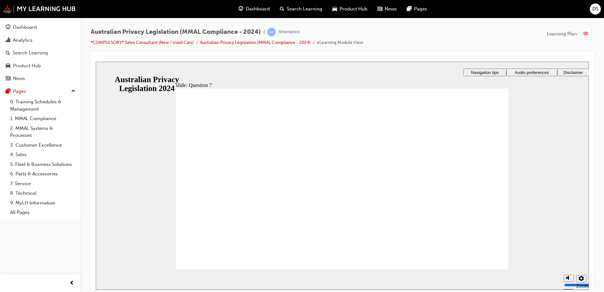
radio input "true"
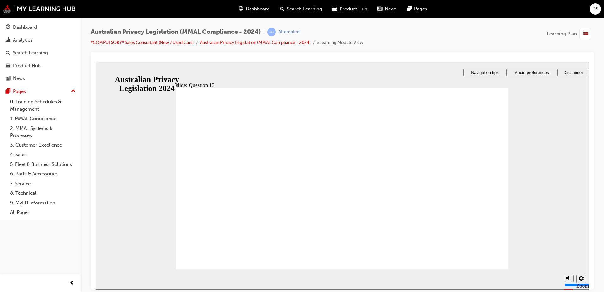
radio input "true"
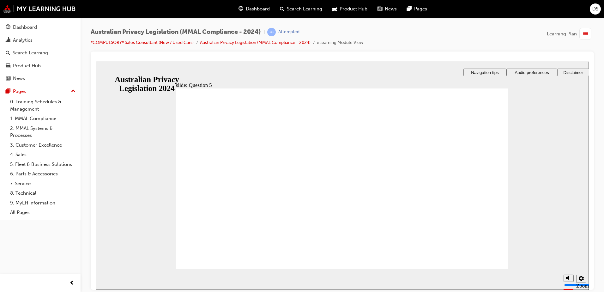
radio input "true"
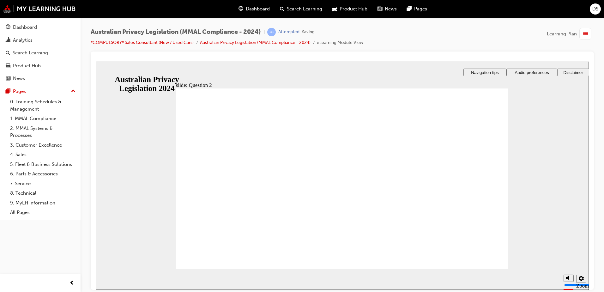
checkbox input "true"
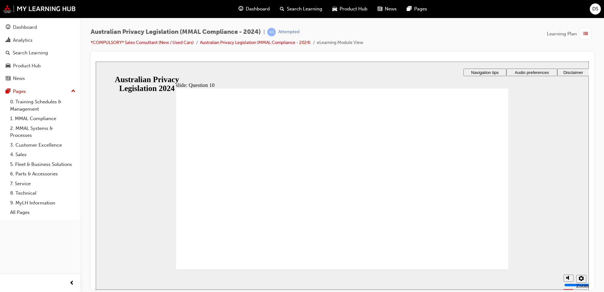
radio input "true"
drag, startPoint x: 262, startPoint y: 180, endPoint x: 230, endPoint y: 251, distance: 78.2
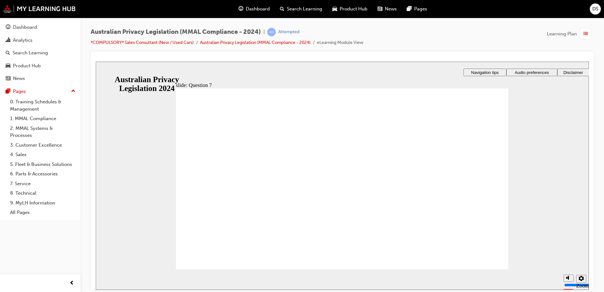
radio input "true"
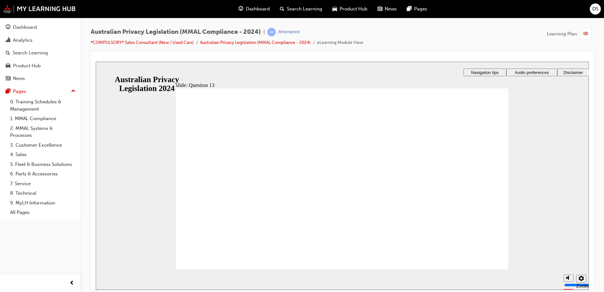
radio input "true"
drag, startPoint x: 504, startPoint y: 258, endPoint x: 490, endPoint y: 261, distance: 14.4
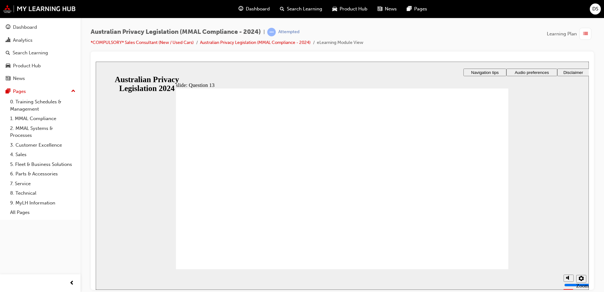
radio input "true"
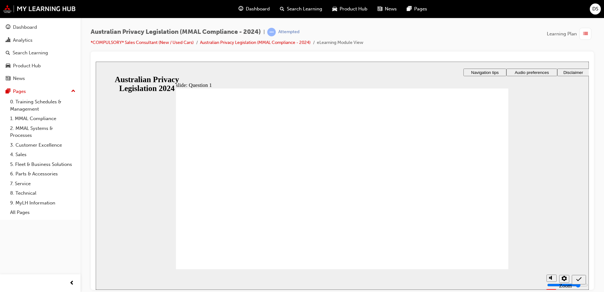
checkbox input "true"
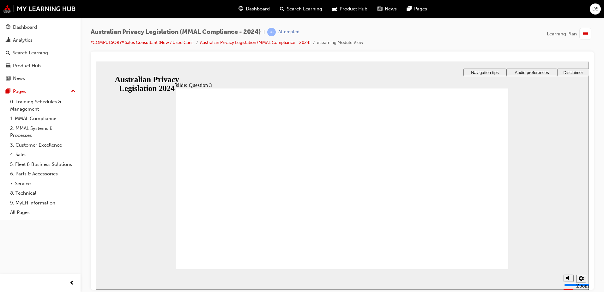
radio input "true"
drag, startPoint x: 200, startPoint y: 254, endPoint x: 203, endPoint y: 264, distance: 10.2
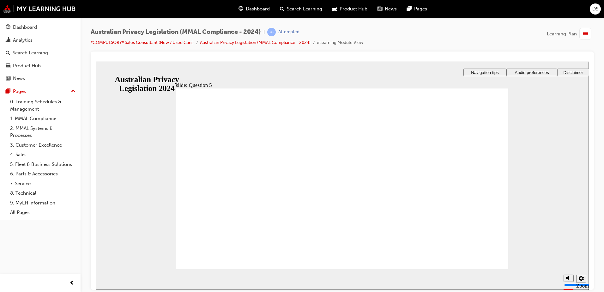
radio input "true"
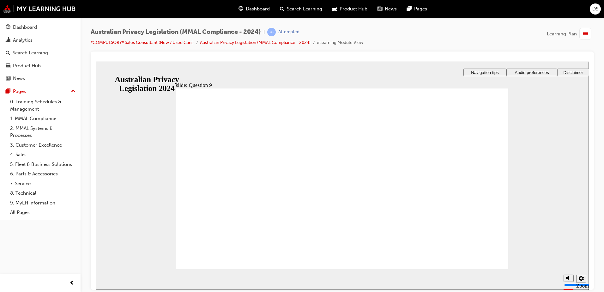
radio input "true"
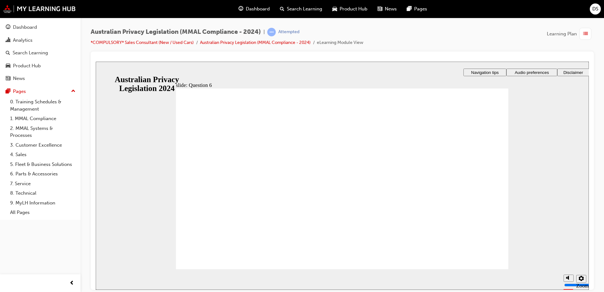
radio input "true"
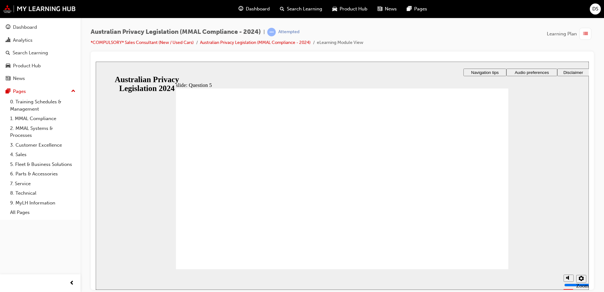
radio input "true"
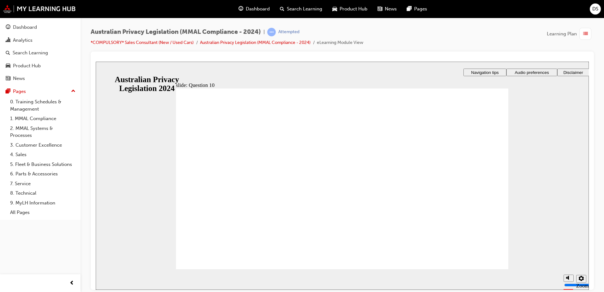
checkbox input "true"
drag, startPoint x: 244, startPoint y: 203, endPoint x: 207, endPoint y: 251, distance: 60.5
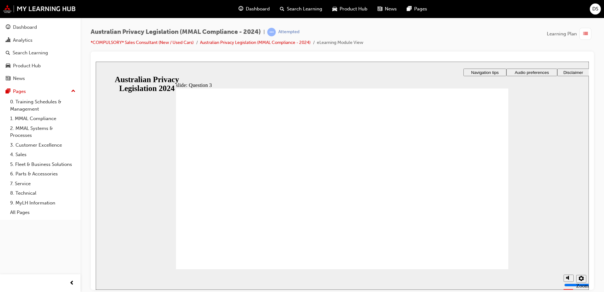
radio input "false"
radio input "true"
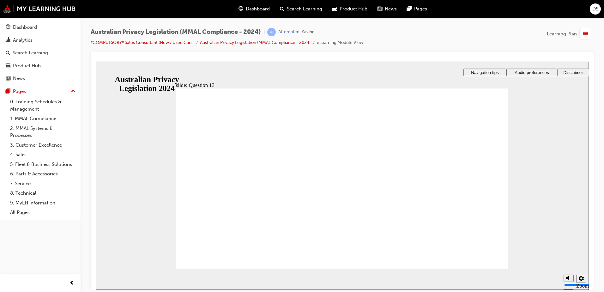
radio input "true"
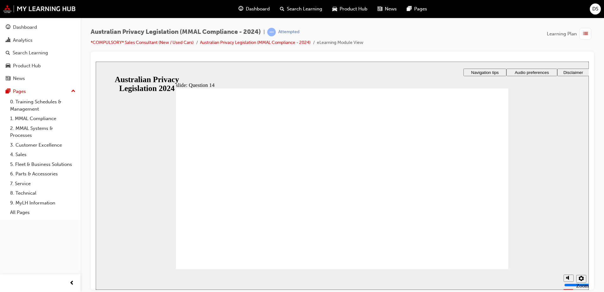
radio input "false"
radio input "true"
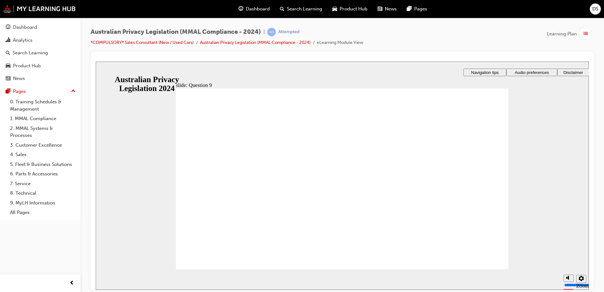
radio input "true"
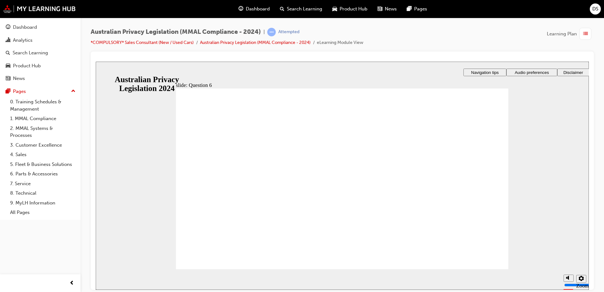
radio input "true"
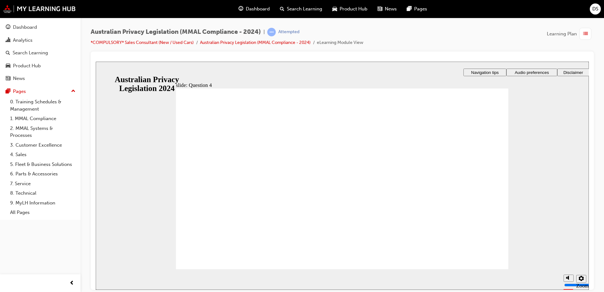
radio input "true"
checkbox input "true"
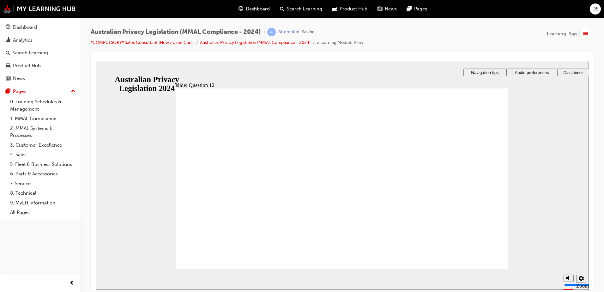
radio input "true"
drag, startPoint x: 258, startPoint y: 176, endPoint x: 215, endPoint y: 262, distance: 96.1
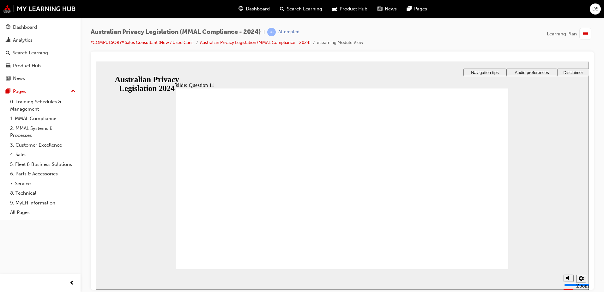
radio input "true"
drag, startPoint x: 214, startPoint y: 250, endPoint x: 223, endPoint y: 254, distance: 10.1
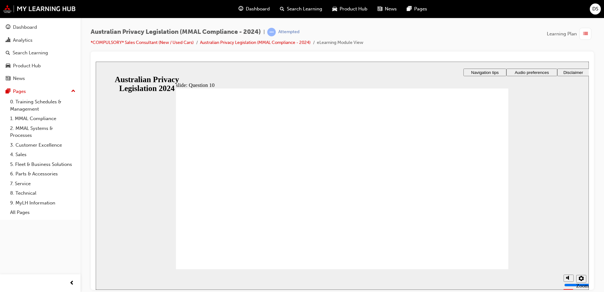
radio input "true"
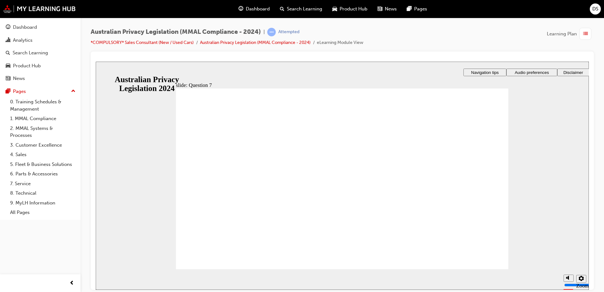
radio input "false"
radio input "true"
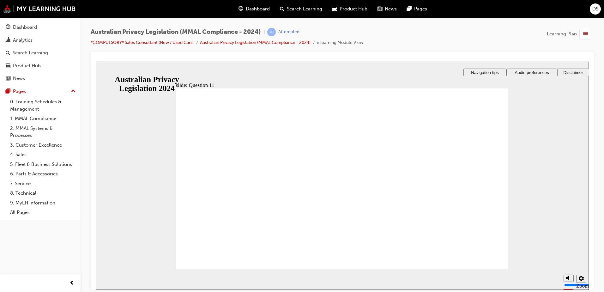
radio input "true"
checkbox input "true"
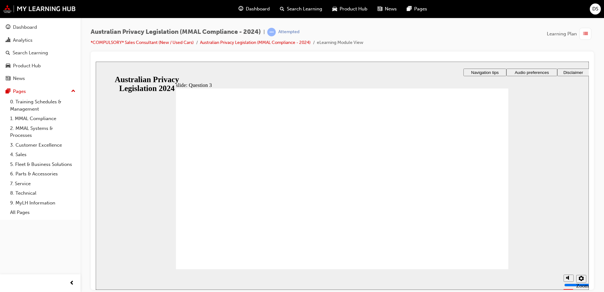
radio input "true"
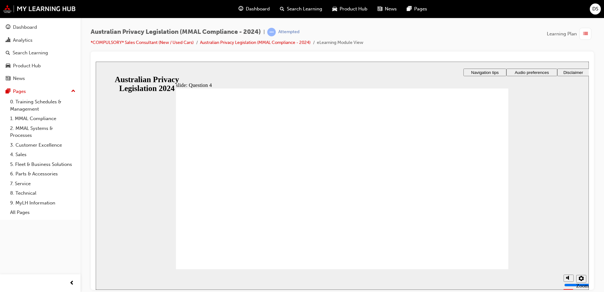
drag, startPoint x: 225, startPoint y: 194, endPoint x: 225, endPoint y: 200, distance: 5.7
radio input "true"
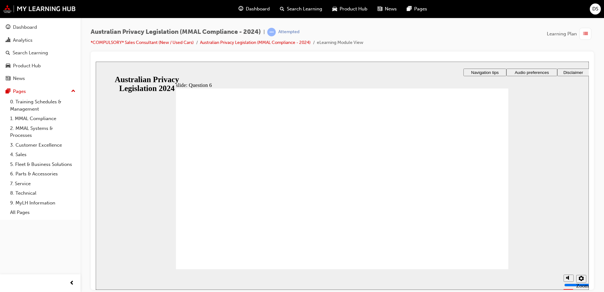
radio input "true"
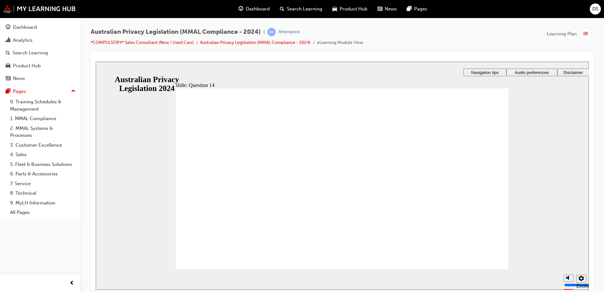
radio input "true"
drag, startPoint x: 250, startPoint y: 158, endPoint x: 250, endPoint y: 173, distance: 14.8
checkbox input "true"
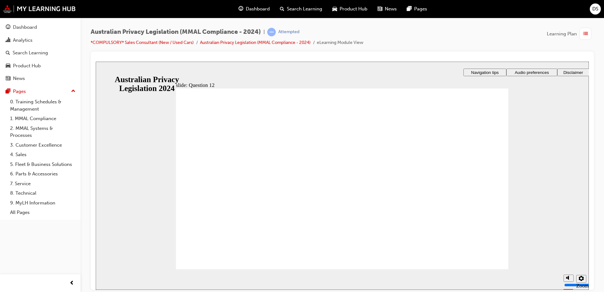
checkbox input "true"
radio input "true"
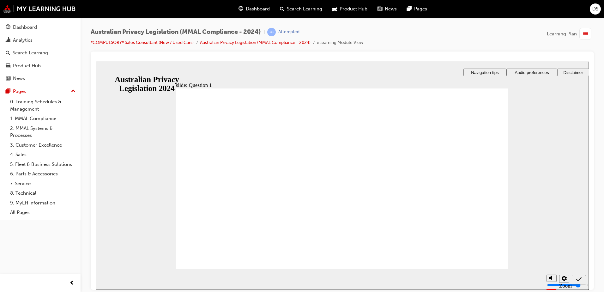
radio input "false"
radio input "true"
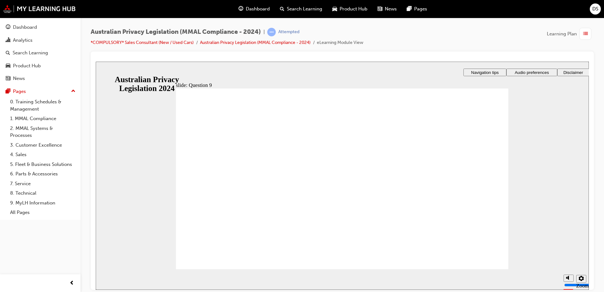
radio input "true"
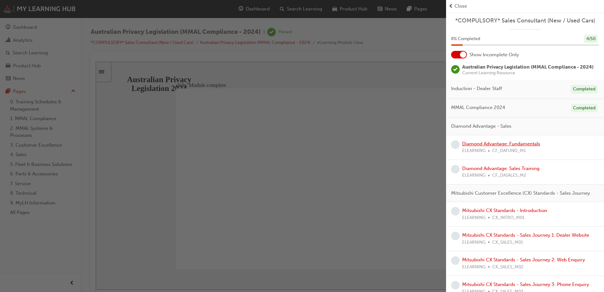
click at [492, 144] on link "Diamond Advantage: Fundamentals" at bounding box center [501, 144] width 78 height 6
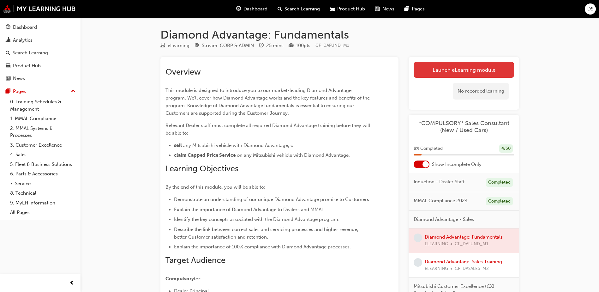
click at [467, 69] on link "Launch eLearning module" at bounding box center [464, 70] width 100 height 16
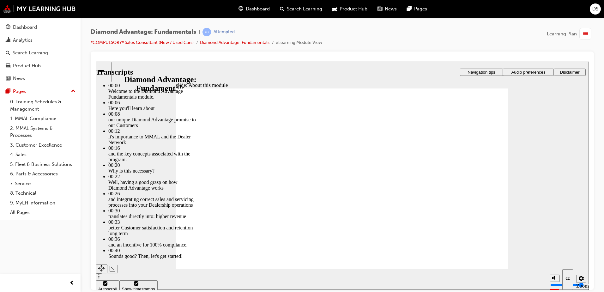
type input "45"
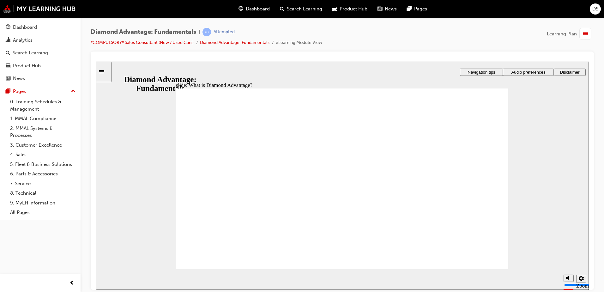
drag, startPoint x: 493, startPoint y: 127, endPoint x: 491, endPoint y: 130, distance: 4.0
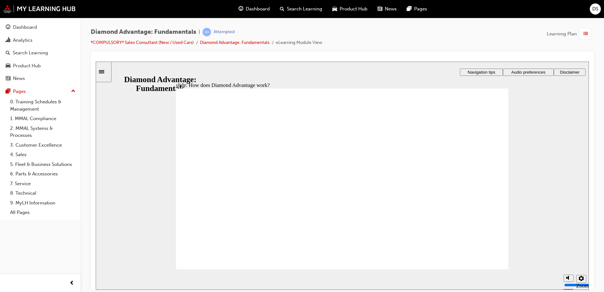
drag, startPoint x: 493, startPoint y: 130, endPoint x: 486, endPoint y: 142, distance: 13.4
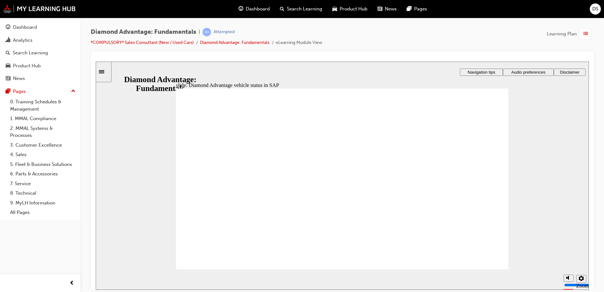
drag, startPoint x: 493, startPoint y: 131, endPoint x: 419, endPoint y: 107, distance: 77.9
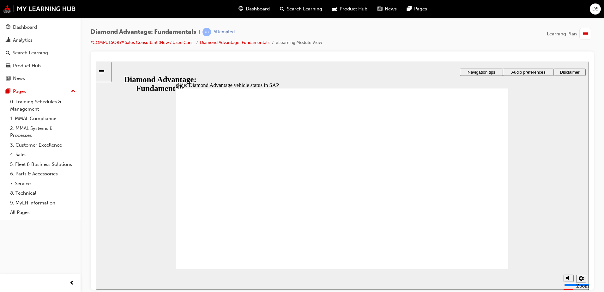
drag, startPoint x: 242, startPoint y: 168, endPoint x: 230, endPoint y: 181, distance: 17.6
drag, startPoint x: 217, startPoint y: 251, endPoint x: 284, endPoint y: 218, distance: 74.7
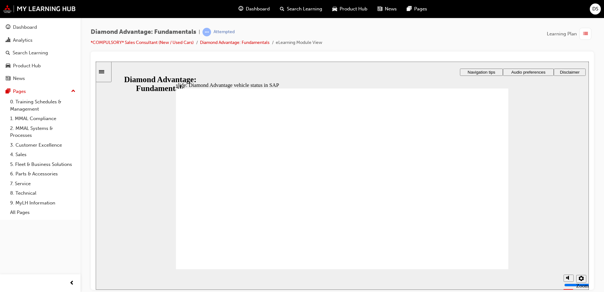
drag, startPoint x: 481, startPoint y: 260, endPoint x: 531, endPoint y: 214, distance: 68.0
click at [531, 216] on div "slide: Diamond Advantage for Sales/Fleet staff Rectangle 1 Rectangle 3 Diamond …" at bounding box center [342, 175] width 493 height 228
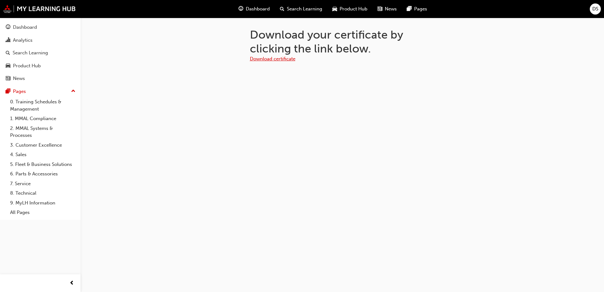
click at [286, 58] on link "Download certificate" at bounding box center [272, 59] width 45 height 6
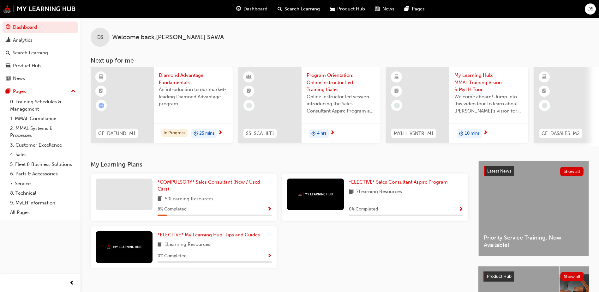
click at [221, 185] on span "*COMPULSORY* Sales Consultant (New / Used Cars)" at bounding box center [209, 185] width 103 height 13
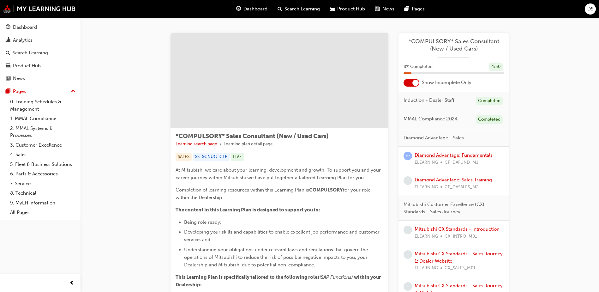
click at [434, 155] on link "Diamond Advantage: Fundamentals" at bounding box center [454, 155] width 78 height 6
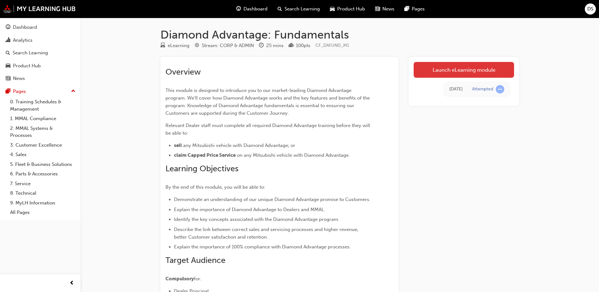
click at [454, 66] on link "Launch eLearning module" at bounding box center [464, 70] width 100 height 16
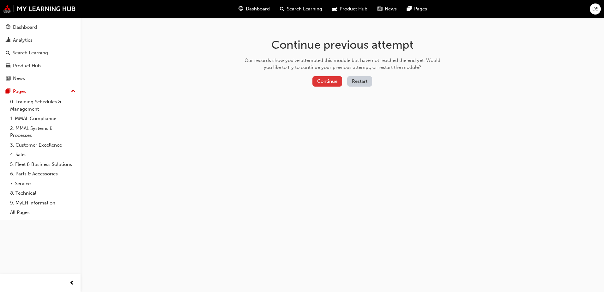
click at [330, 81] on button "Continue" at bounding box center [327, 81] width 30 height 10
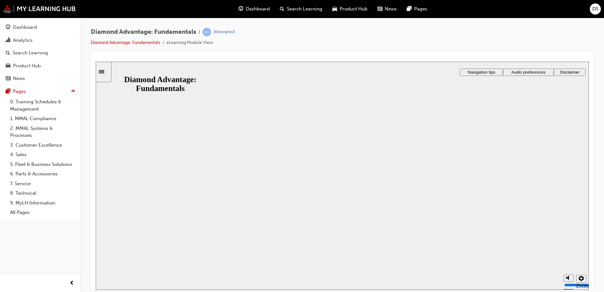
click at [121, 292] on button "Resume" at bounding box center [108, 297] width 25 height 8
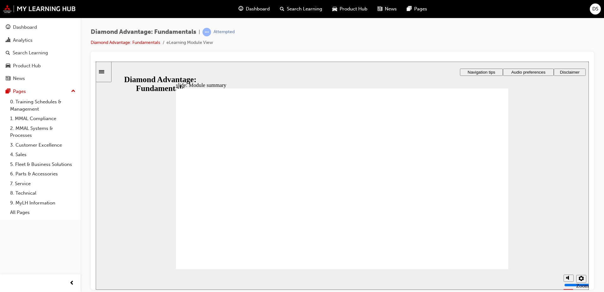
drag, startPoint x: 329, startPoint y: 113, endPoint x: 340, endPoint y: 136, distance: 25.7
checkbox input "true"
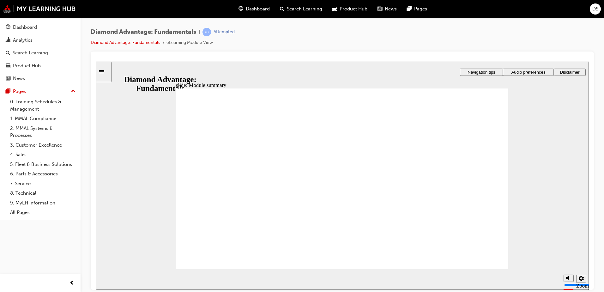
checkbox input "true"
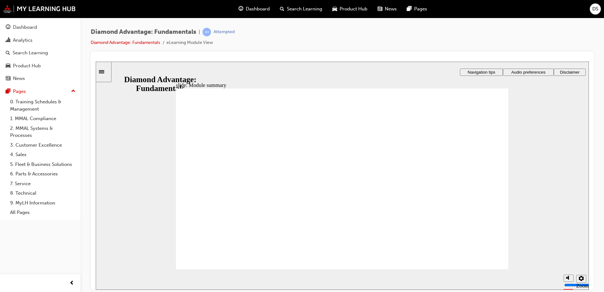
checkbox input "true"
drag, startPoint x: 331, startPoint y: 225, endPoint x: 333, endPoint y: 231, distance: 6.0
checkbox input "true"
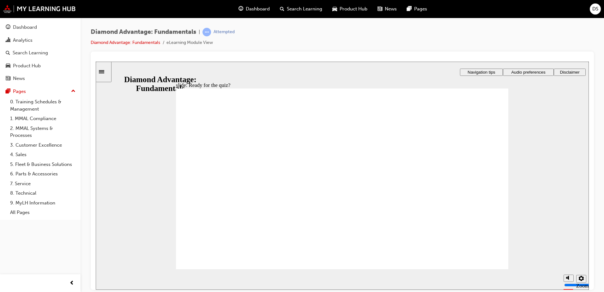
drag, startPoint x: 264, startPoint y: 229, endPoint x: 346, endPoint y: 204, distance: 85.9
drag, startPoint x: 352, startPoint y: 230, endPoint x: 257, endPoint y: 209, distance: 97.9
drag, startPoint x: 418, startPoint y: 234, endPoint x: 419, endPoint y: 207, distance: 27.8
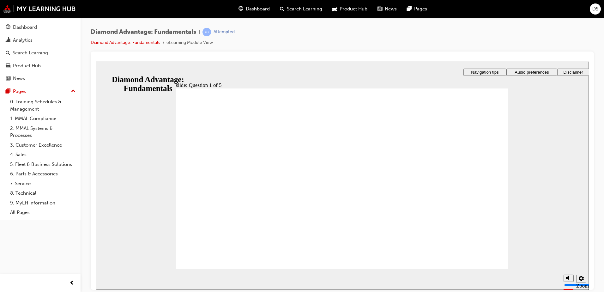
drag, startPoint x: 327, startPoint y: 205, endPoint x: 328, endPoint y: 226, distance: 21.2
drag, startPoint x: 234, startPoint y: 230, endPoint x: 260, endPoint y: 232, distance: 25.9
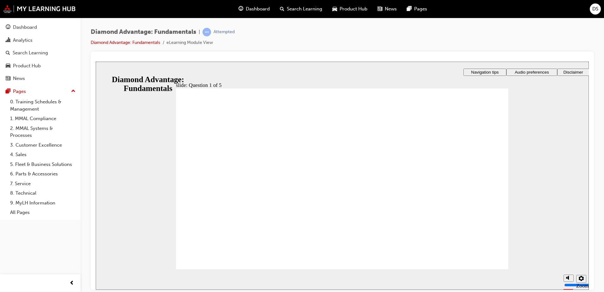
radio input "false"
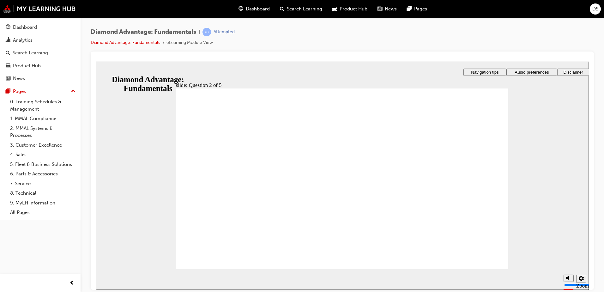
radio input "true"
drag, startPoint x: 350, startPoint y: 232, endPoint x: 357, endPoint y: 228, distance: 7.5
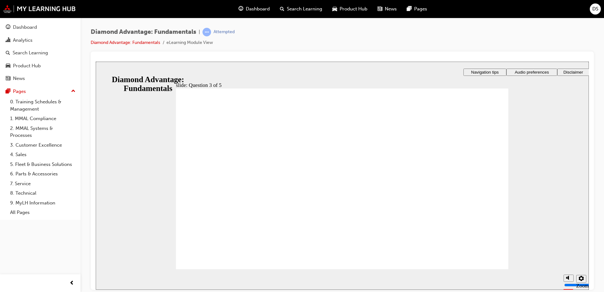
radio input "false"
radio input "true"
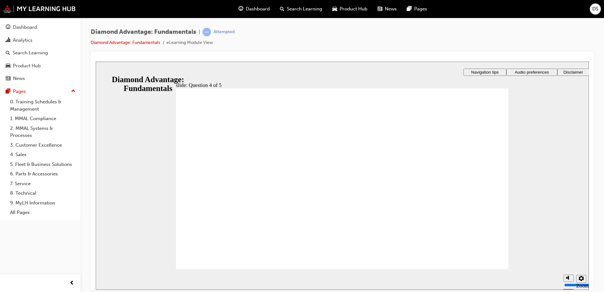
checkbox input "true"
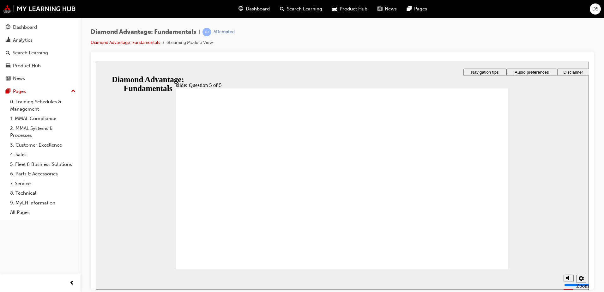
radio input "true"
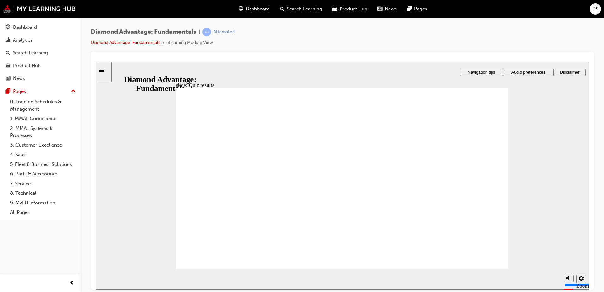
drag, startPoint x: 282, startPoint y: 225, endPoint x: 280, endPoint y: 201, distance: 24.8
drag, startPoint x: 349, startPoint y: 226, endPoint x: 429, endPoint y: 203, distance: 83.8
drag, startPoint x: 416, startPoint y: 220, endPoint x: 346, endPoint y: 200, distance: 72.7
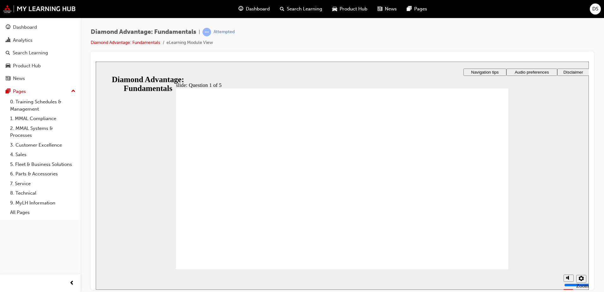
radio input "true"
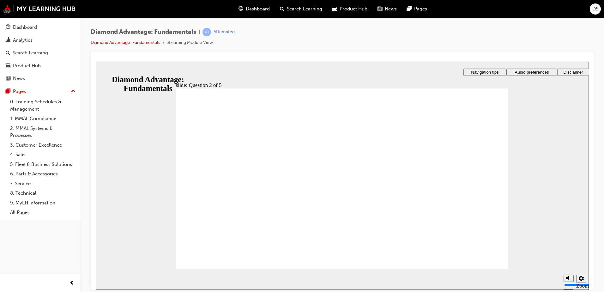
radio input "false"
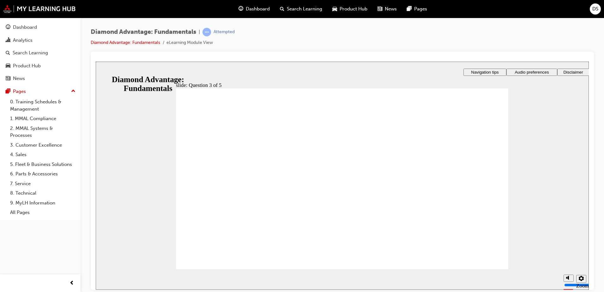
radio input "true"
radio input "false"
radio input "true"
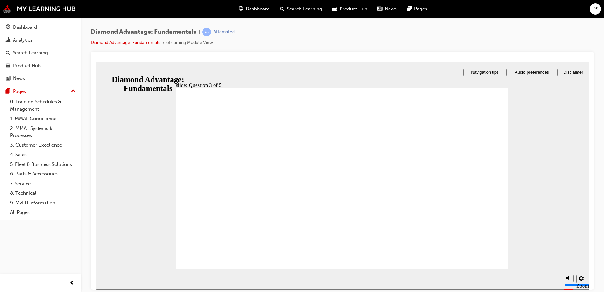
checkbox input "true"
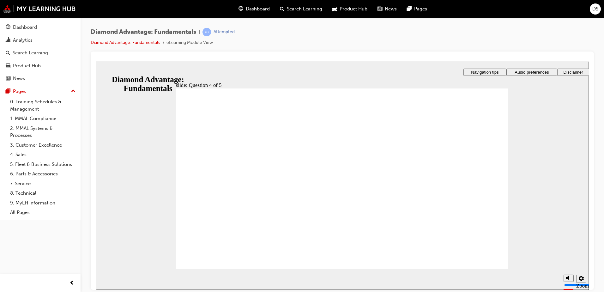
checkbox input "true"
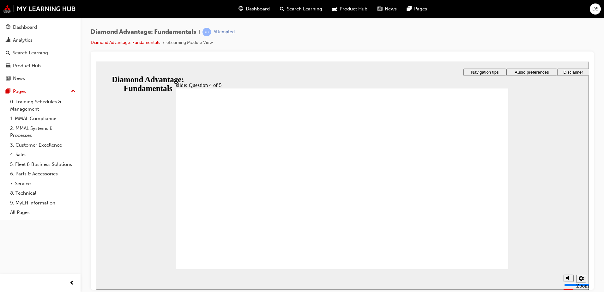
checkbox input "true"
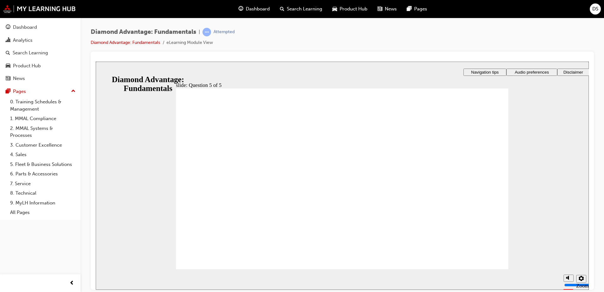
radio input "true"
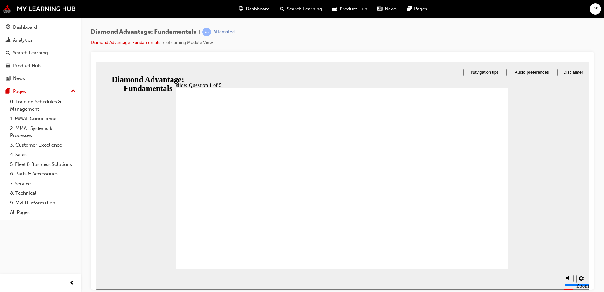
drag, startPoint x: 261, startPoint y: 226, endPoint x: 431, endPoint y: 199, distance: 172.8
drag, startPoint x: 361, startPoint y: 229, endPoint x: 274, endPoint y: 205, distance: 90.1
drag, startPoint x: 424, startPoint y: 227, endPoint x: 343, endPoint y: 205, distance: 84.1
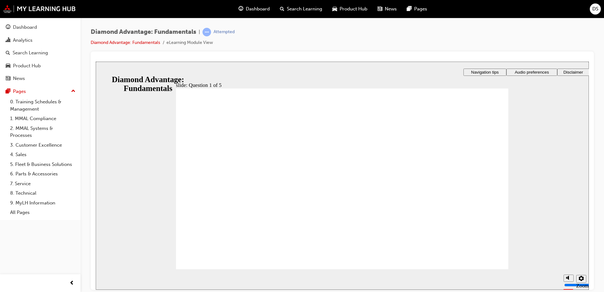
drag, startPoint x: 224, startPoint y: 197, endPoint x: 228, endPoint y: 196, distance: 3.8
radio input "true"
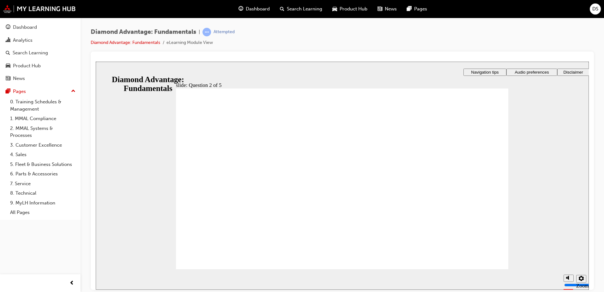
radio input "true"
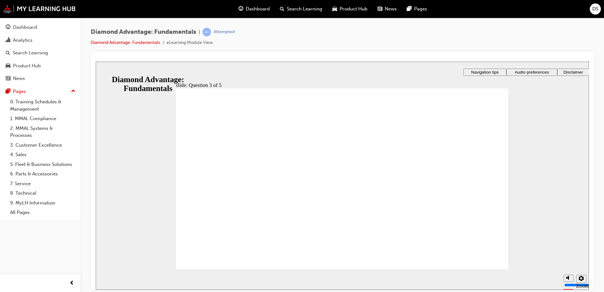
radio input "true"
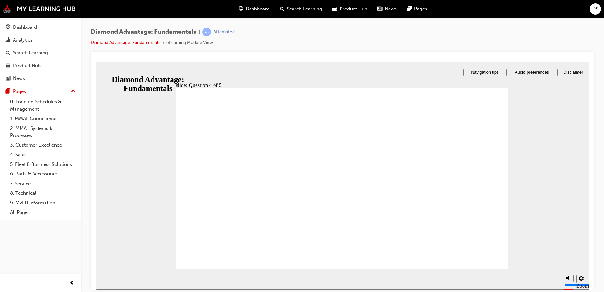
checkbox input "true"
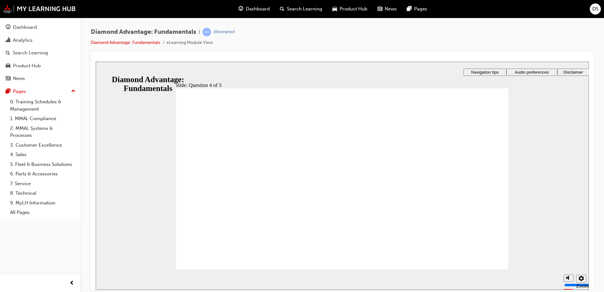
radio input "true"
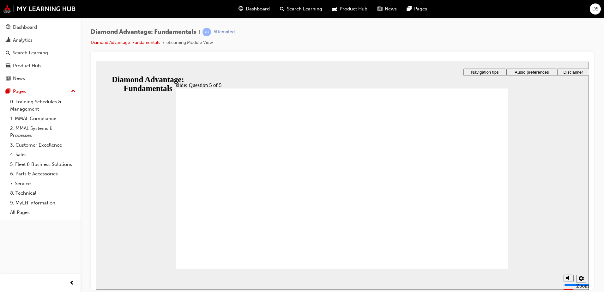
drag, startPoint x: 266, startPoint y: 228, endPoint x: 426, endPoint y: 204, distance: 161.9
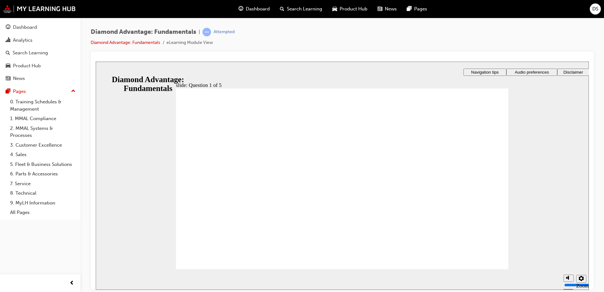
drag, startPoint x: 427, startPoint y: 235, endPoint x: 352, endPoint y: 212, distance: 78.1
drag, startPoint x: 352, startPoint y: 232, endPoint x: 274, endPoint y: 211, distance: 80.8
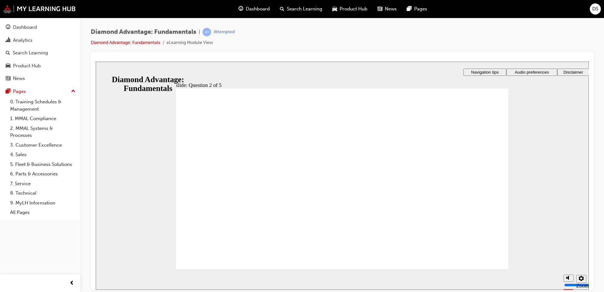
radio input "true"
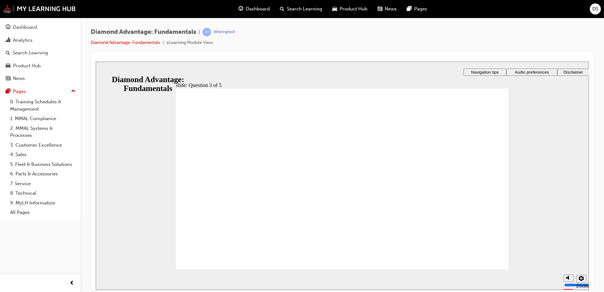
radio input "true"
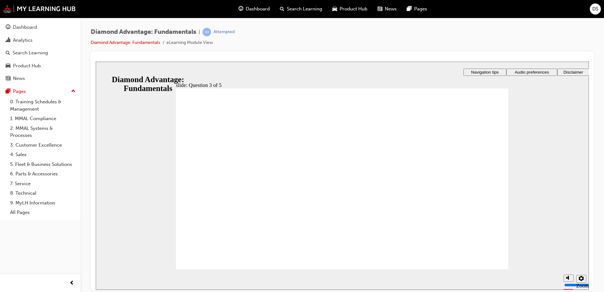
radio input "true"
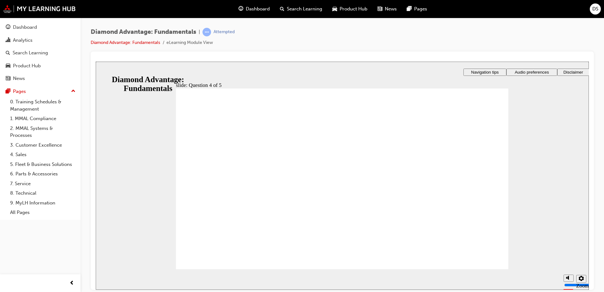
checkbox input "true"
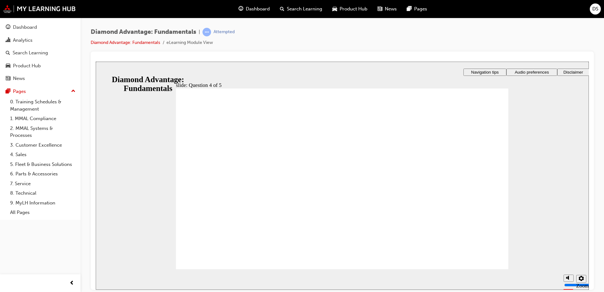
radio input "true"
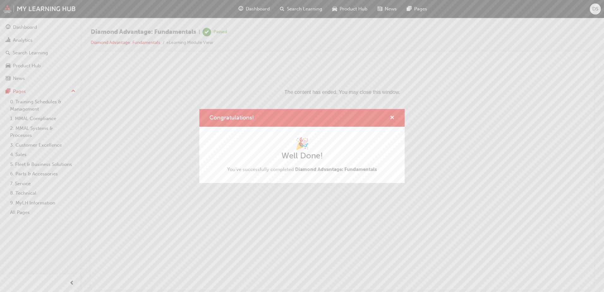
drag, startPoint x: 393, startPoint y: 115, endPoint x: 297, endPoint y: 54, distance: 114.4
click at [393, 115] on span "cross-icon" at bounding box center [392, 118] width 5 height 6
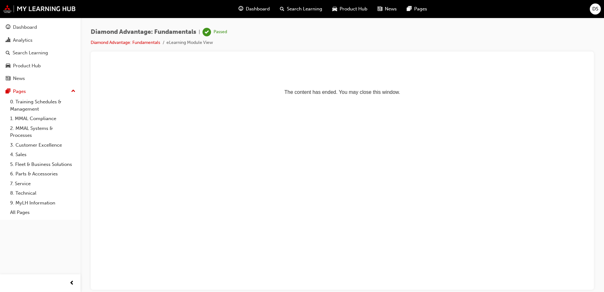
click at [262, 7] on span "Dashboard" at bounding box center [258, 8] width 24 height 7
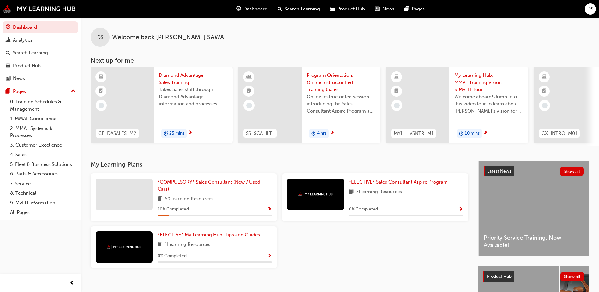
click at [269, 209] on span "Show Progress" at bounding box center [269, 210] width 5 height 6
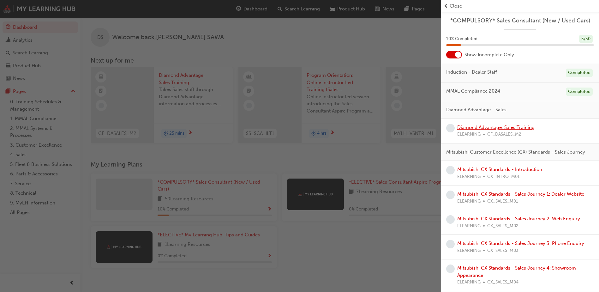
click at [505, 127] on link "Diamond Advantage: Sales Training" at bounding box center [495, 127] width 77 height 6
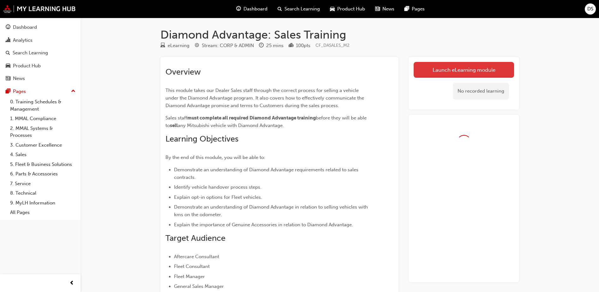
click at [492, 68] on link "Launch eLearning module" at bounding box center [464, 70] width 100 height 16
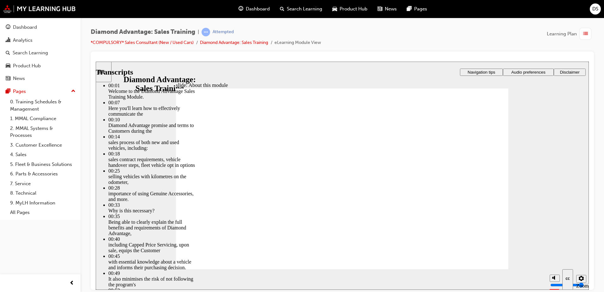
type input "62"
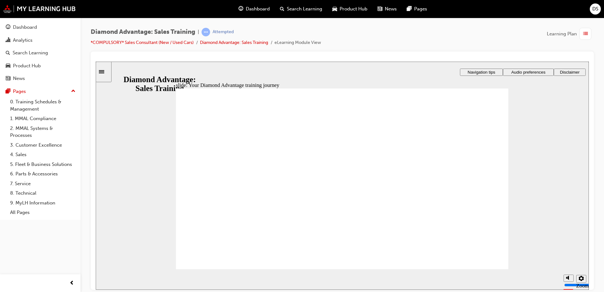
click at [96, 61] on image at bounding box center [96, 61] width 0 height 0
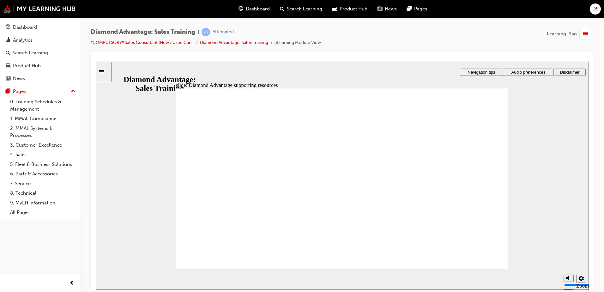
drag, startPoint x: 478, startPoint y: 122, endPoint x: 478, endPoint y: 127, distance: 5.1
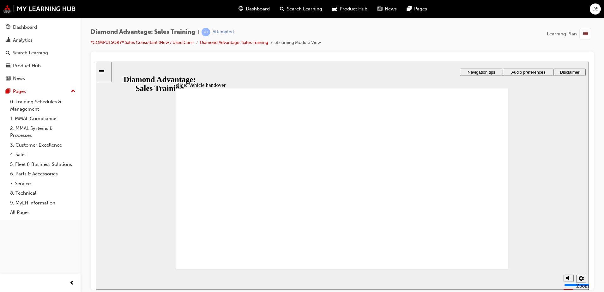
drag, startPoint x: 493, startPoint y: 95, endPoint x: 472, endPoint y: 119, distance: 31.3
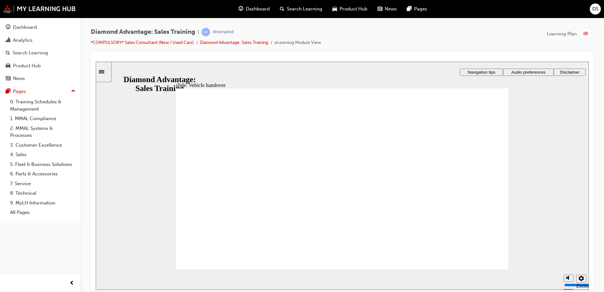
drag, startPoint x: 344, startPoint y: 129, endPoint x: 347, endPoint y: 130, distance: 3.7
drag, startPoint x: 495, startPoint y: 94, endPoint x: 498, endPoint y: 98, distance: 5.4
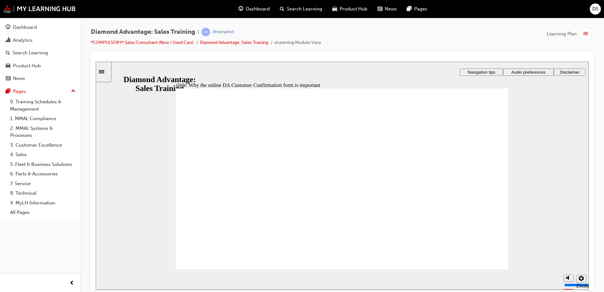
drag, startPoint x: 242, startPoint y: 251, endPoint x: 235, endPoint y: 256, distance: 8.9
click at [565, 200] on div "slide: Why the online DA Customer Confirmation form is important Snip Single Co…" at bounding box center [342, 175] width 493 height 228
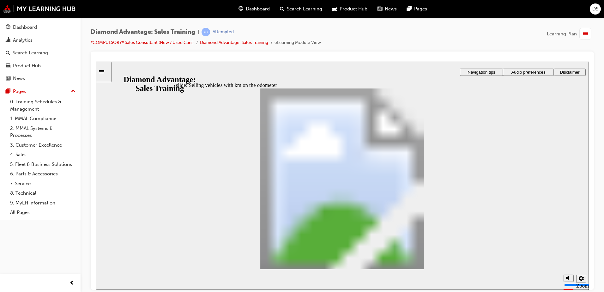
drag, startPoint x: 236, startPoint y: 211, endPoint x: 250, endPoint y: 213, distance: 14.7
drag, startPoint x: 241, startPoint y: 209, endPoint x: 245, endPoint y: 210, distance: 4.2
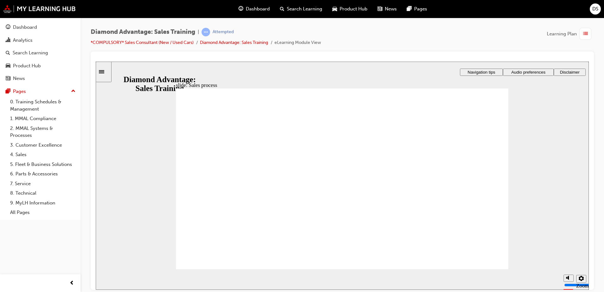
drag, startPoint x: 290, startPoint y: 165, endPoint x: 296, endPoint y: 166, distance: 6.3
